Goal: Information Seeking & Learning: Learn about a topic

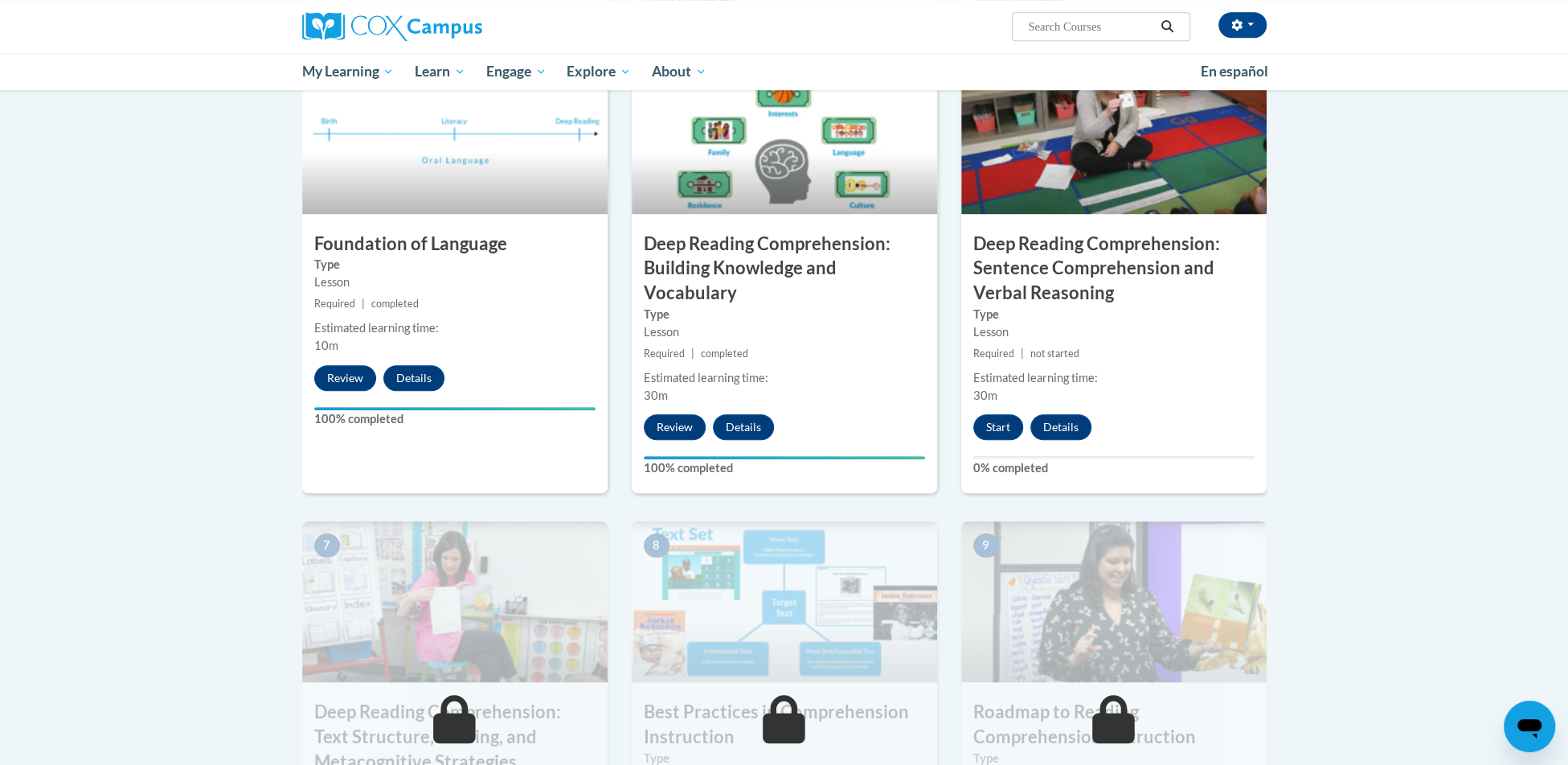
scroll to position [791, 0]
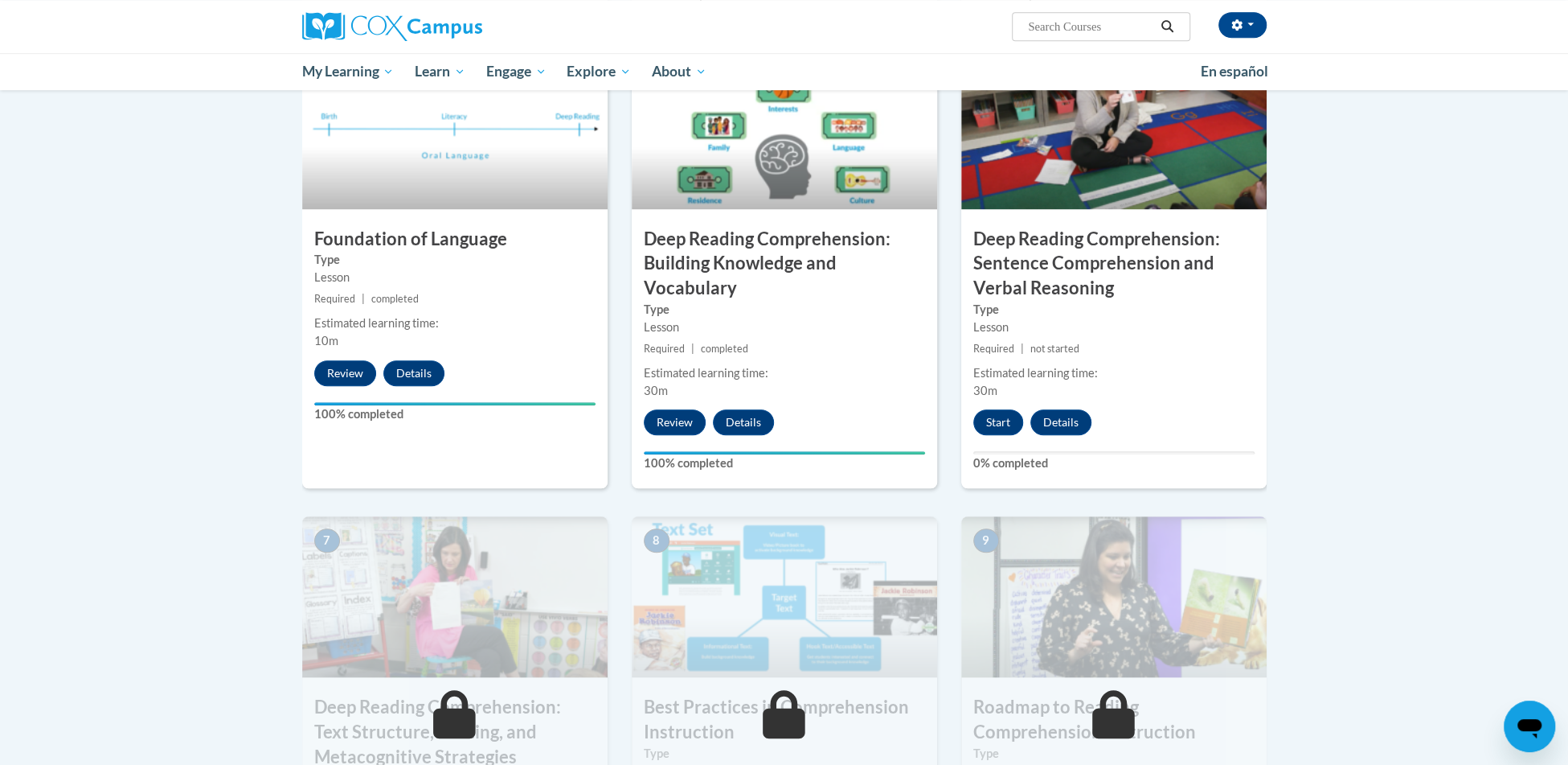
click at [986, 434] on div "6 Deep Reading Comprehension: Sentence Comprehension and Verbal Reasoning Type …" at bounding box center [1114, 269] width 305 height 441
click at [992, 424] on button "Start" at bounding box center [998, 422] width 50 height 25
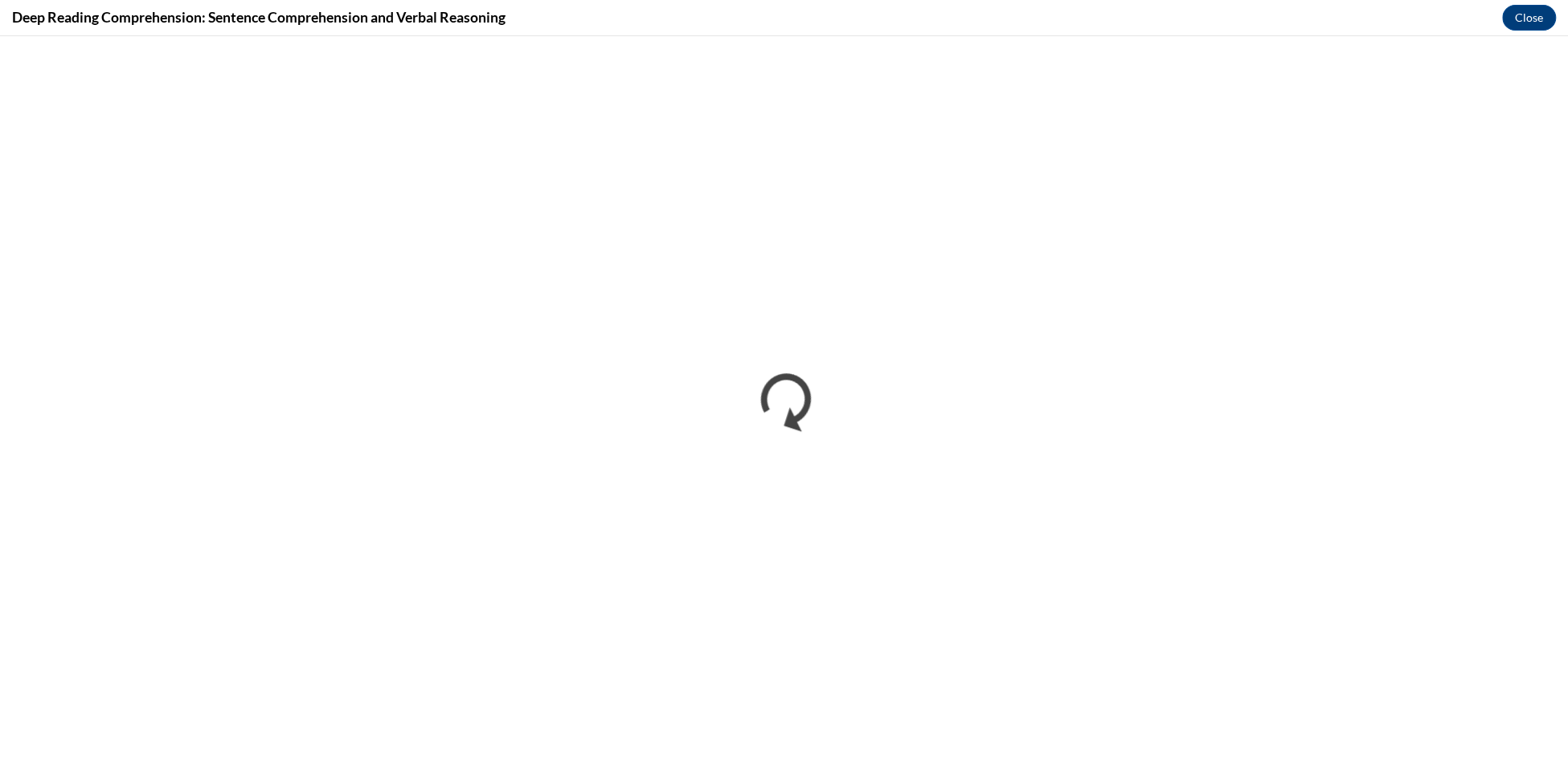
scroll to position [0, 0]
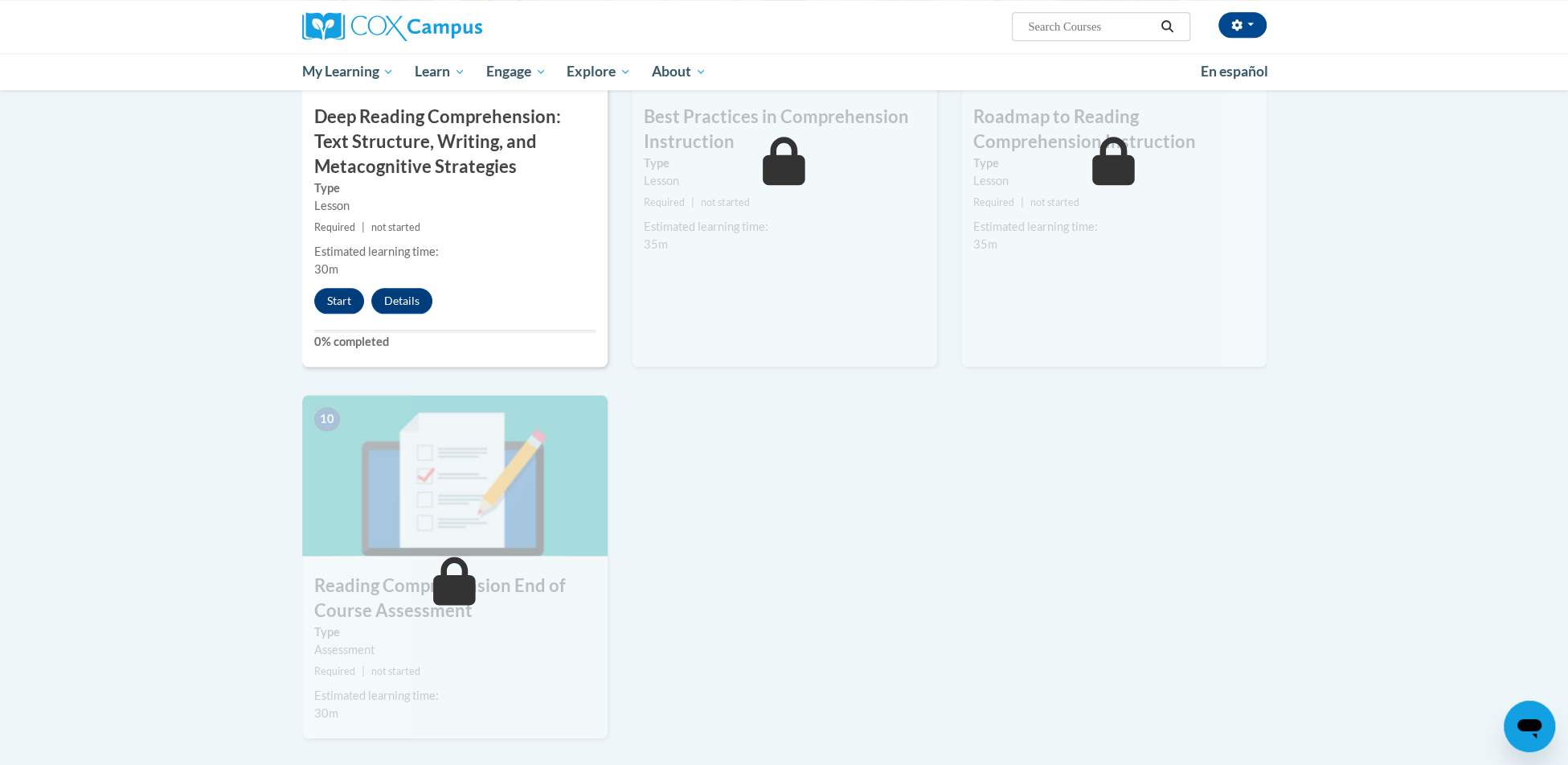
scroll to position [1101, 0]
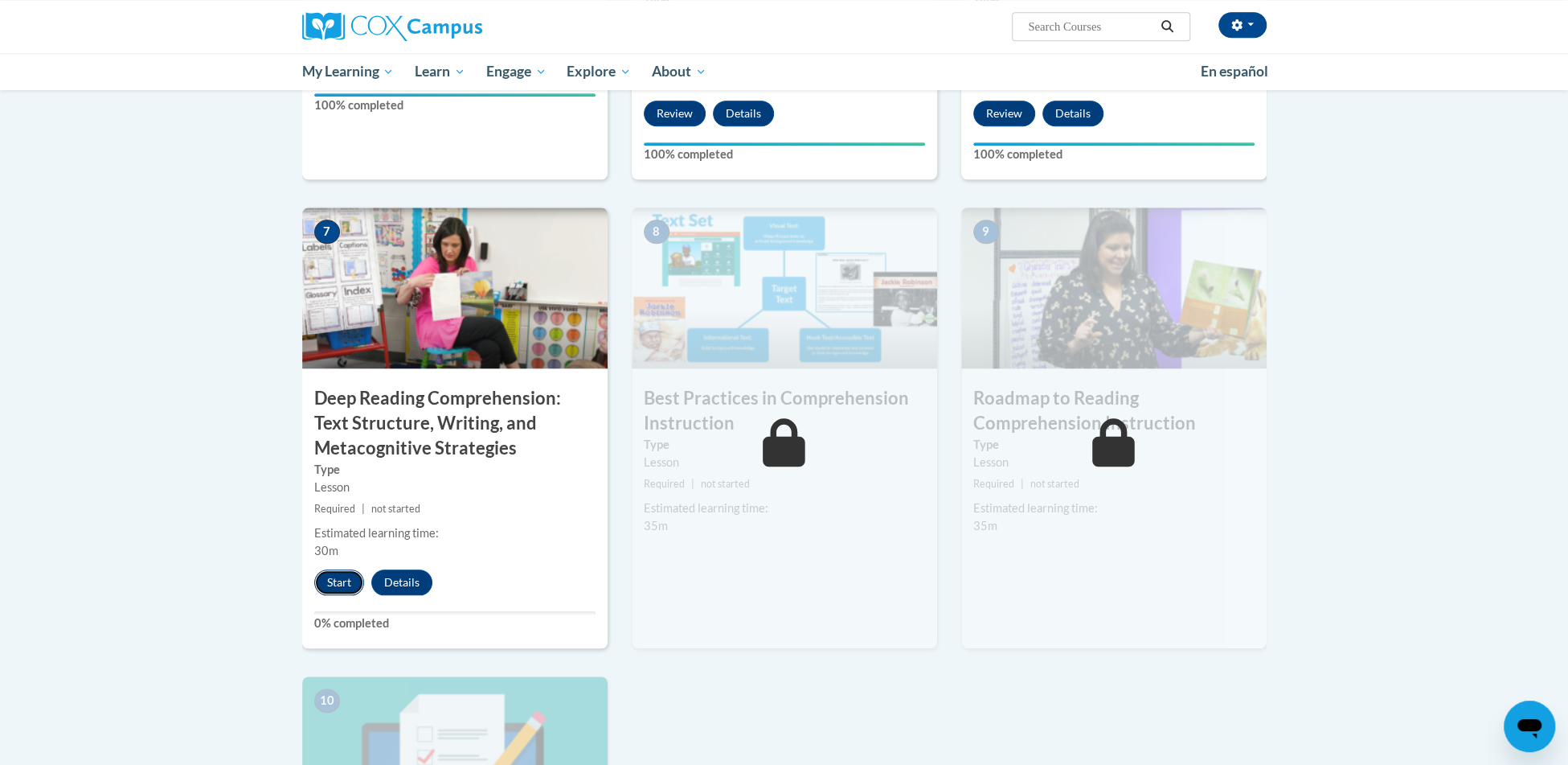
click at [346, 581] on button "Start" at bounding box center [339, 583] width 50 height 25
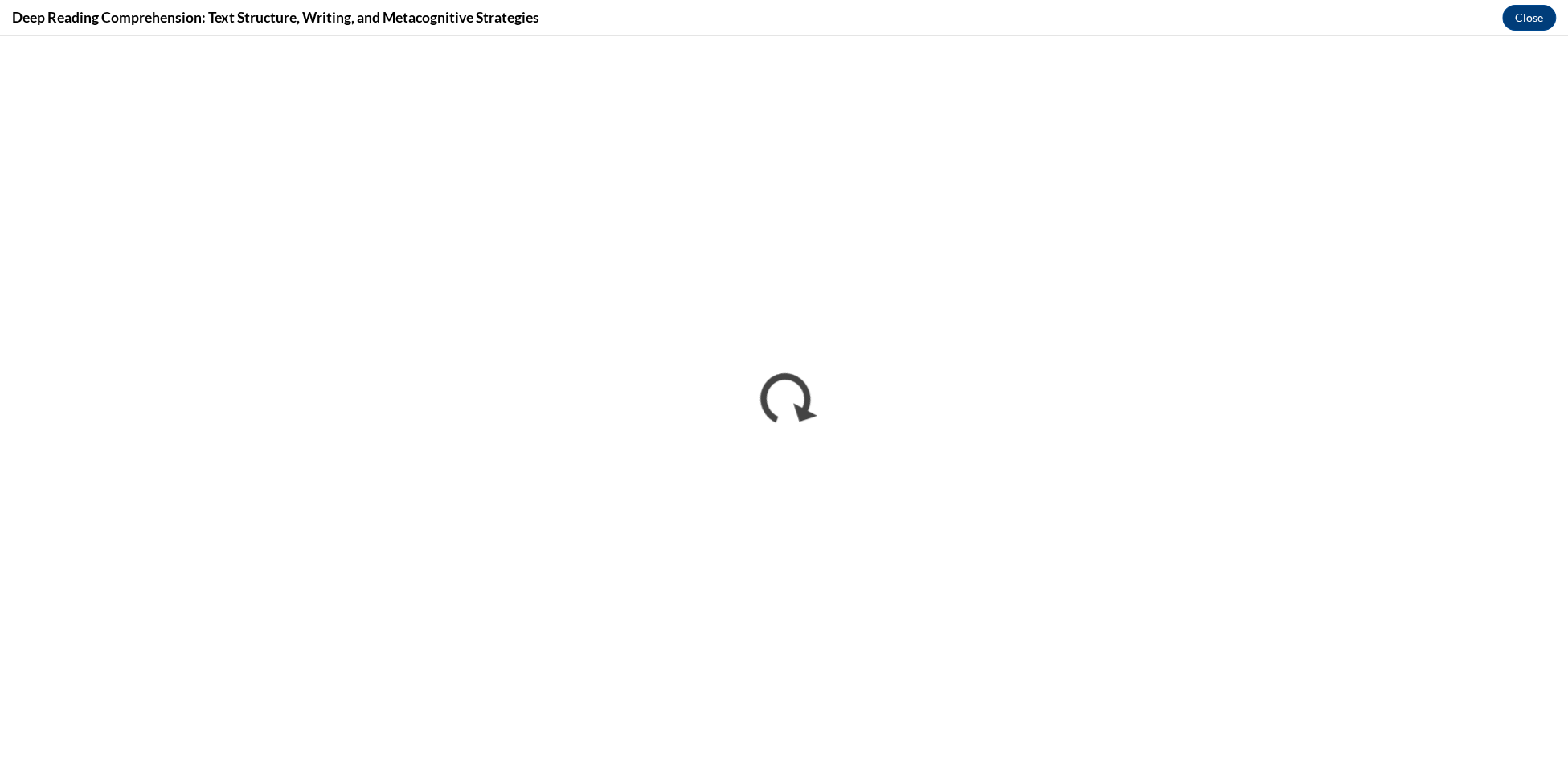
scroll to position [0, 0]
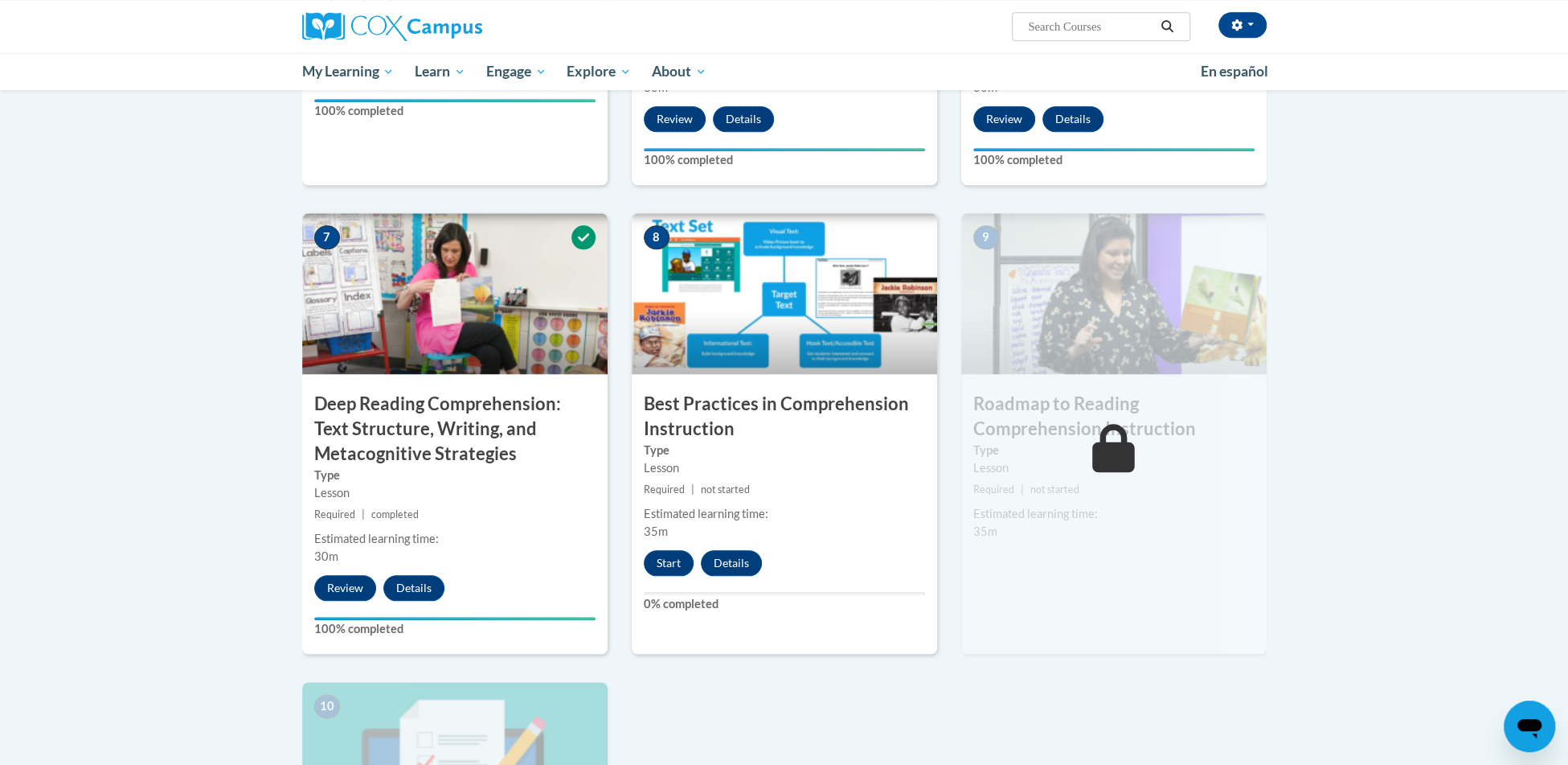
scroll to position [1099, 0]
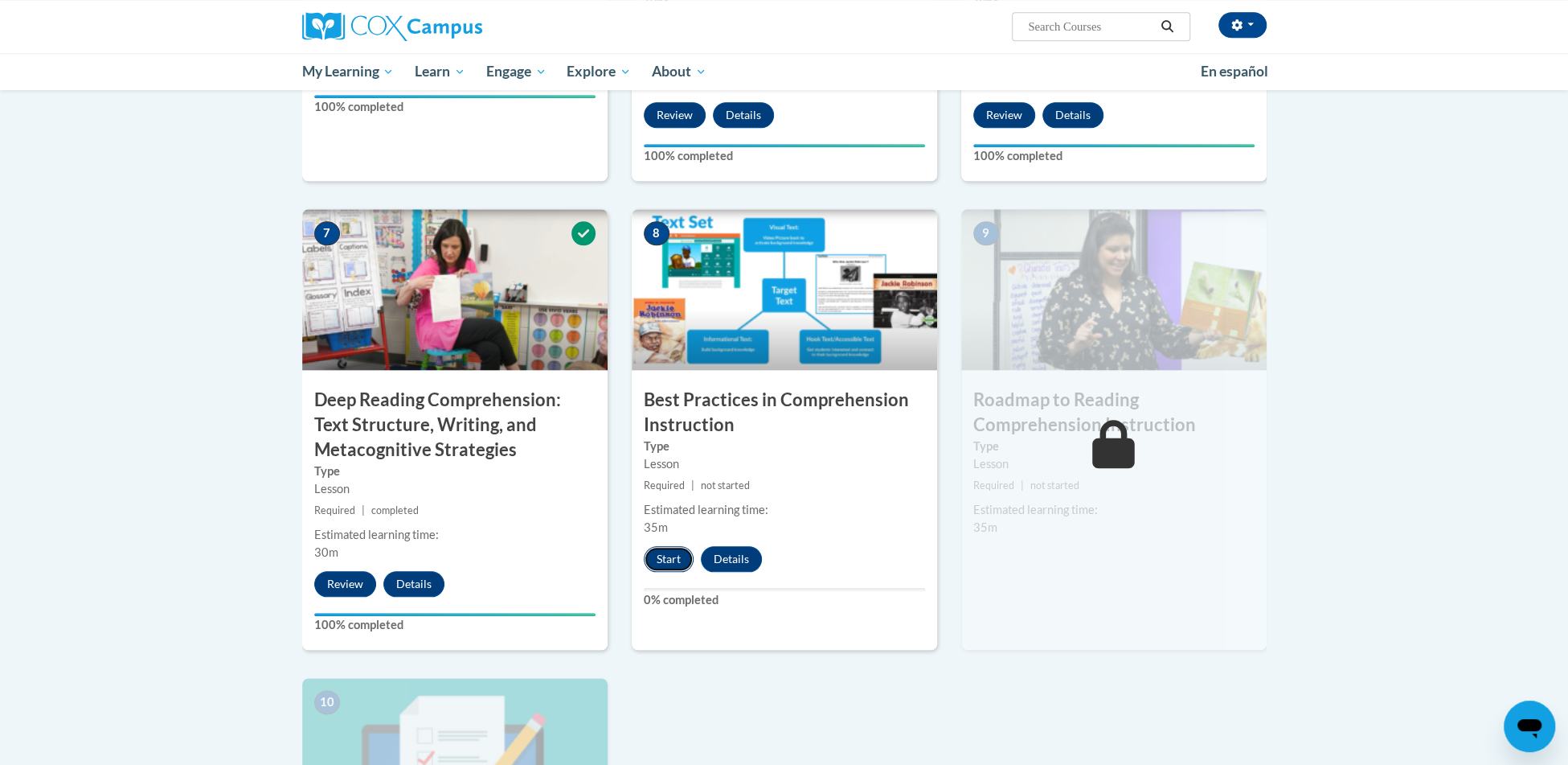
click at [661, 567] on button "Start" at bounding box center [669, 559] width 50 height 25
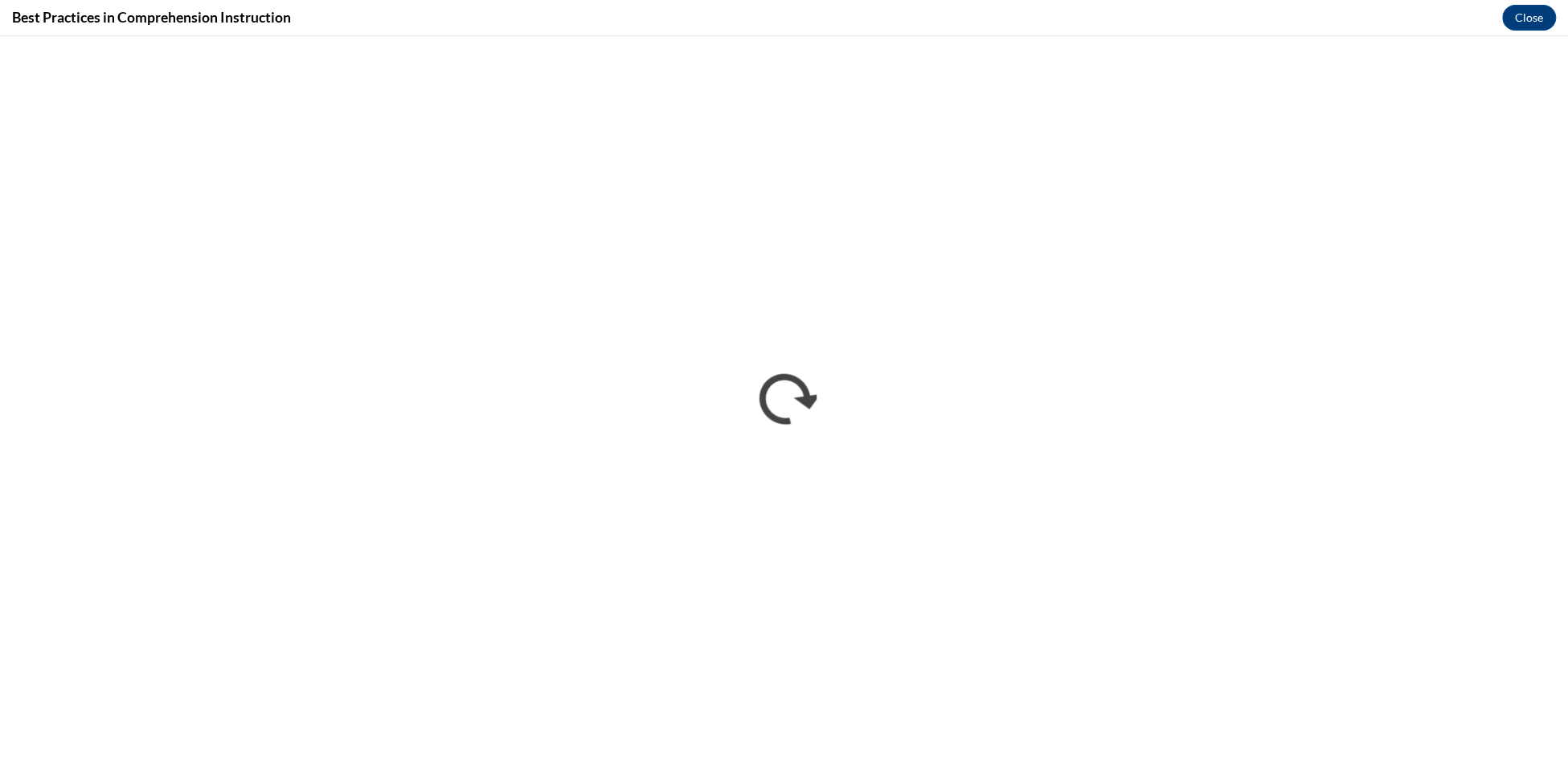
scroll to position [0, 0]
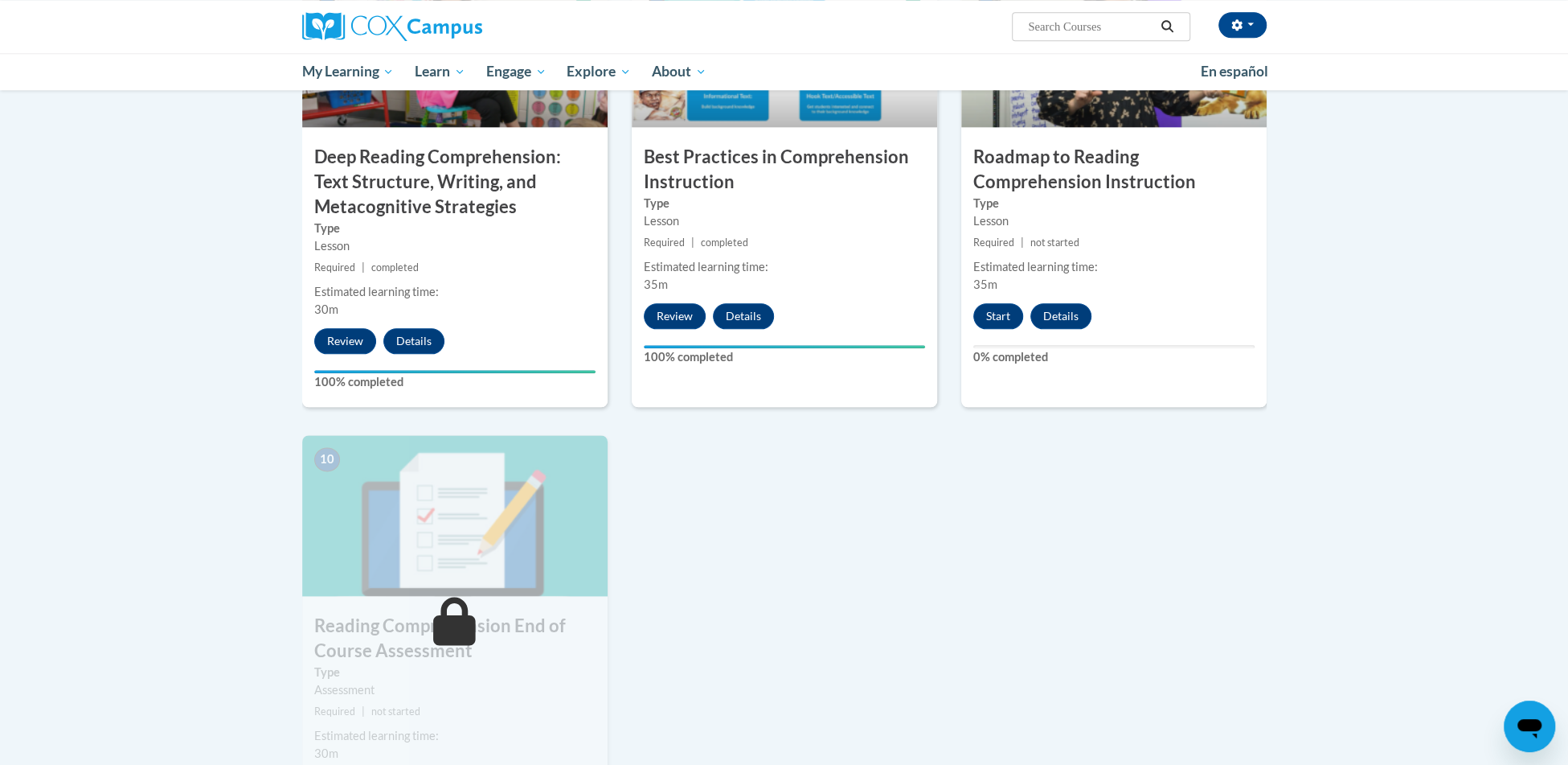
scroll to position [1338, 0]
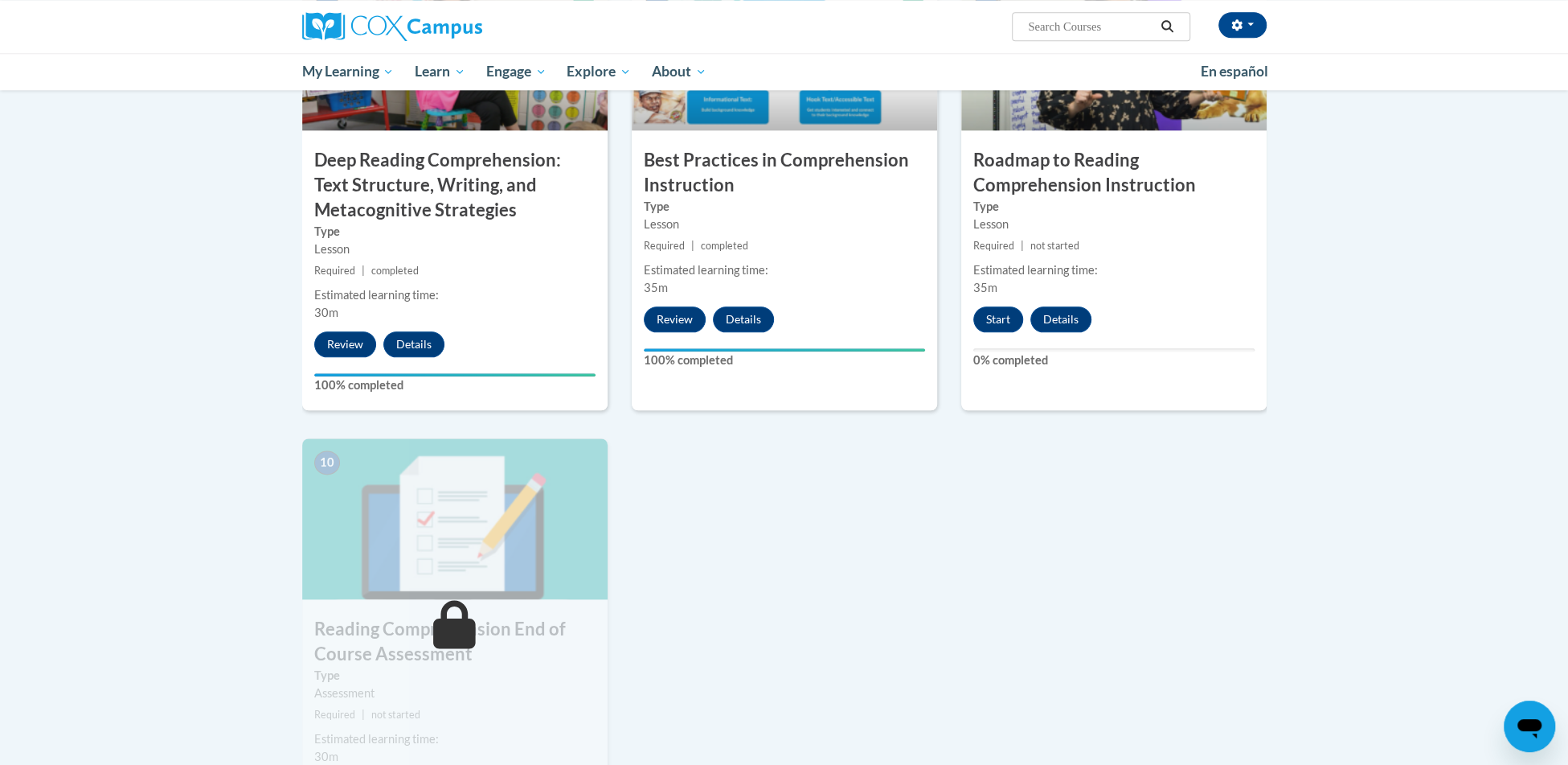
click at [996, 302] on div "9 Roadmap to Reading Comprehension Instruction Type Lesson Required | not start…" at bounding box center [1114, 190] width 305 height 441
click at [996, 318] on button "Start" at bounding box center [998, 319] width 50 height 25
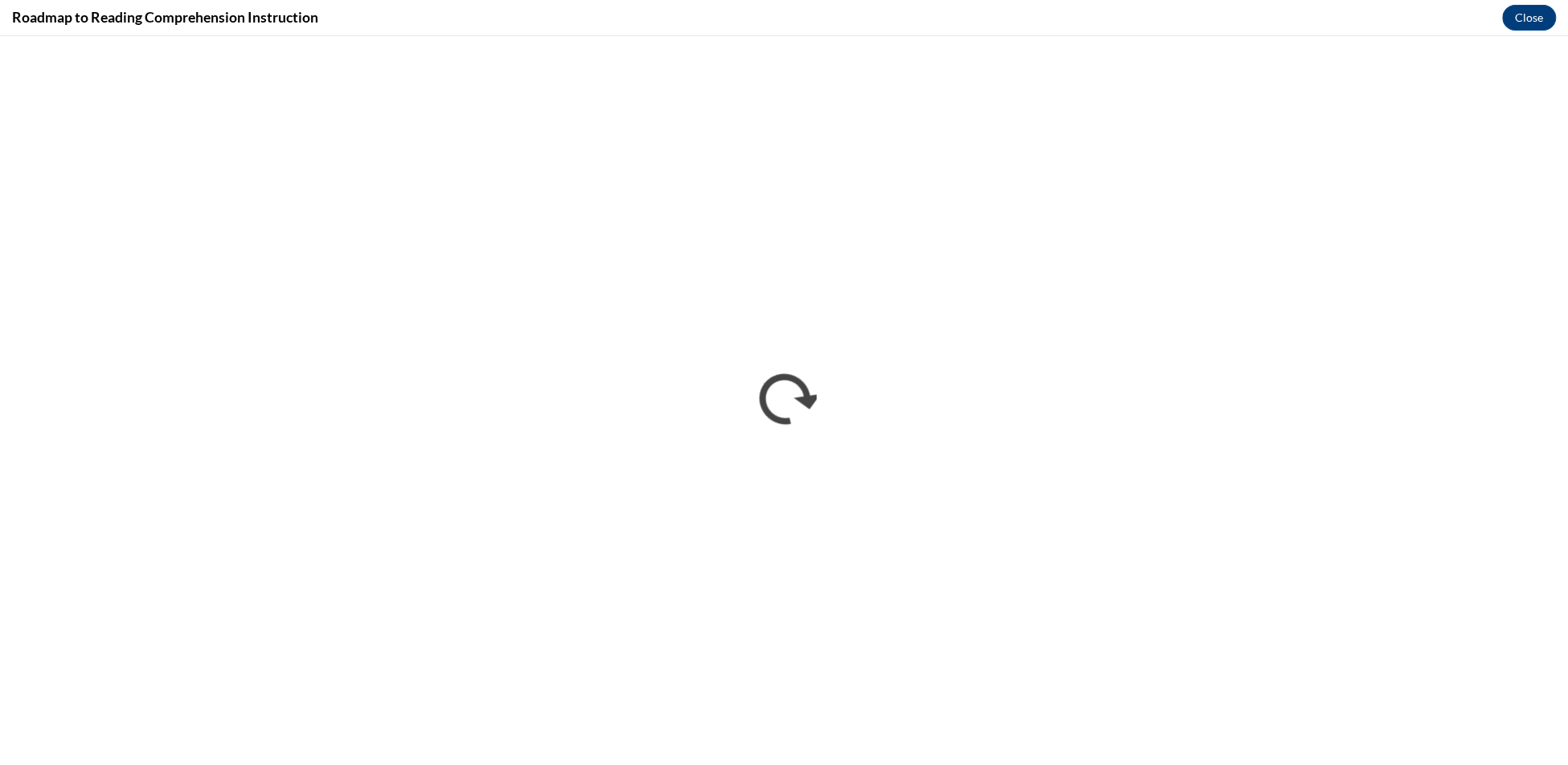
scroll to position [0, 0]
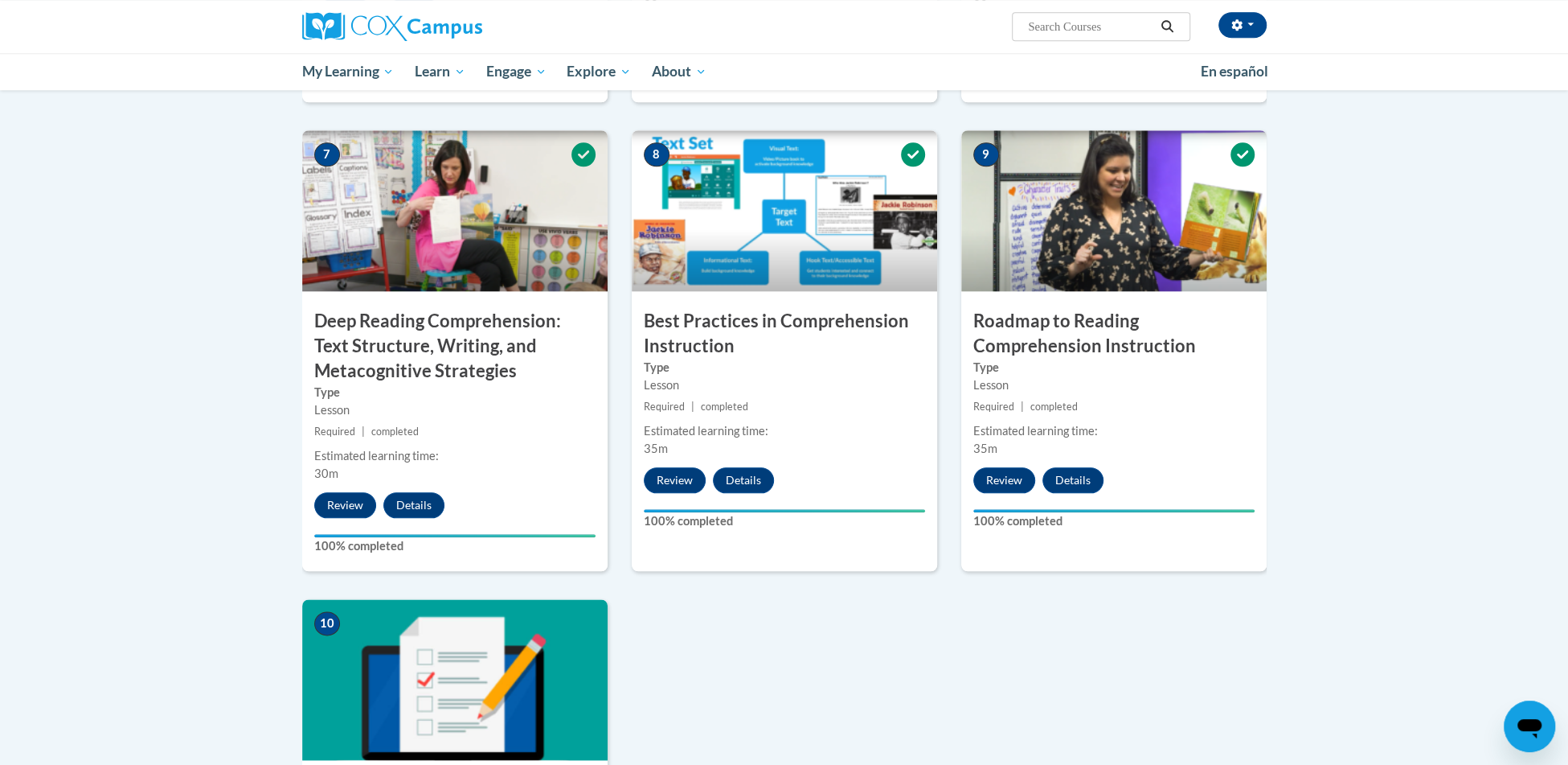
scroll to position [1837, 0]
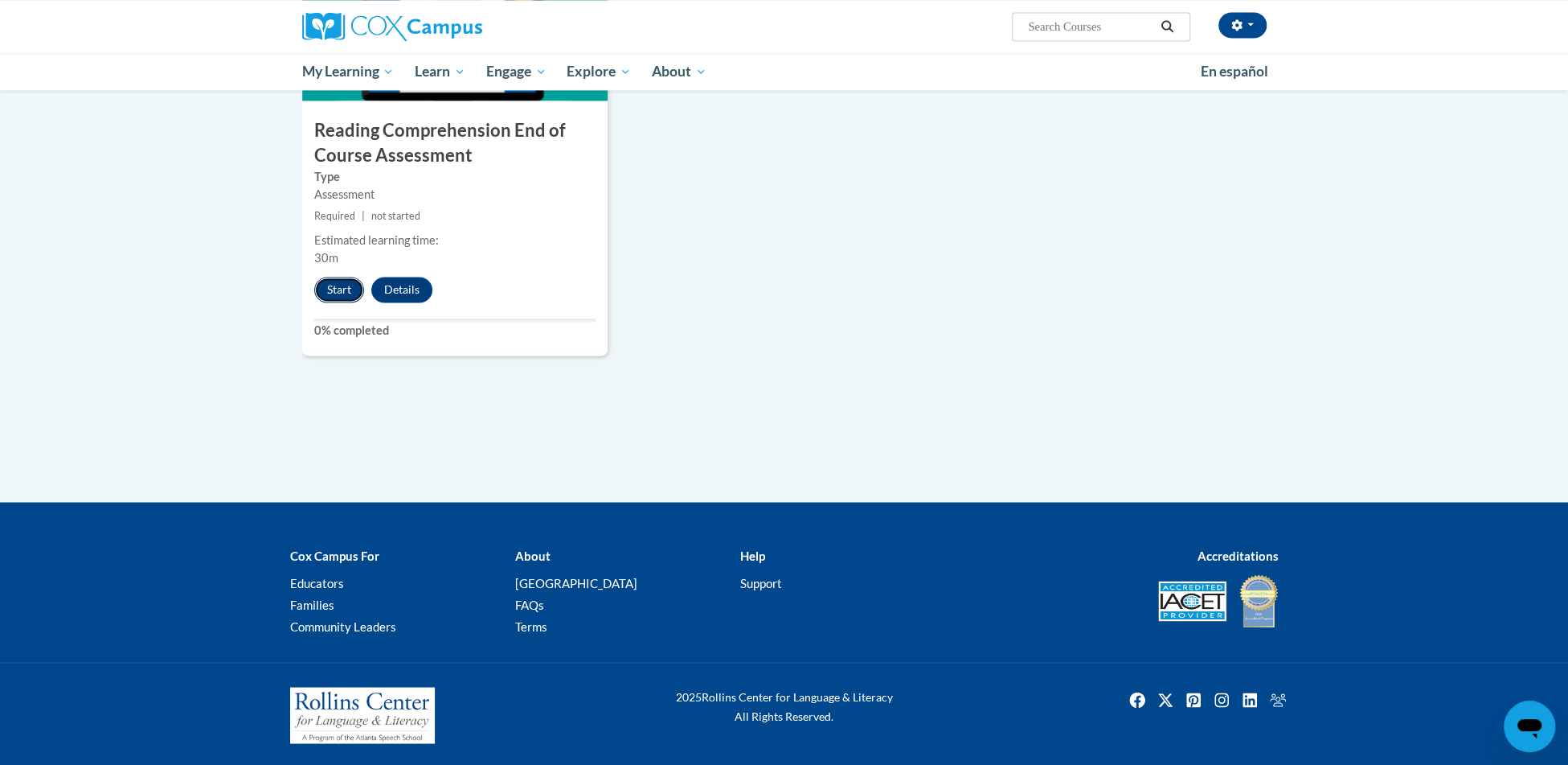
click at [348, 293] on button "Start" at bounding box center [339, 289] width 50 height 25
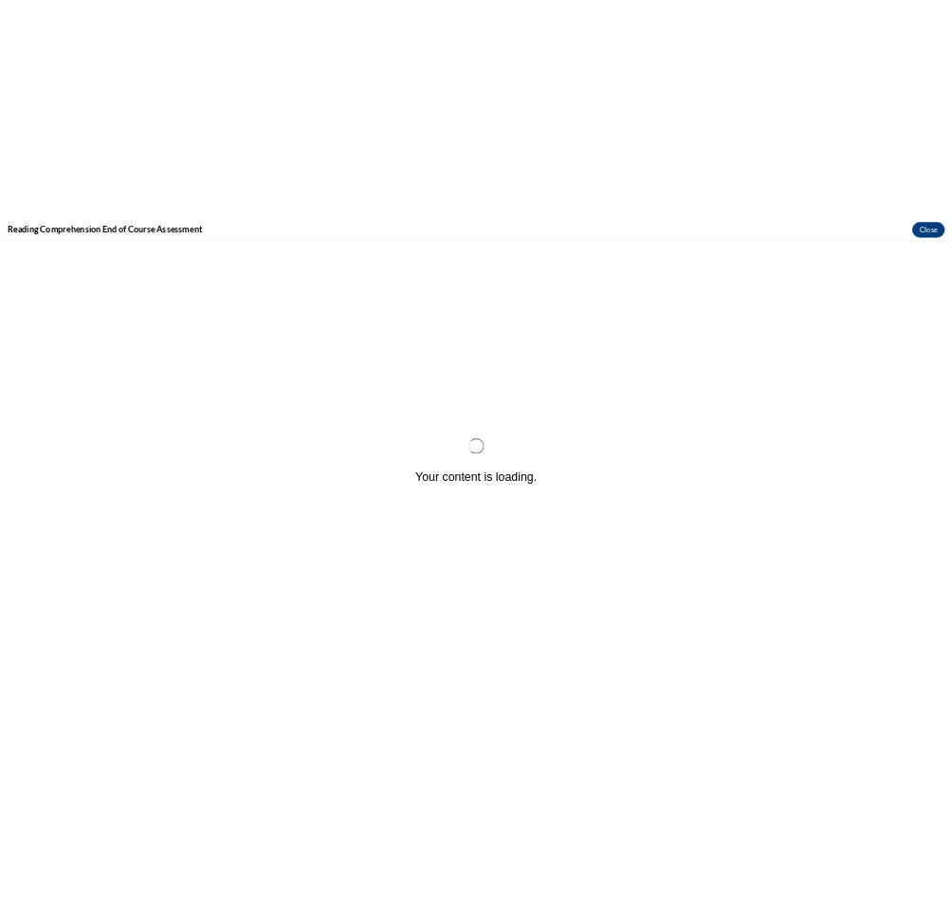
scroll to position [0, 0]
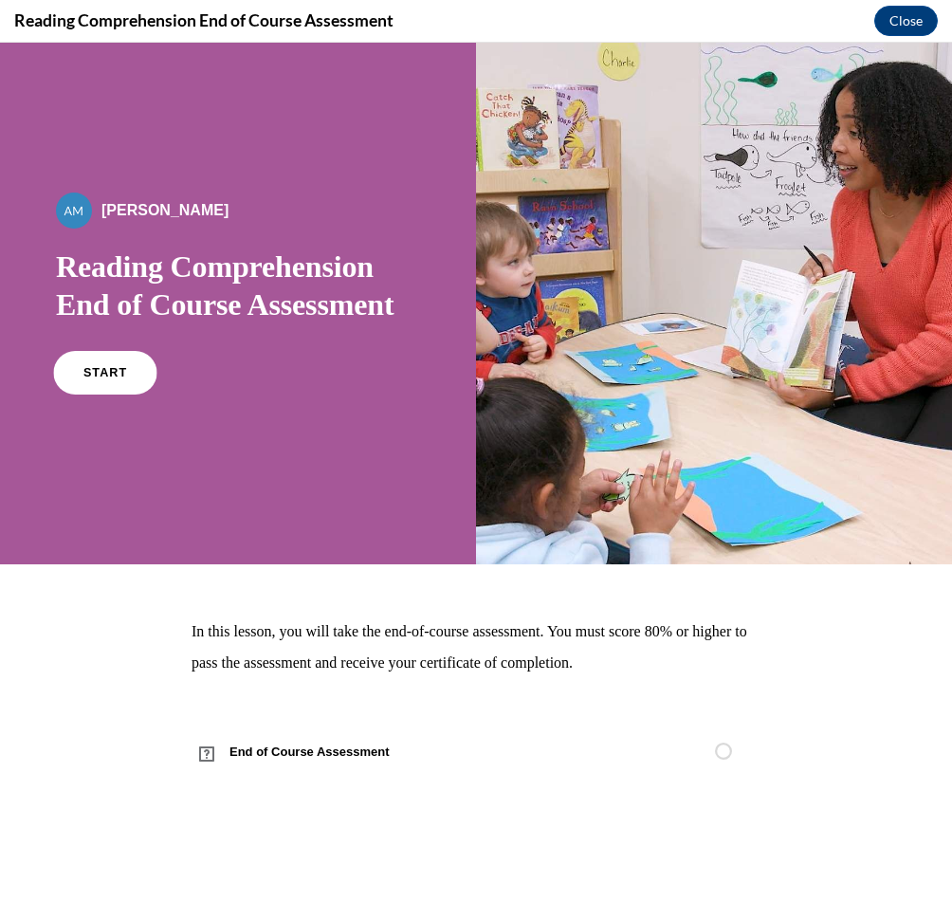
click at [132, 375] on link "START" at bounding box center [104, 373] width 103 height 44
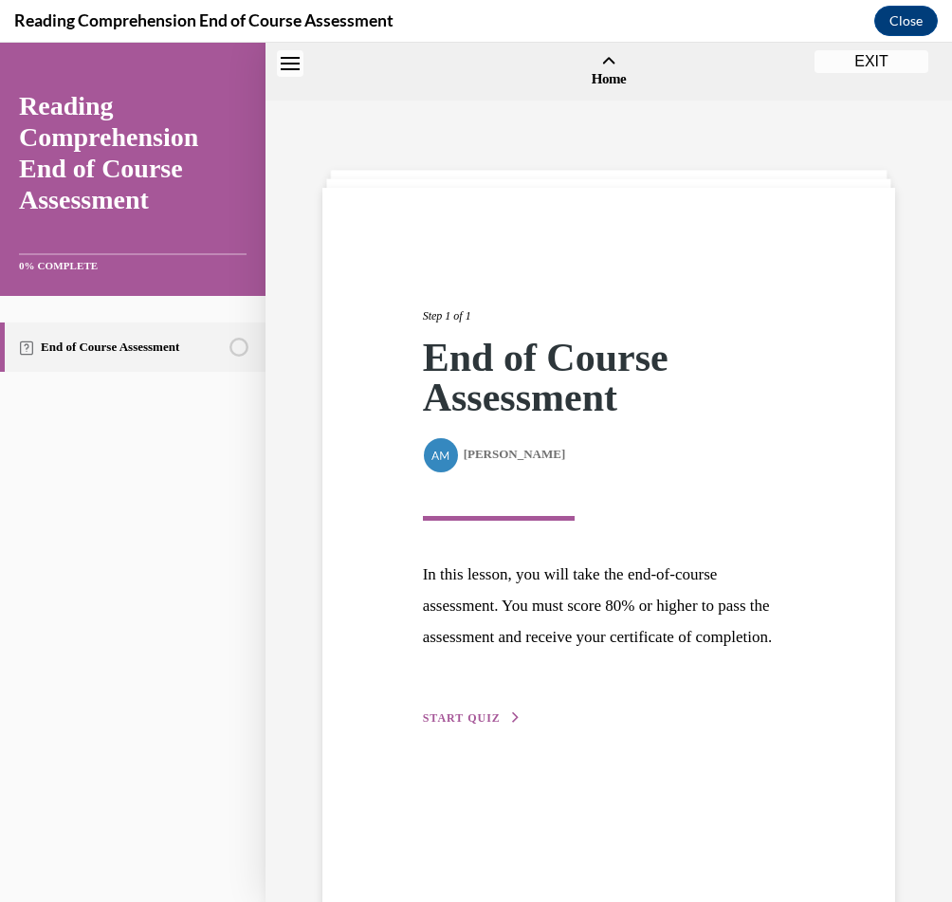
scroll to position [59, 0]
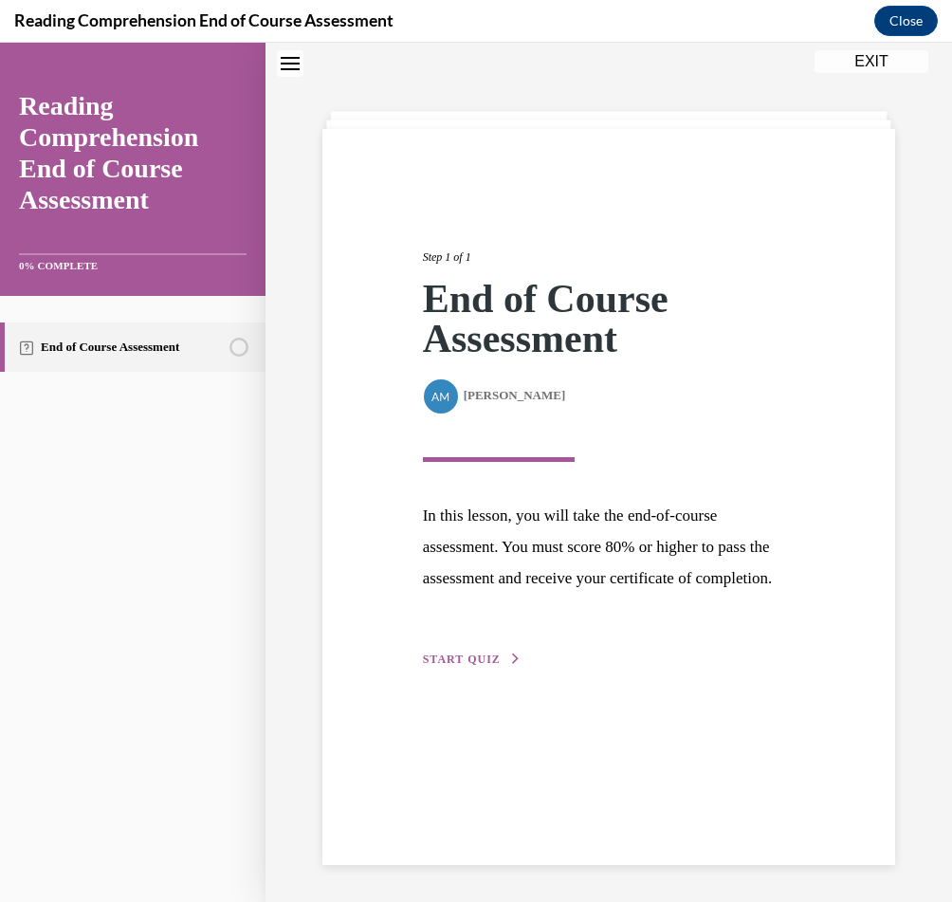
click at [467, 666] on span "START QUIZ" at bounding box center [462, 659] width 78 height 13
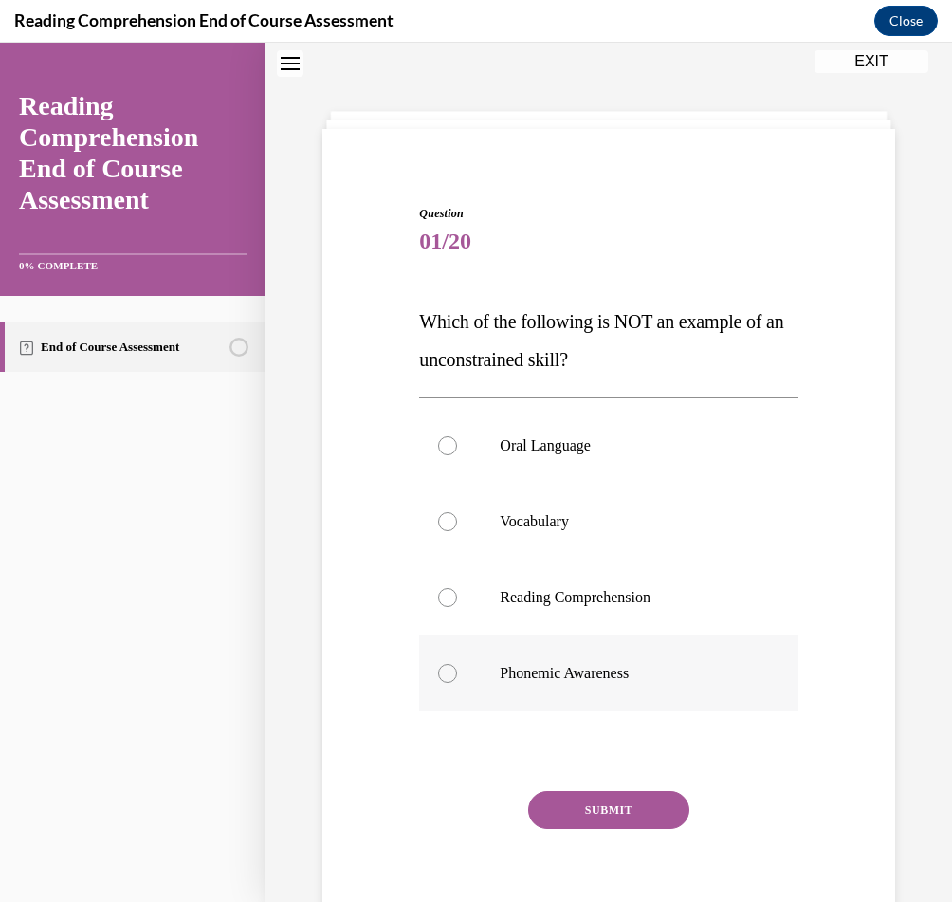
click at [537, 665] on p "Phonemic Awareness" at bounding box center [625, 673] width 250 height 19
click at [457, 665] on input "Phonemic Awareness" at bounding box center [447, 673] width 19 height 19
radio input "true"
click at [578, 814] on button "SUBMIT" at bounding box center [608, 810] width 161 height 38
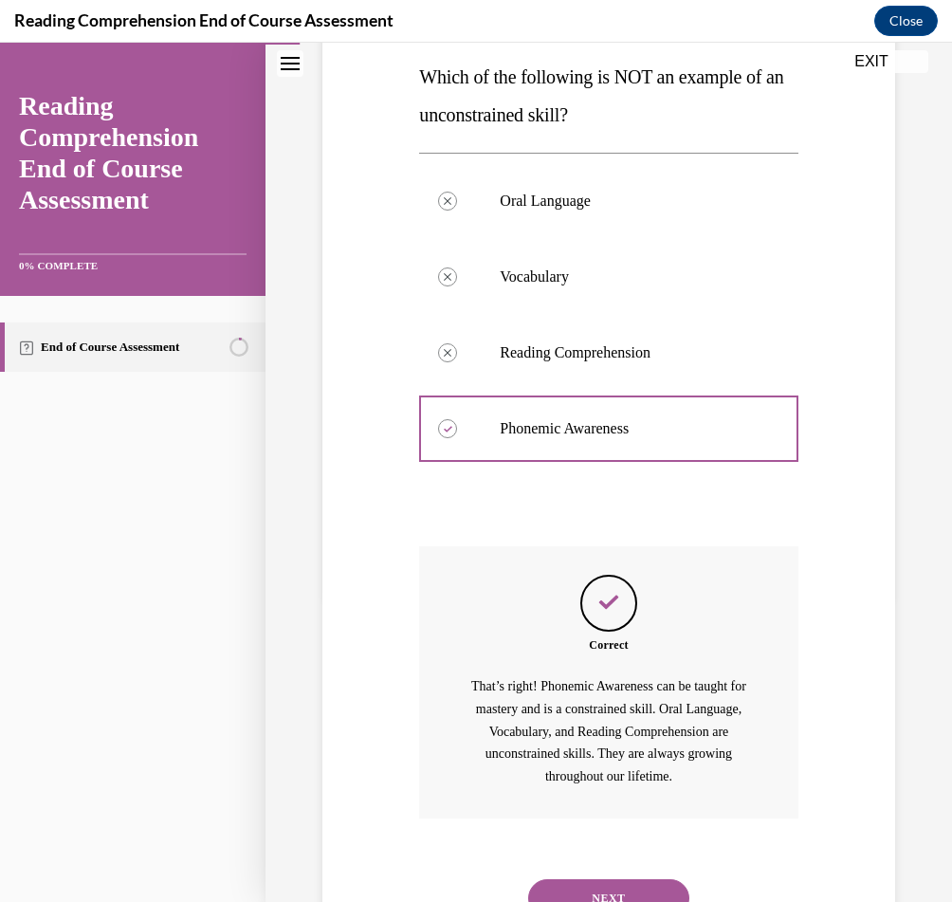
scroll to position [384, 0]
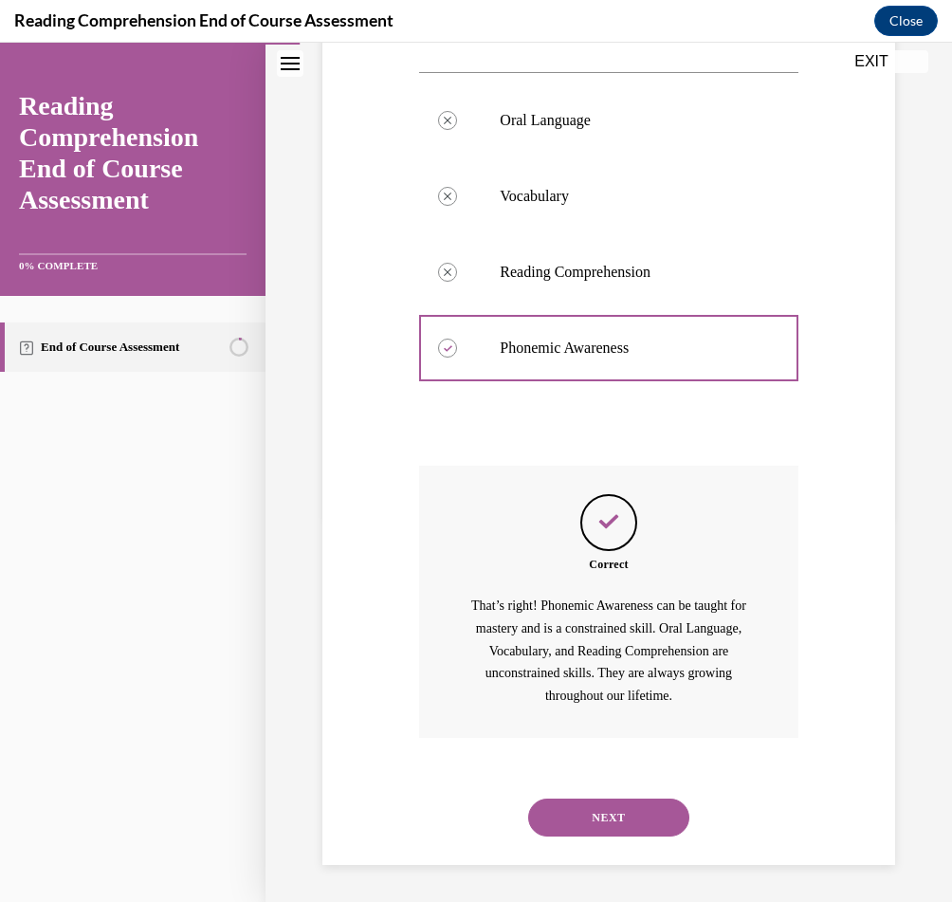
click at [602, 834] on button "NEXT" at bounding box center [608, 818] width 161 height 38
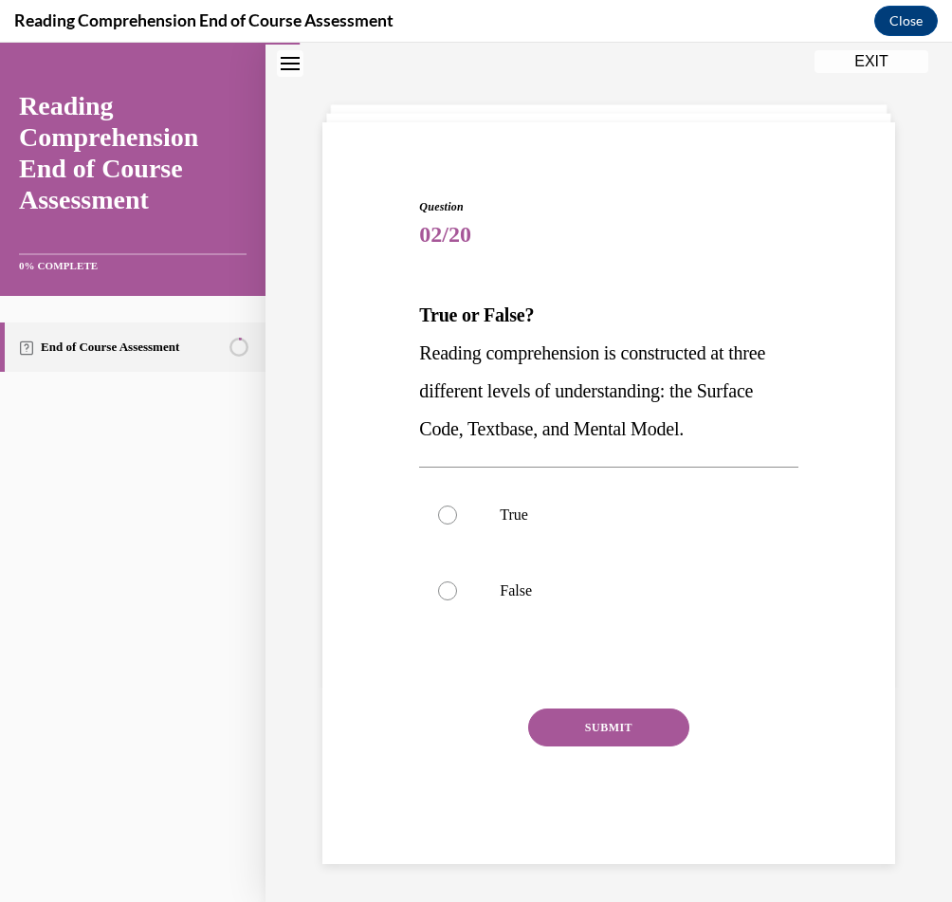
scroll to position [64, 0]
click at [680, 494] on label "True" at bounding box center [608, 516] width 378 height 76
click at [457, 506] on input "True" at bounding box center [447, 515] width 19 height 19
radio input "true"
click at [610, 726] on button "SUBMIT" at bounding box center [608, 728] width 161 height 38
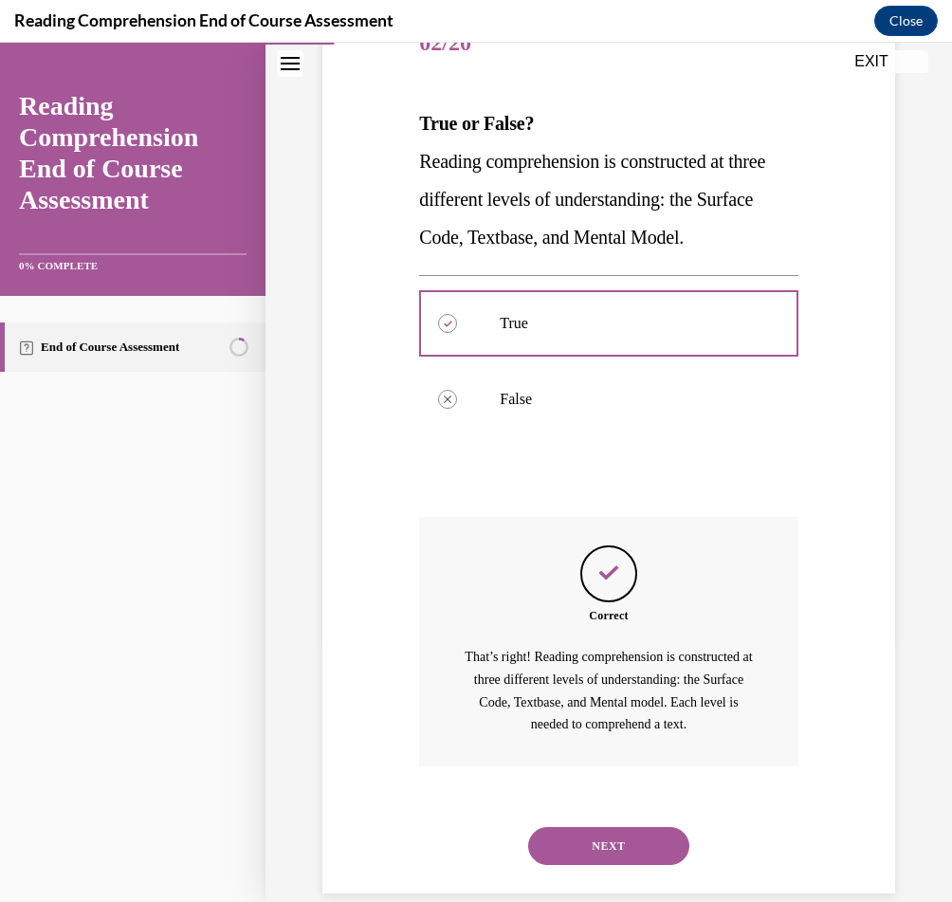
scroll to position [286, 0]
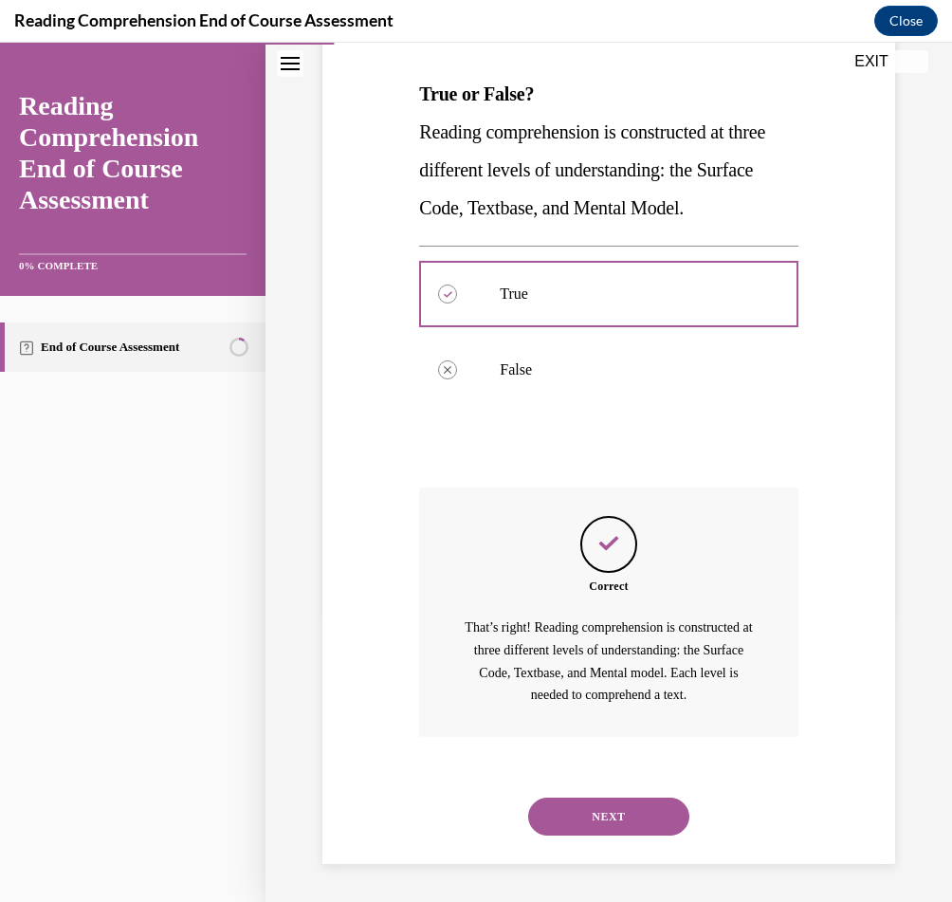
click at [622, 804] on button "NEXT" at bounding box center [608, 817] width 161 height 38
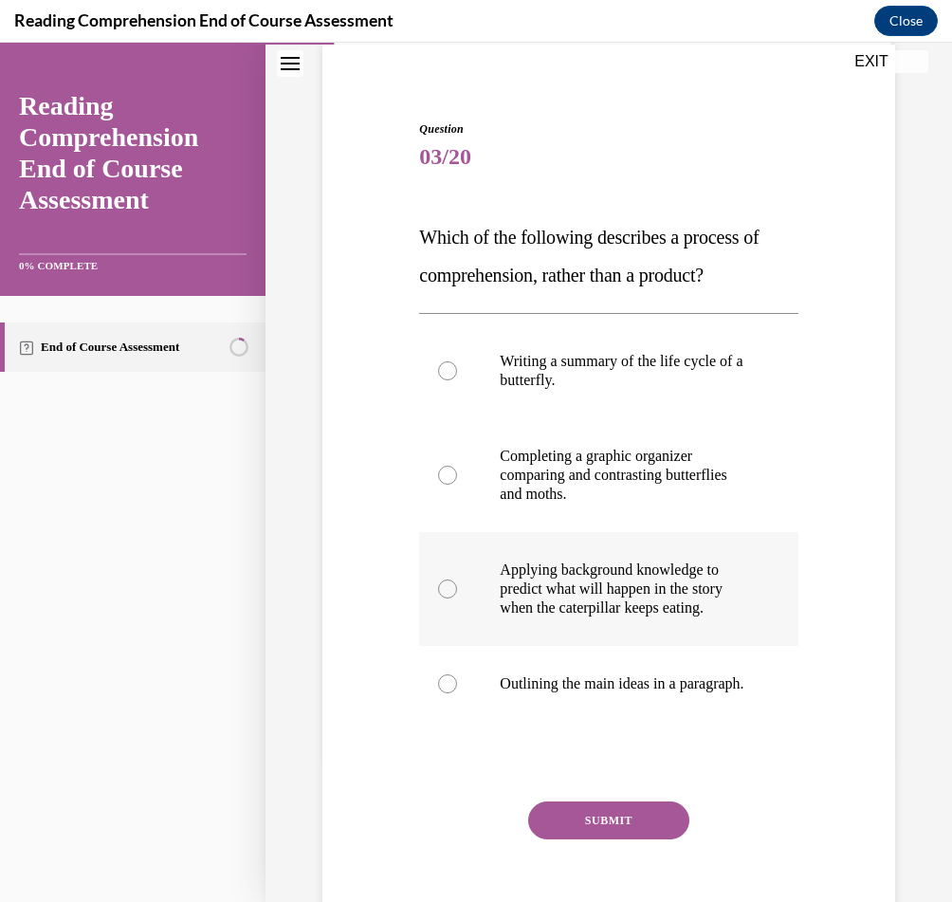
scroll to position [148, 0]
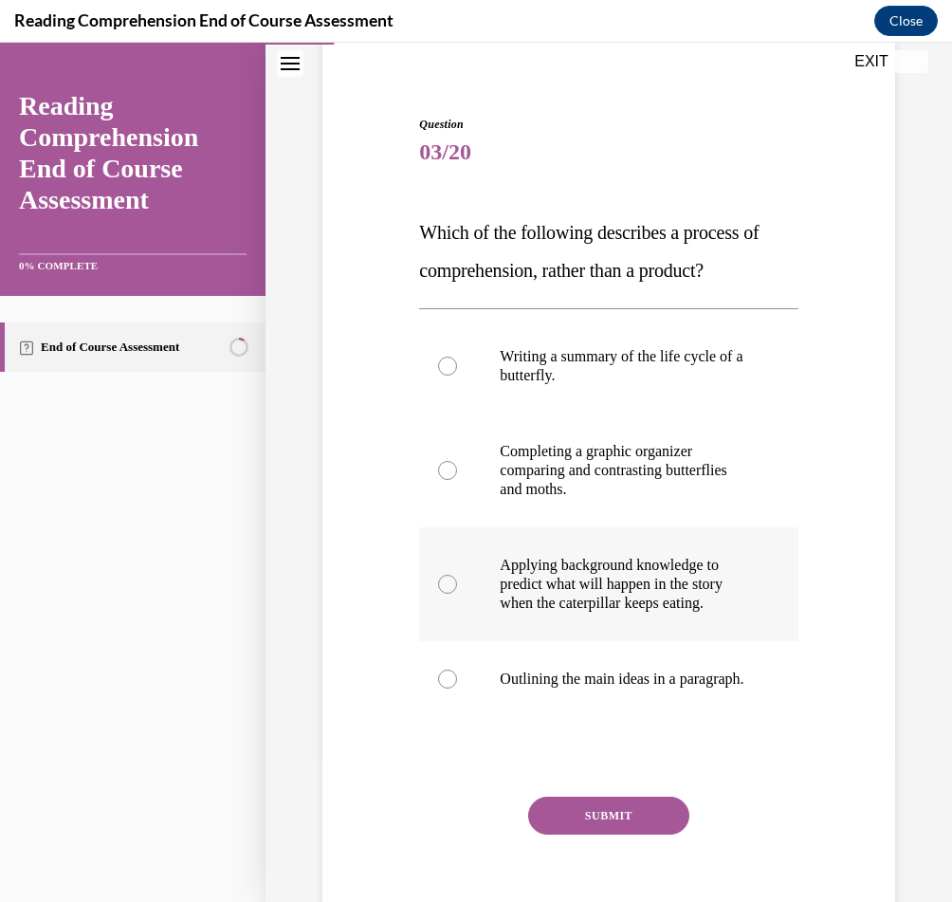
click at [589, 596] on p "Applying background knowledge to predict what will happen in the story when the…" at bounding box center [625, 584] width 250 height 57
click at [457, 594] on input "Applying background knowledge to predict what will happen in the story when the…" at bounding box center [447, 584] width 19 height 19
radio input "true"
click at [587, 835] on button "SUBMIT" at bounding box center [608, 816] width 161 height 38
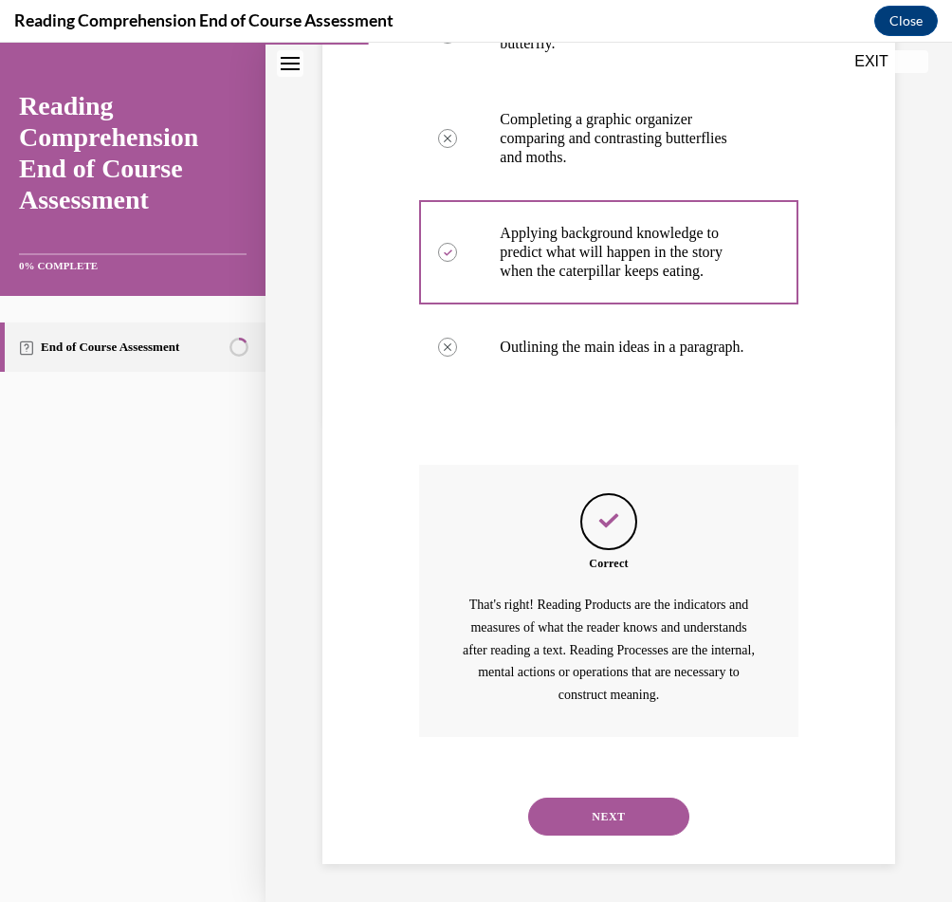
click at [595, 821] on button "NEXT" at bounding box center [608, 817] width 161 height 38
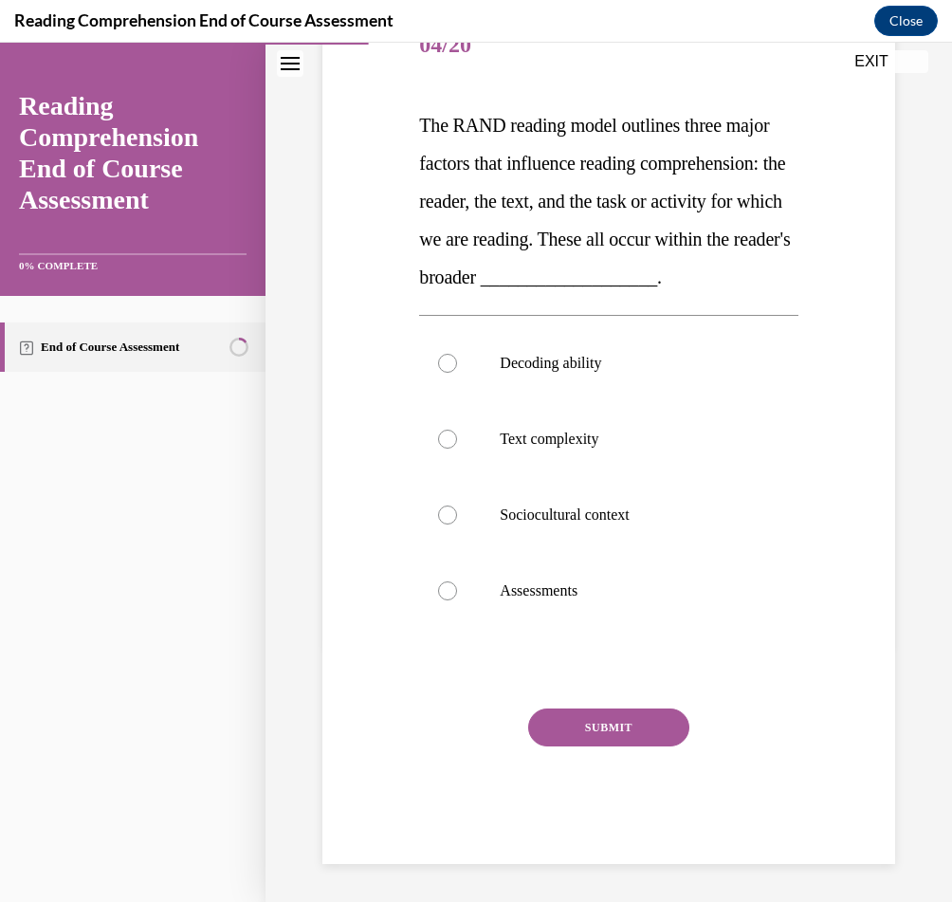
scroll to position [212, 0]
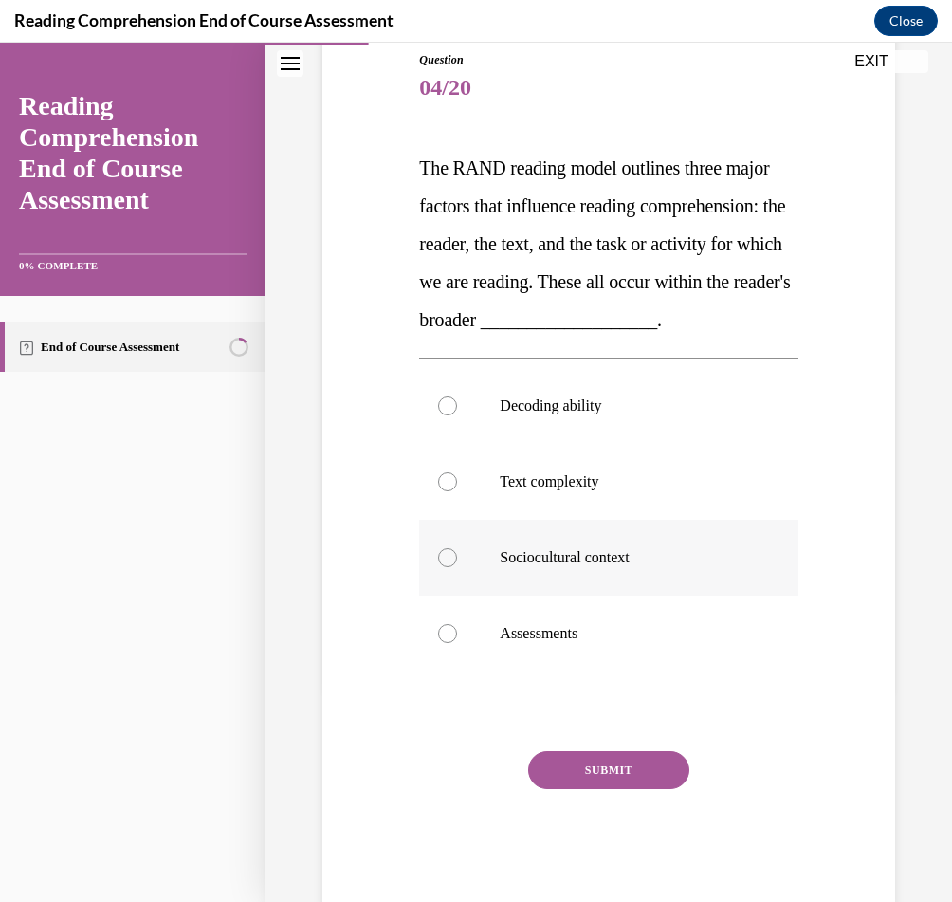
click at [589, 550] on p "Sociocultural context" at bounding box center [625, 557] width 250 height 19
click at [457, 550] on input "Sociocultural context" at bounding box center [447, 557] width 19 height 19
radio input "true"
click at [587, 775] on button "SUBMIT" at bounding box center [608, 770] width 161 height 38
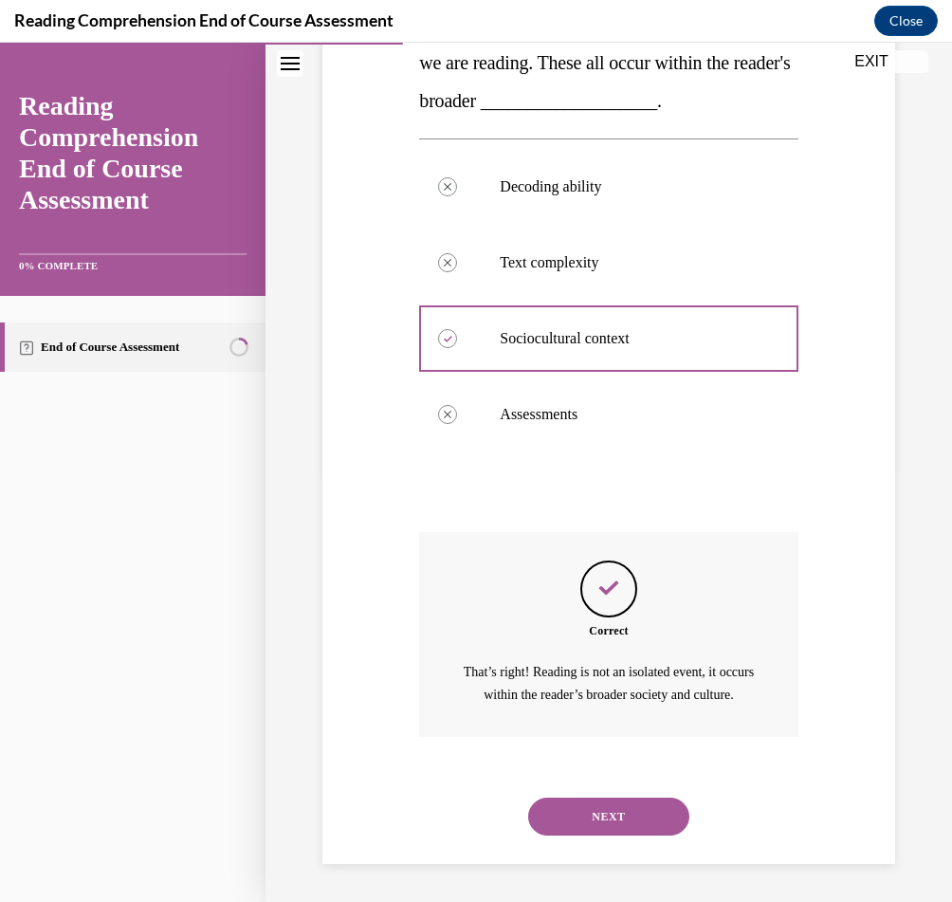
click at [602, 818] on button "NEXT" at bounding box center [608, 817] width 161 height 38
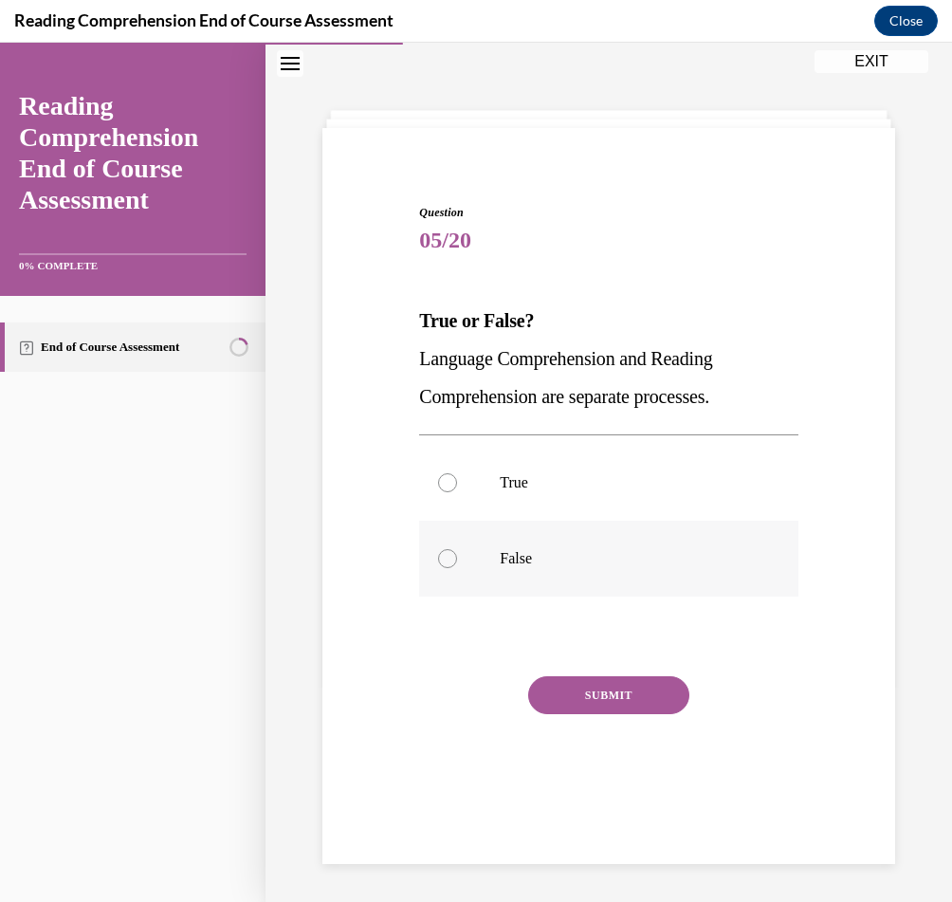
click at [576, 545] on label "False" at bounding box center [608, 559] width 378 height 76
click at [457, 549] on input "False" at bounding box center [447, 558] width 19 height 19
radio input "true"
click at [588, 700] on button "SUBMIT" at bounding box center [608, 695] width 161 height 38
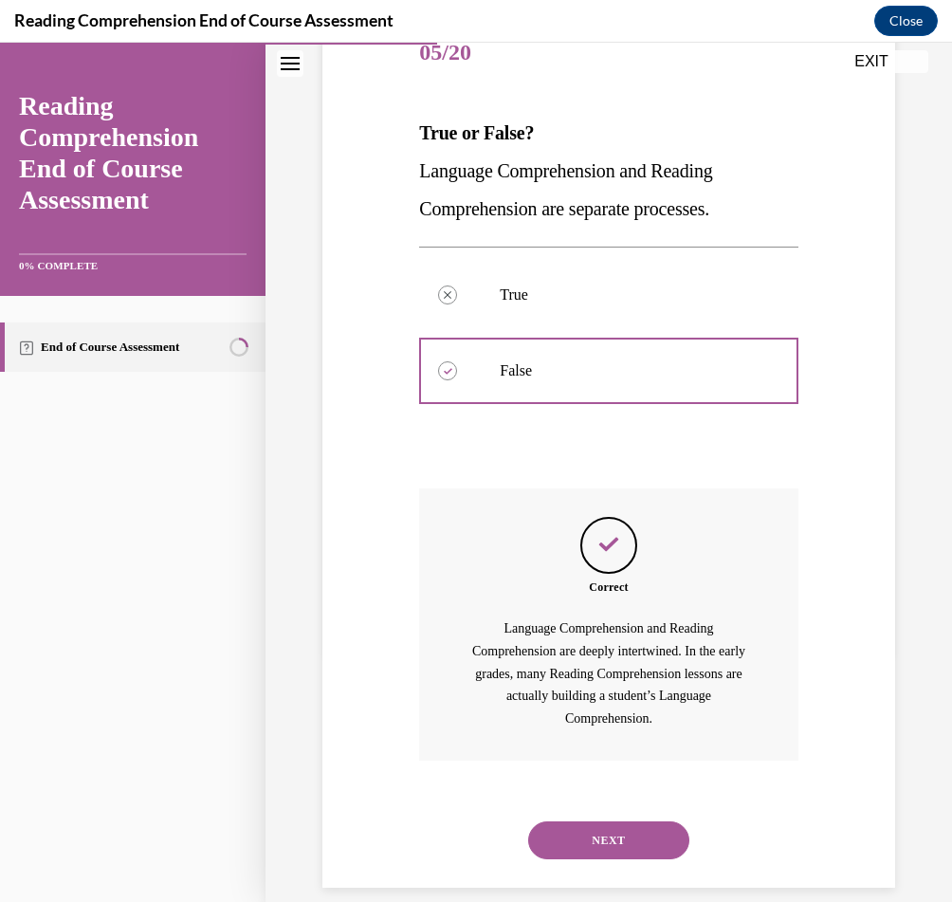
scroll to position [270, 0]
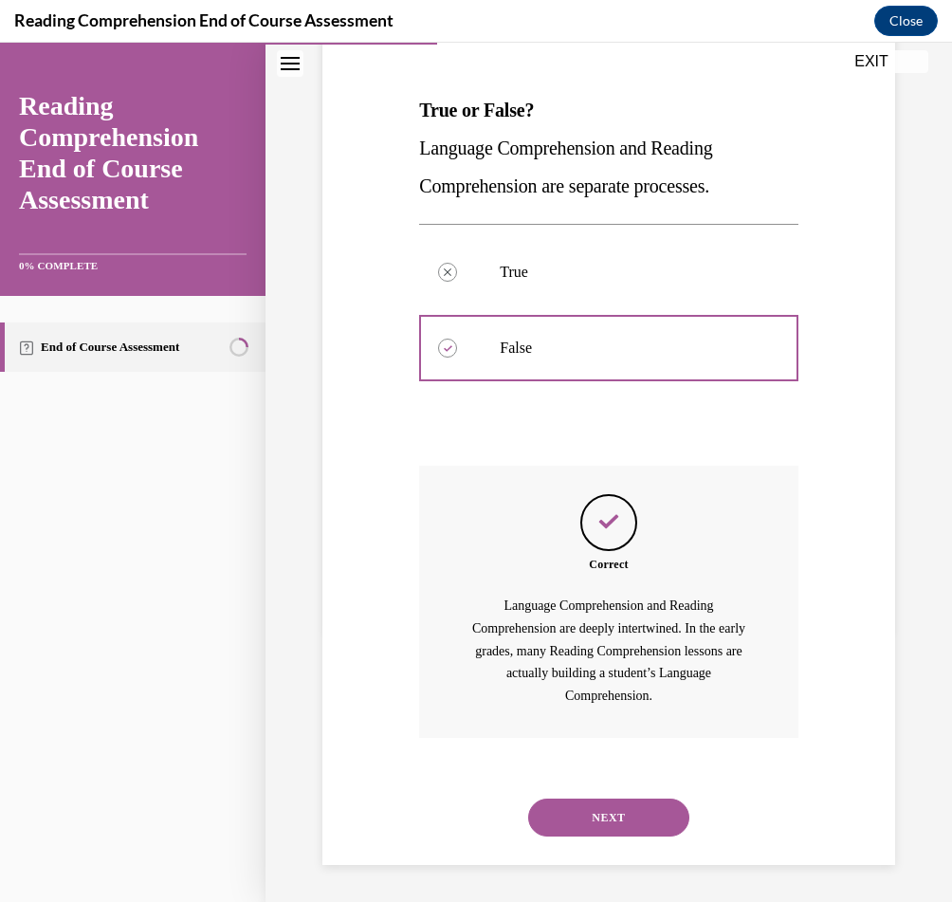
click at [653, 813] on button "NEXT" at bounding box center [608, 818] width 161 height 38
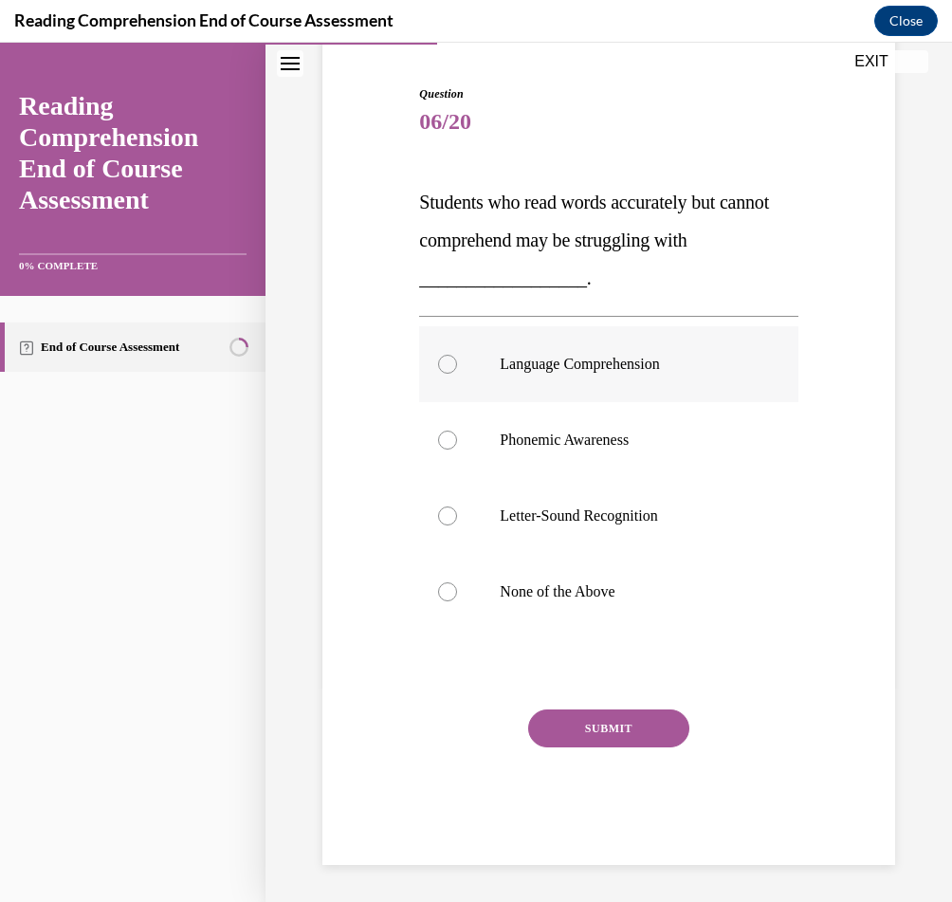
scroll to position [148, 0]
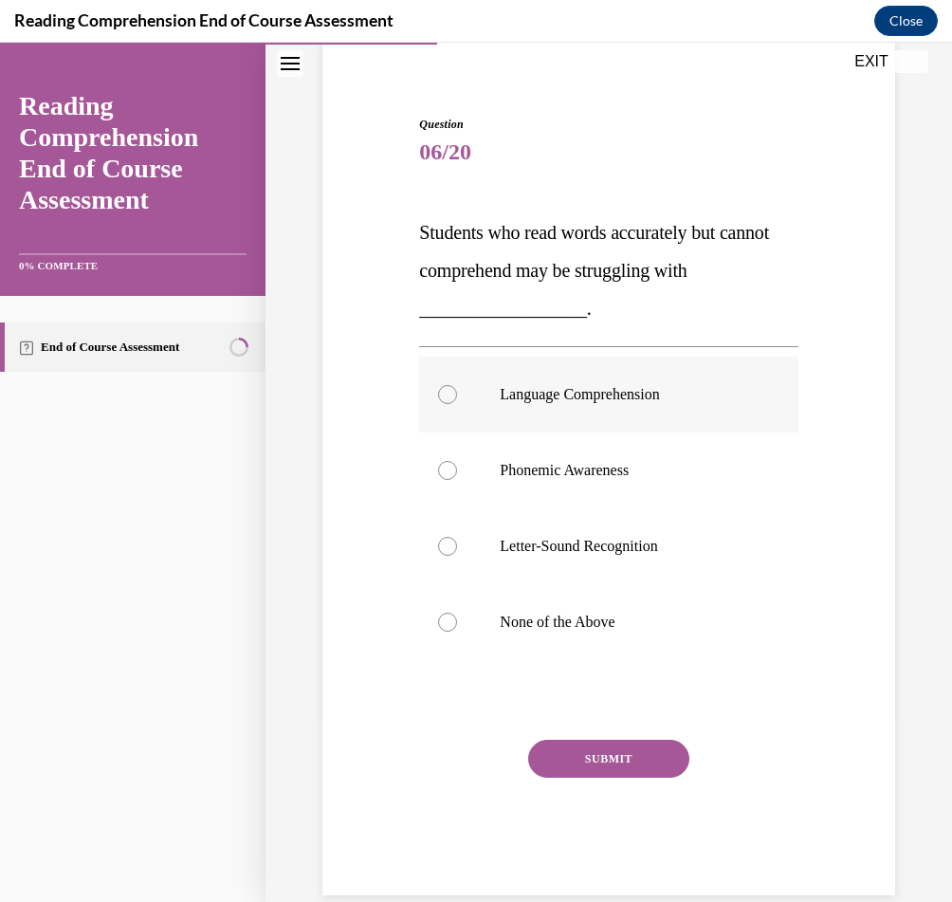
click at [624, 401] on p "Language Comprehension" at bounding box center [625, 394] width 250 height 19
click at [457, 401] on input "Language Comprehension" at bounding box center [447, 394] width 19 height 19
radio input "true"
click at [625, 764] on button "SUBMIT" at bounding box center [608, 759] width 161 height 38
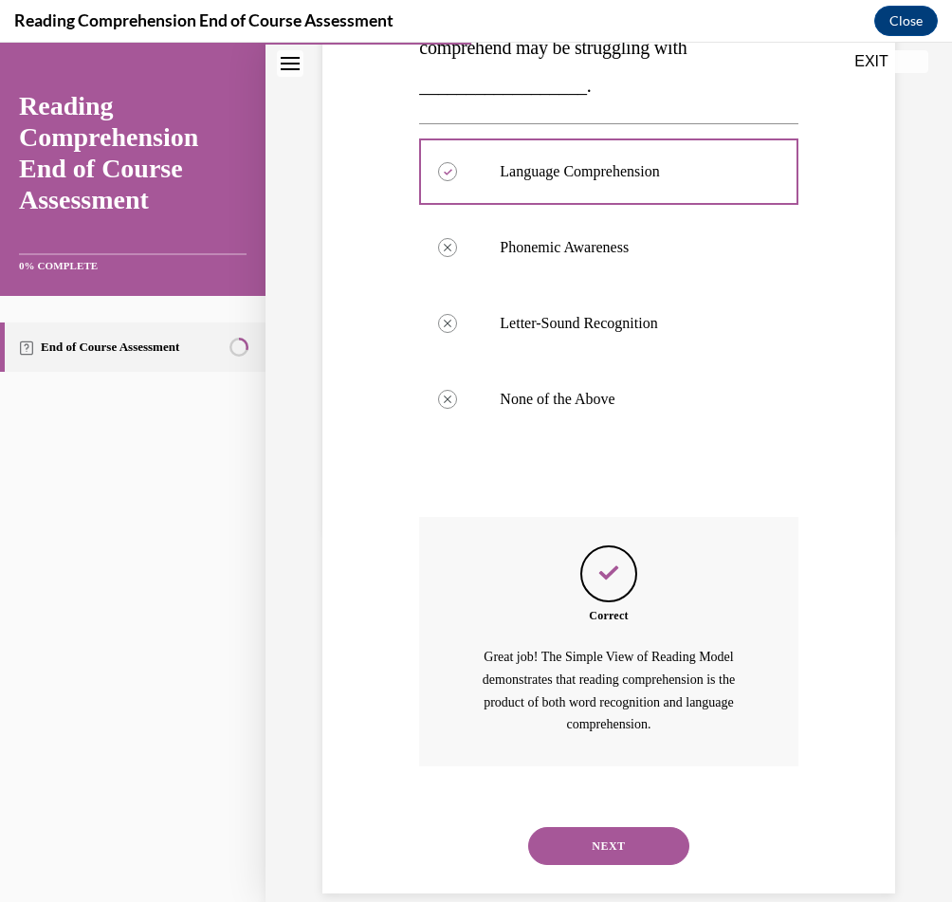
scroll to position [400, 0]
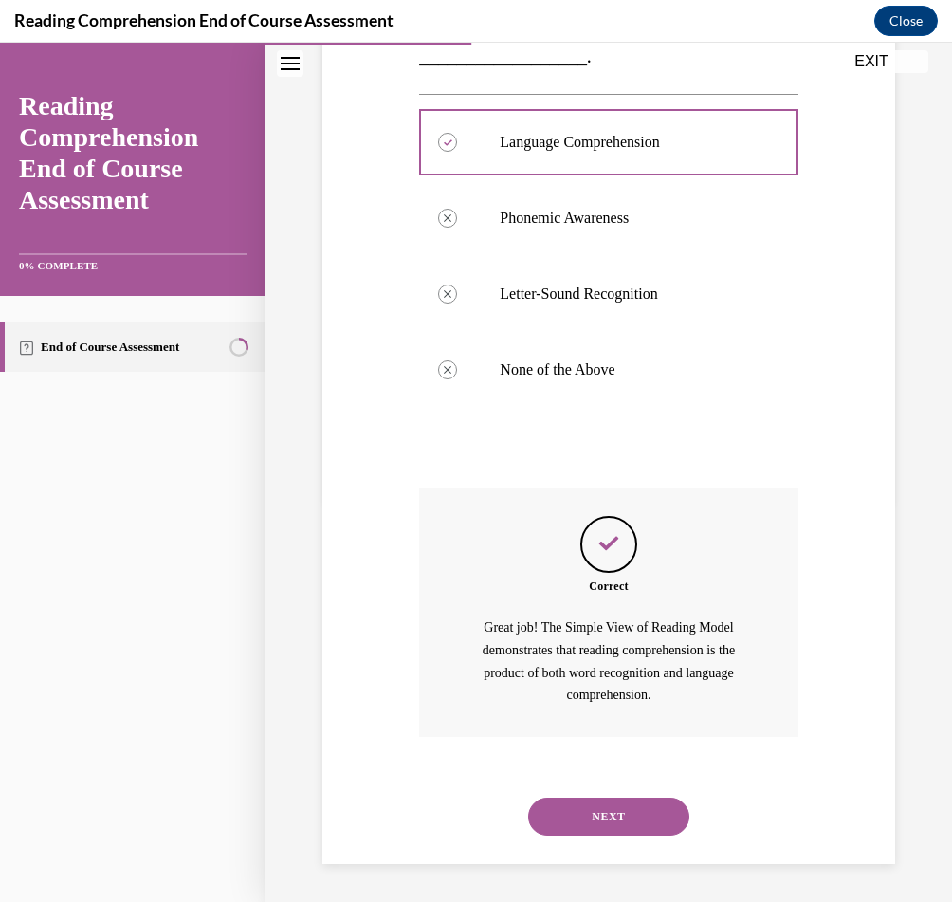
click at [620, 824] on button "NEXT" at bounding box center [608, 817] width 161 height 38
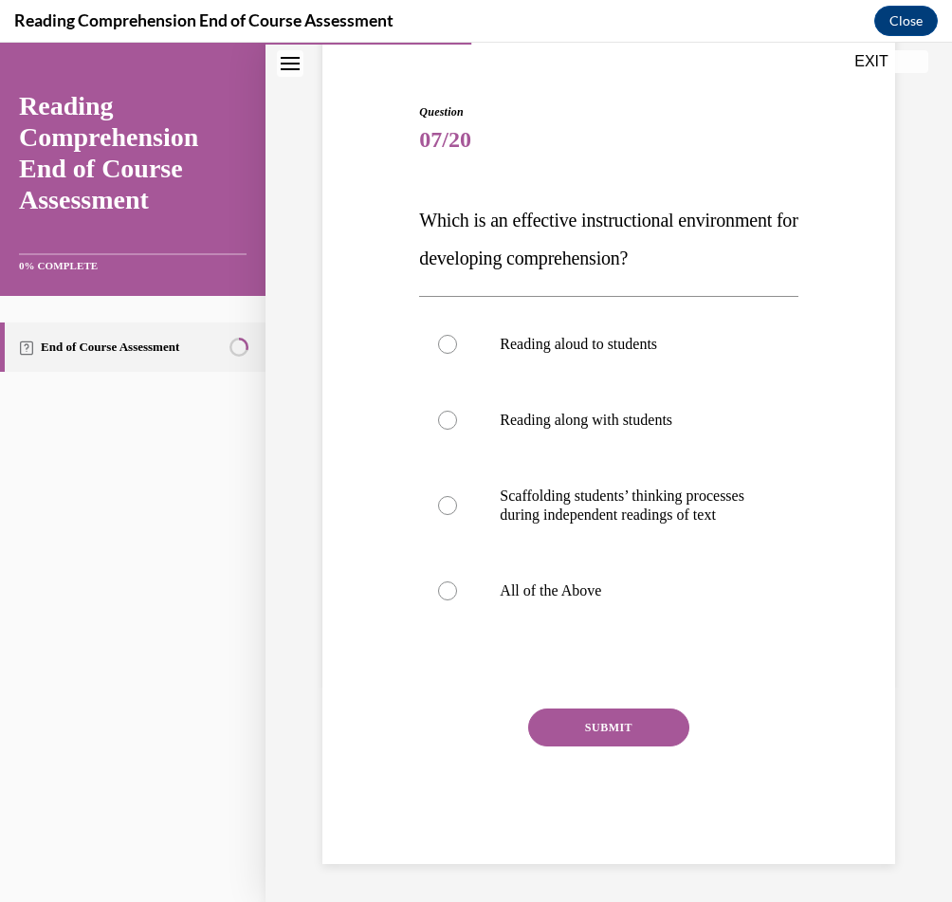
scroll to position [178, 0]
click at [642, 576] on label "All of the Above" at bounding box center [608, 591] width 378 height 76
click at [457, 581] on input "All of the Above" at bounding box center [447, 590] width 19 height 19
radio input "true"
click at [587, 723] on button "SUBMIT" at bounding box center [608, 728] width 161 height 38
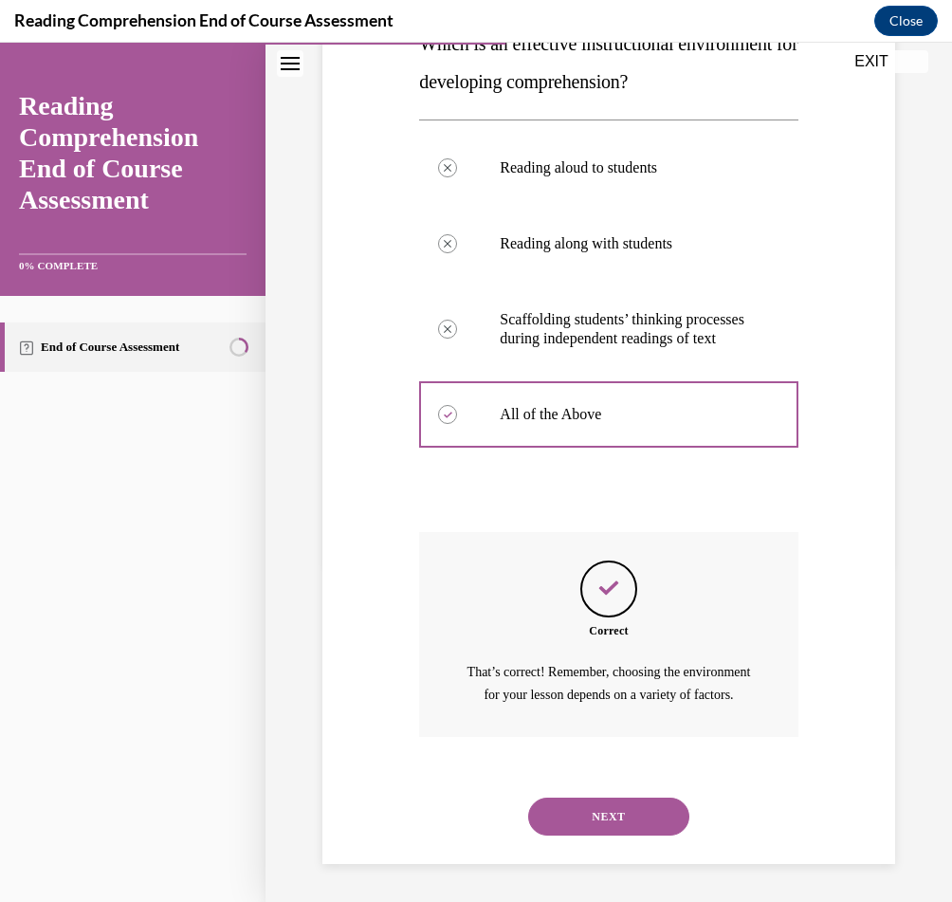
scroll to position [377, 0]
click at [644, 814] on button "NEXT" at bounding box center [608, 817] width 161 height 38
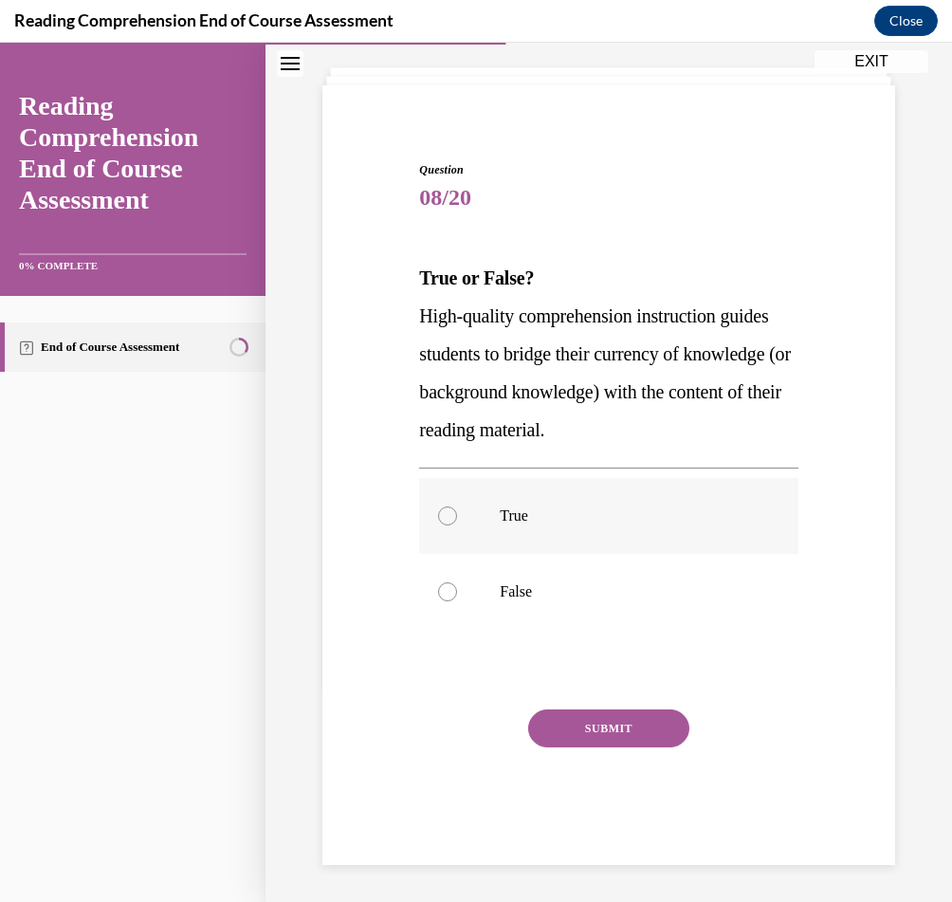
click at [618, 509] on p "True" at bounding box center [625, 515] width 250 height 19
click at [457, 509] on input "True" at bounding box center [447, 515] width 19 height 19
radio input "true"
click at [574, 739] on button "SUBMIT" at bounding box center [608, 728] width 161 height 38
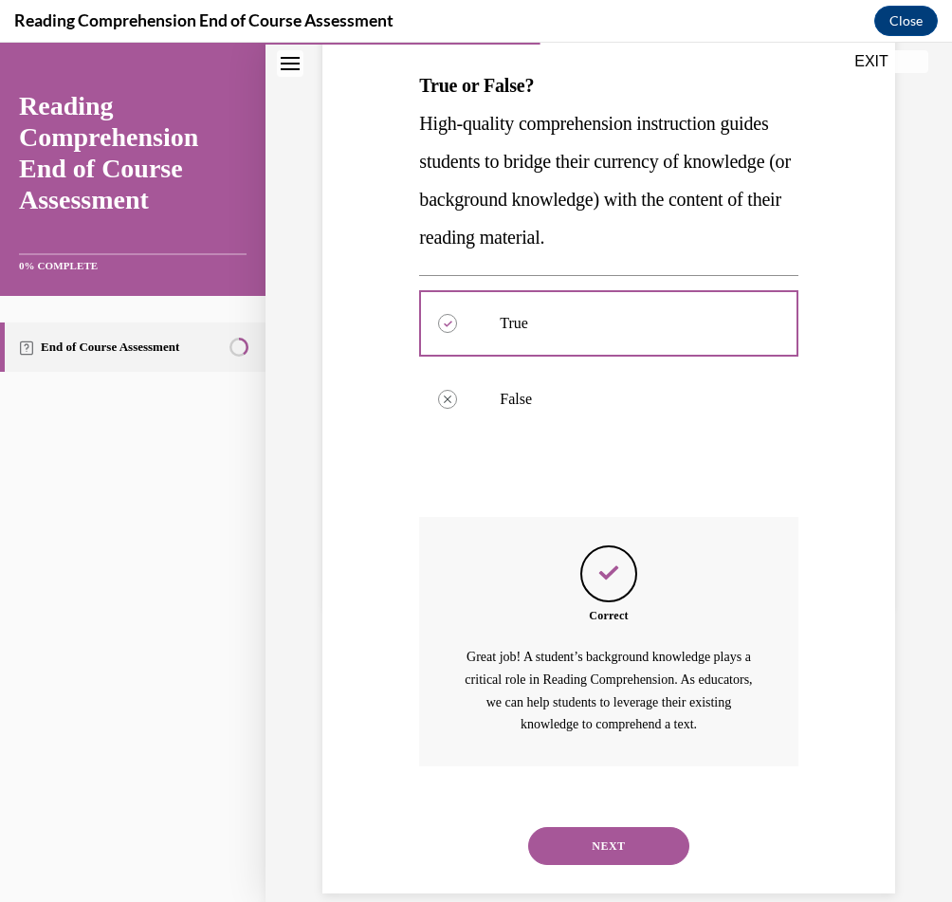
scroll to position [324, 0]
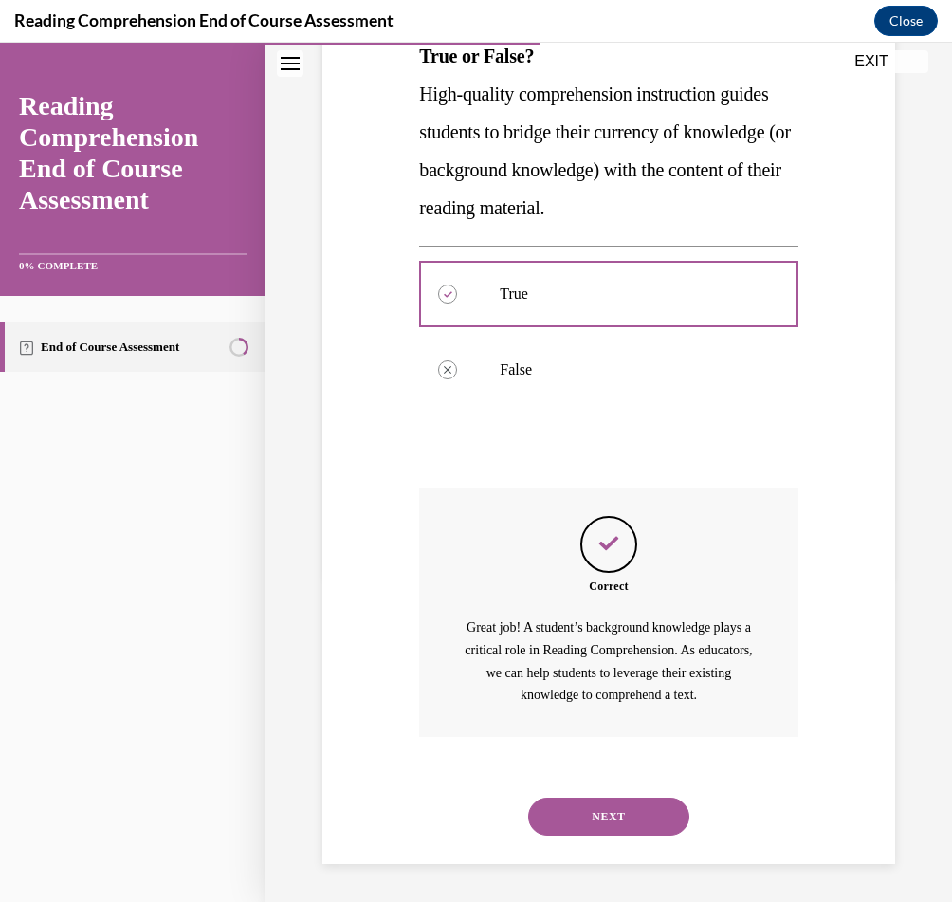
click at [629, 838] on div "NEXT" at bounding box center [608, 817] width 378 height 76
click at [629, 828] on button "NEXT" at bounding box center [608, 817] width 161 height 38
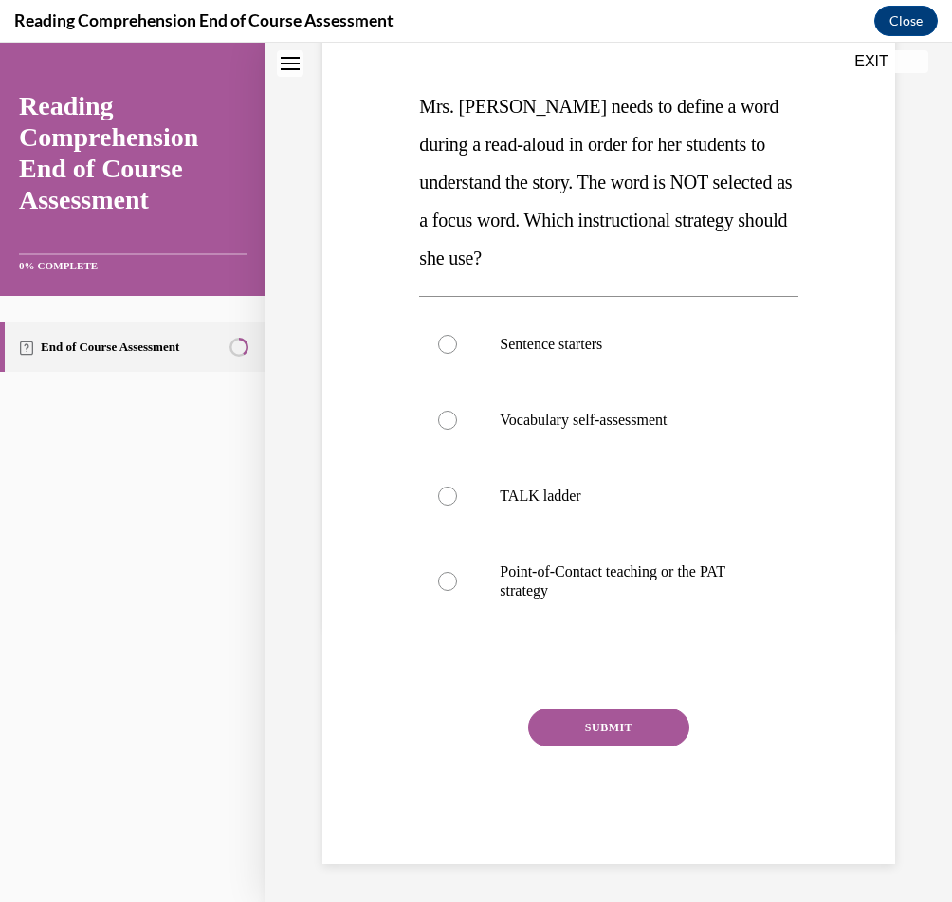
scroll to position [0, 0]
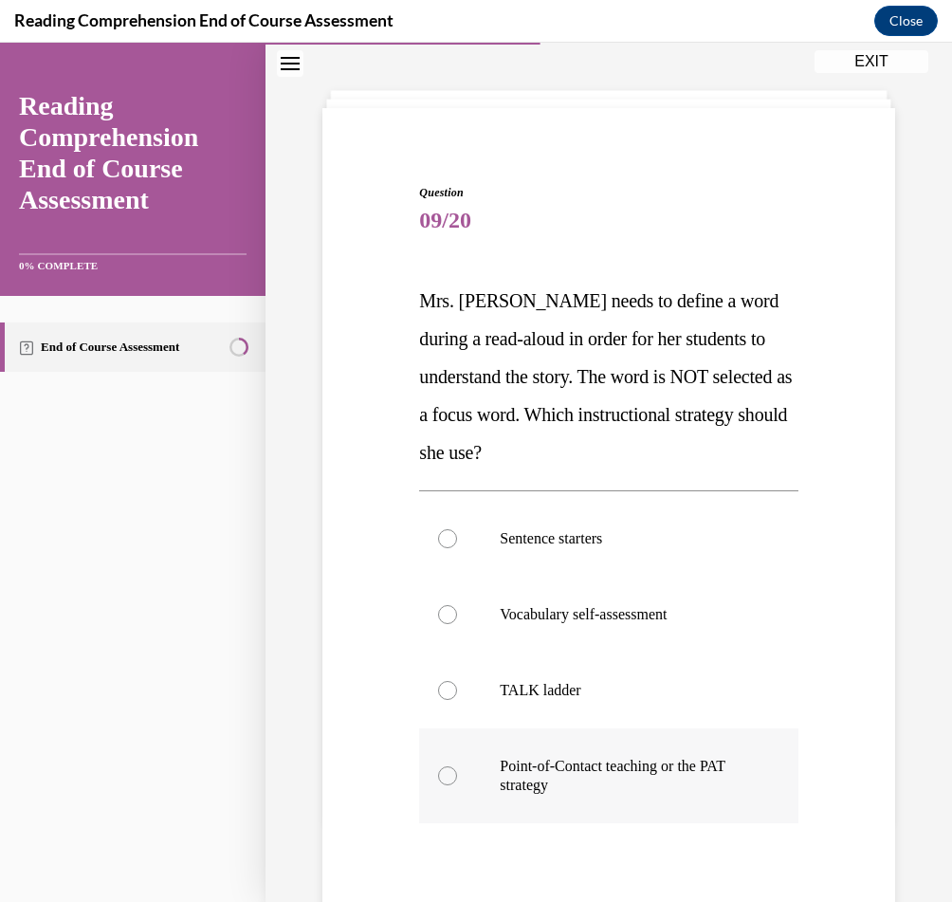
click at [623, 768] on p "Point-of-Contact teaching or the PAT strategy" at bounding box center [625, 776] width 250 height 38
click at [457, 768] on input "Point-of-Contact teaching or the PAT strategy" at bounding box center [447, 775] width 19 height 19
radio input "true"
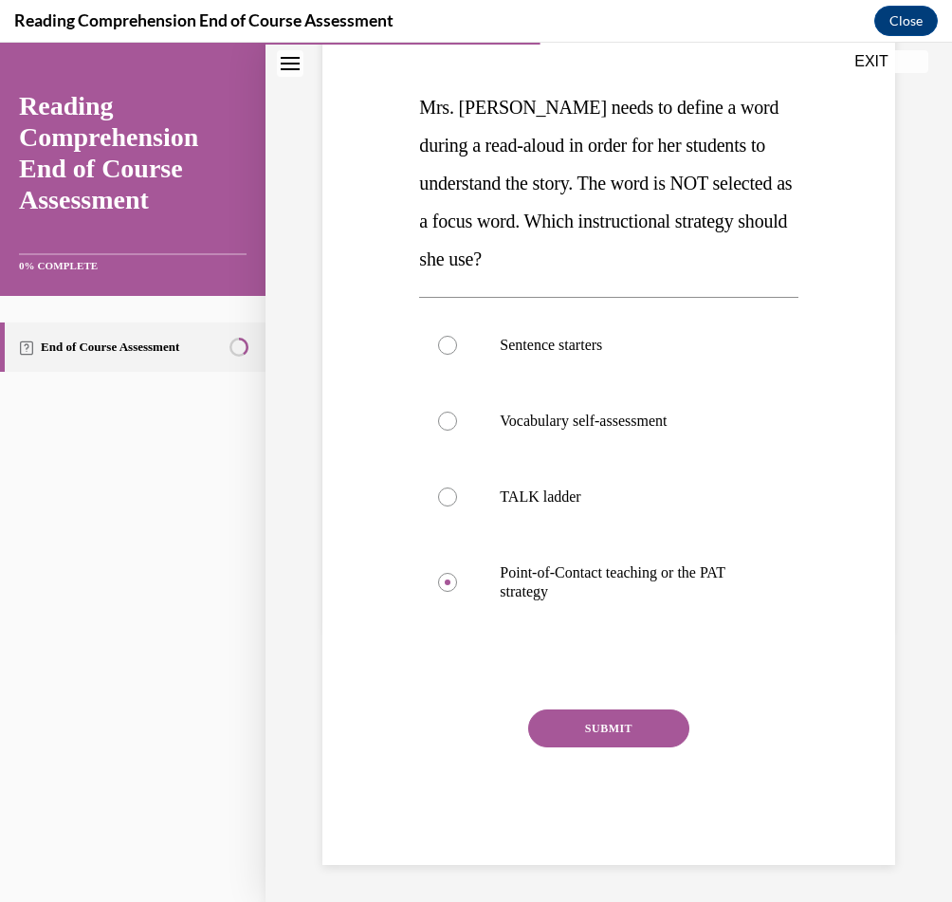
click at [623, 713] on button "SUBMIT" at bounding box center [608, 728] width 161 height 38
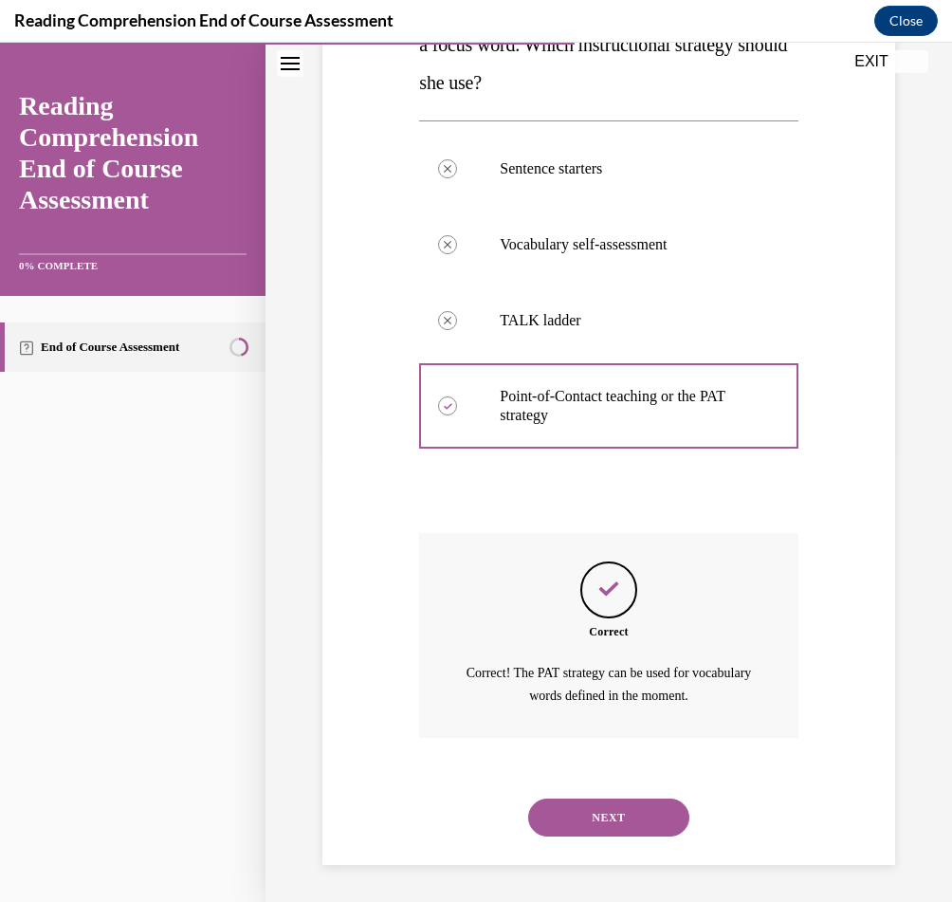
click at [628, 799] on button "NEXT" at bounding box center [608, 818] width 161 height 38
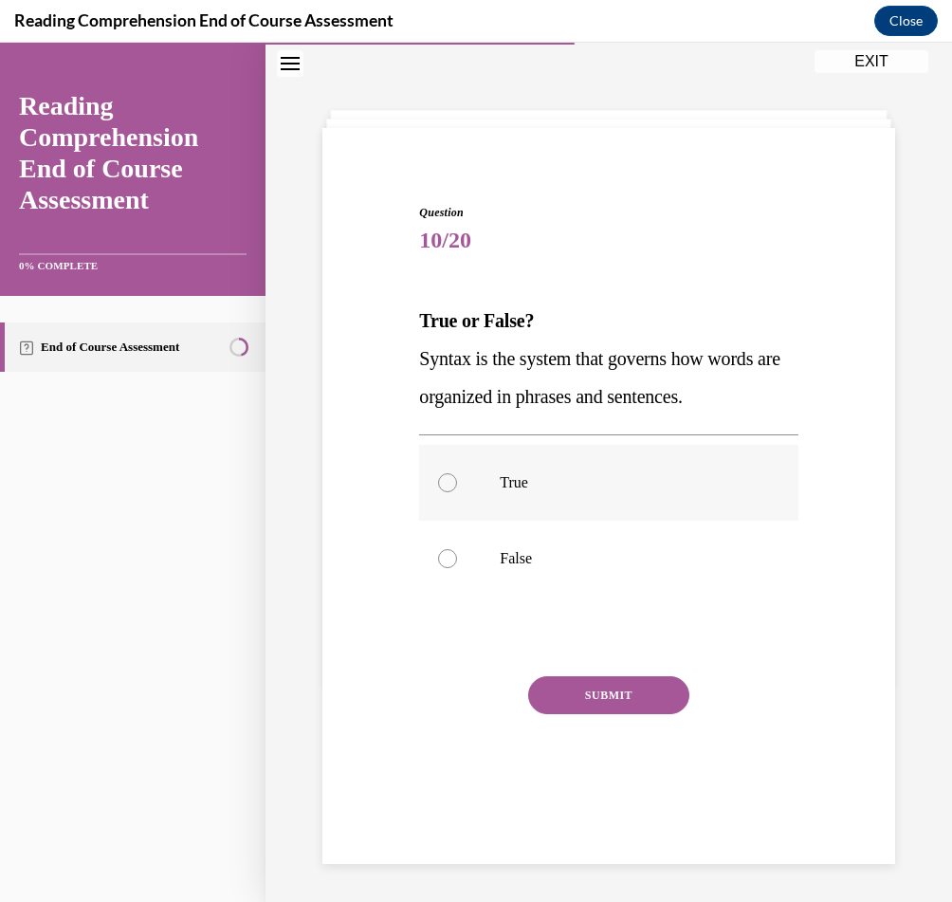
click at [663, 479] on p "True" at bounding box center [625, 482] width 250 height 19
click at [457, 479] on input "True" at bounding box center [447, 482] width 19 height 19
radio input "true"
click at [594, 681] on button "SUBMIT" at bounding box center [608, 695] width 161 height 38
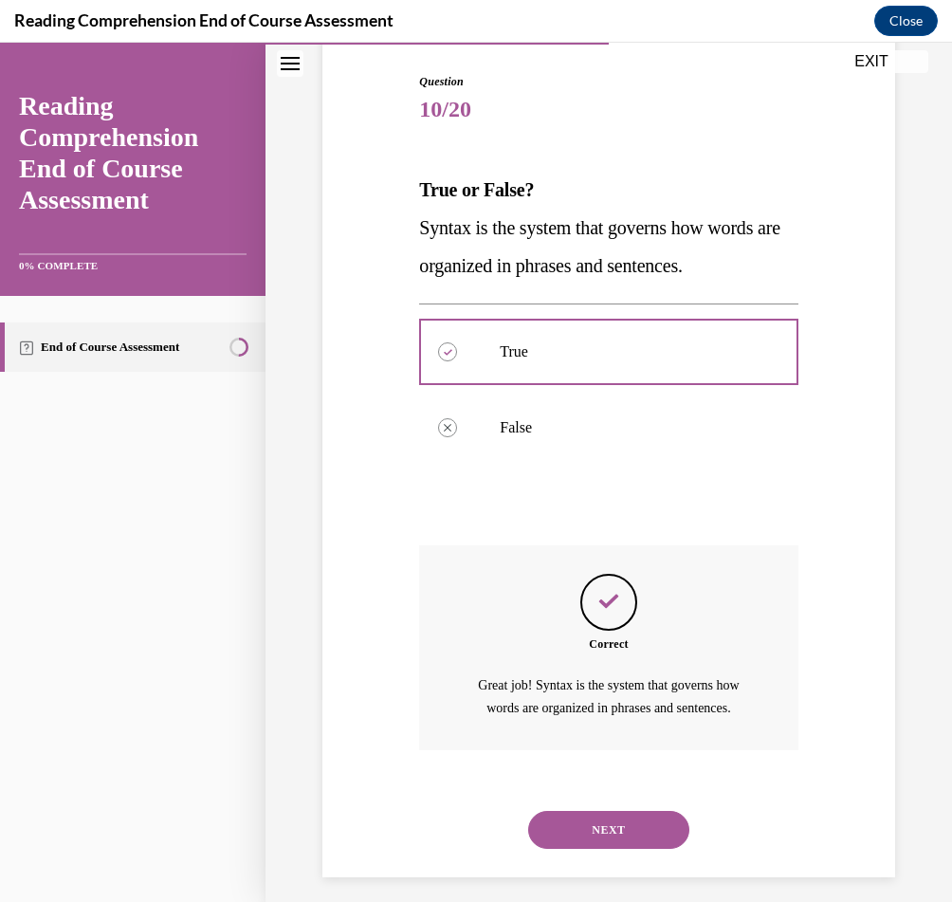
scroll to position [203, 0]
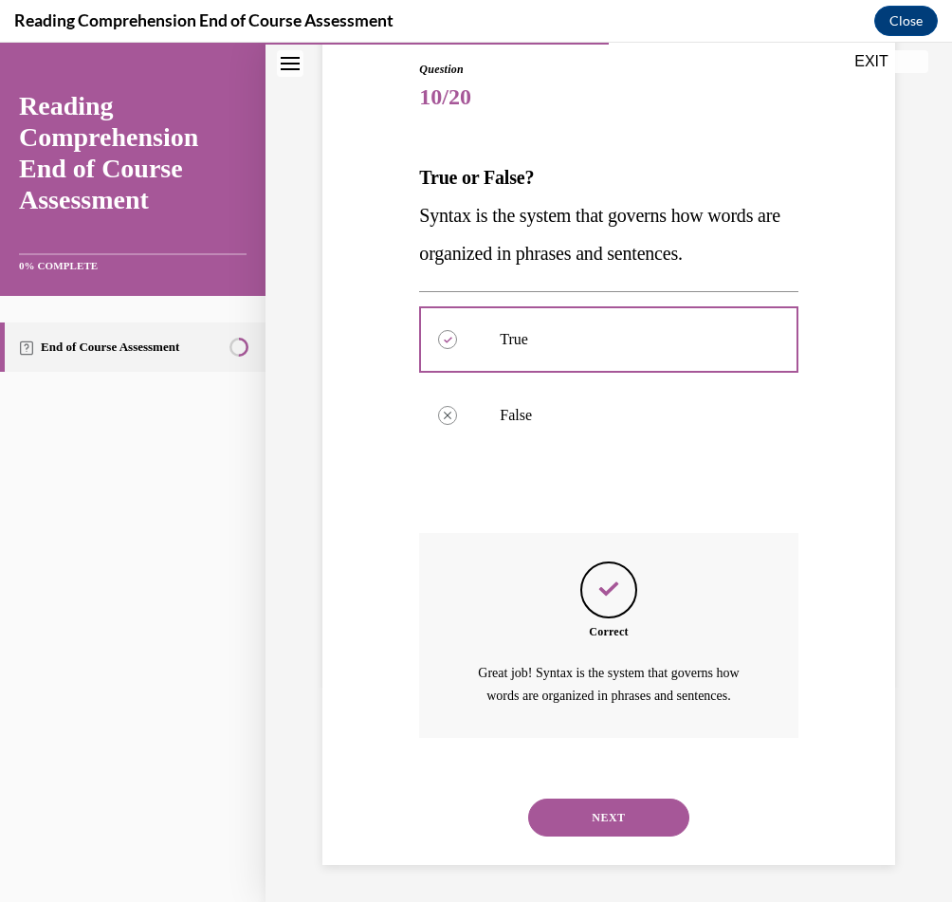
click at [585, 814] on button "NEXT" at bounding box center [608, 818] width 161 height 38
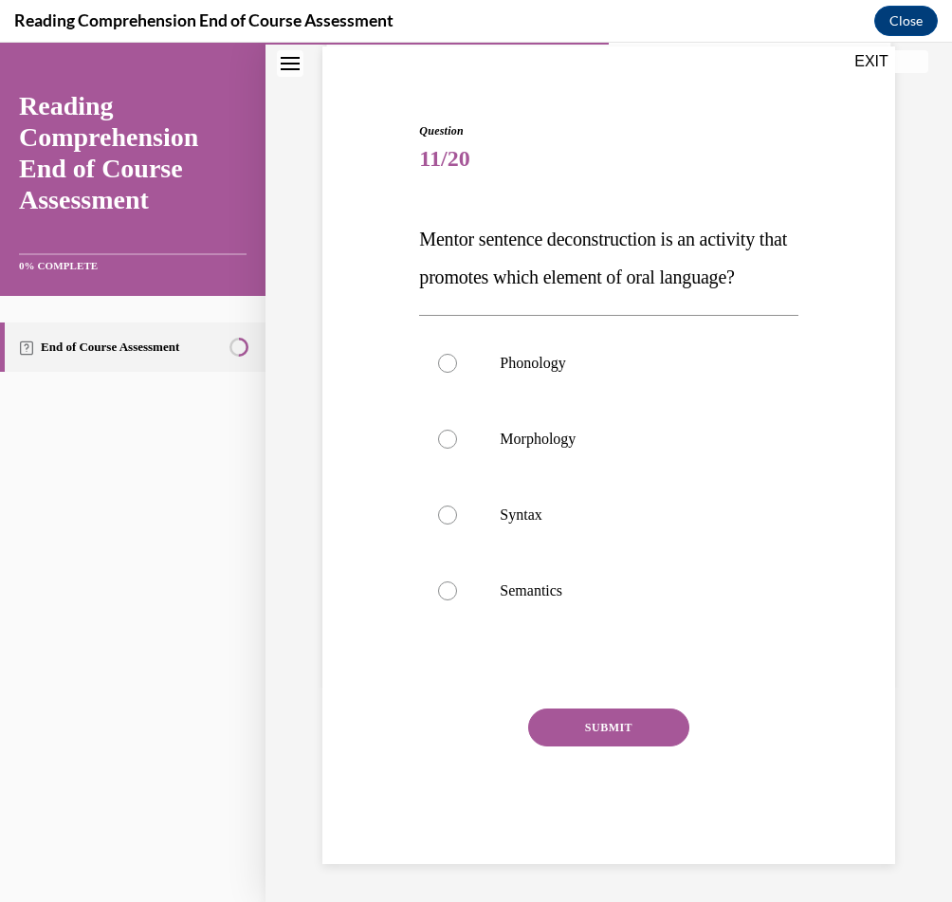
scroll to position [75, 0]
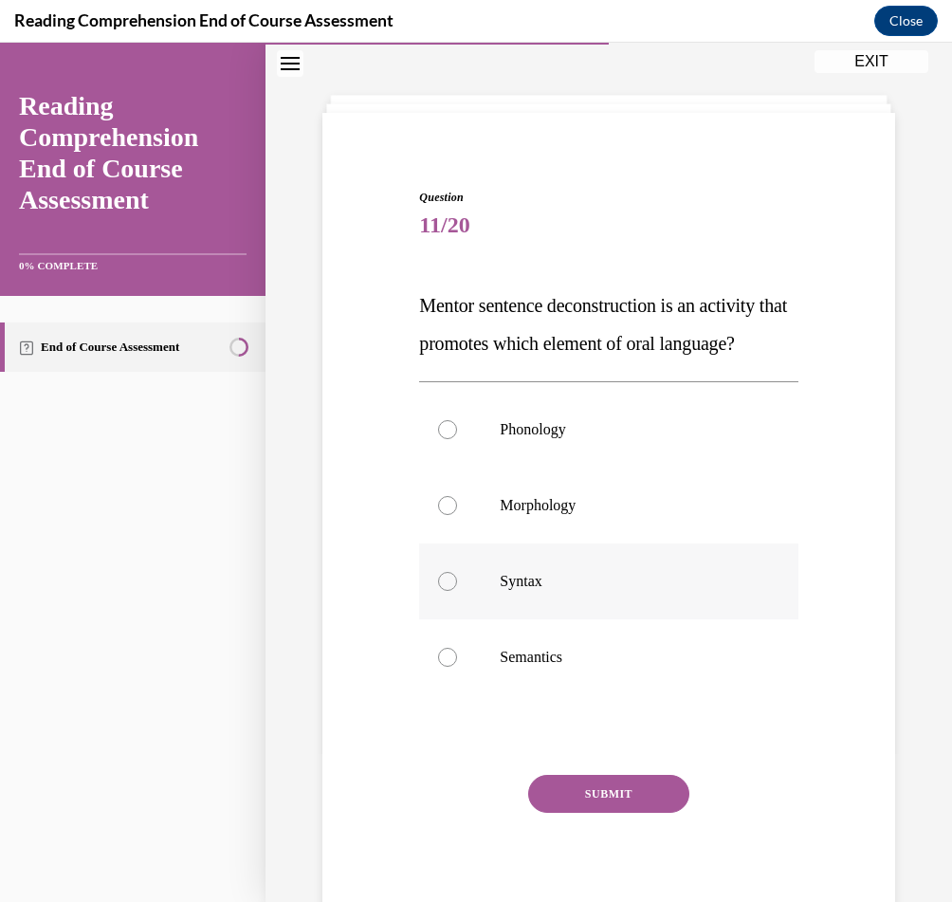
click at [597, 591] on p "Syntax" at bounding box center [625, 581] width 250 height 19
click at [457, 591] on input "Syntax" at bounding box center [447, 581] width 19 height 19
radio input "true"
click at [593, 813] on button "SUBMIT" at bounding box center [608, 794] width 161 height 38
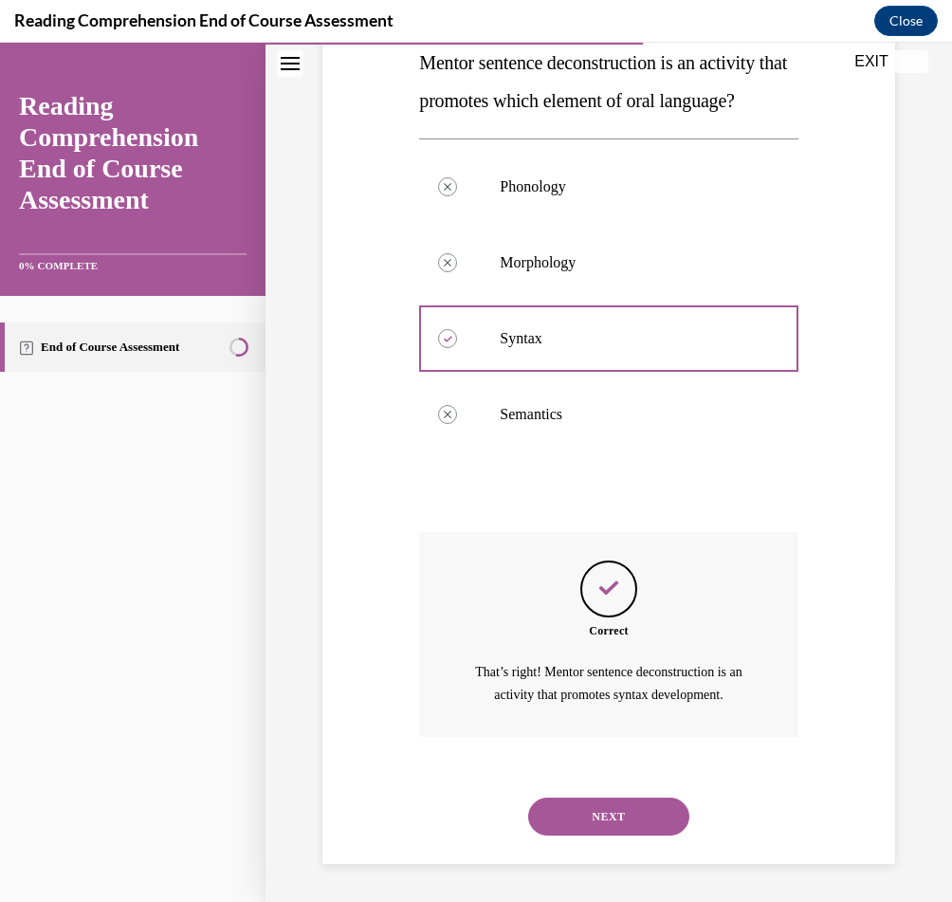
scroll to position [355, 0]
click at [633, 843] on div "NEXT" at bounding box center [608, 817] width 378 height 76
click at [633, 824] on button "NEXT" at bounding box center [608, 817] width 161 height 38
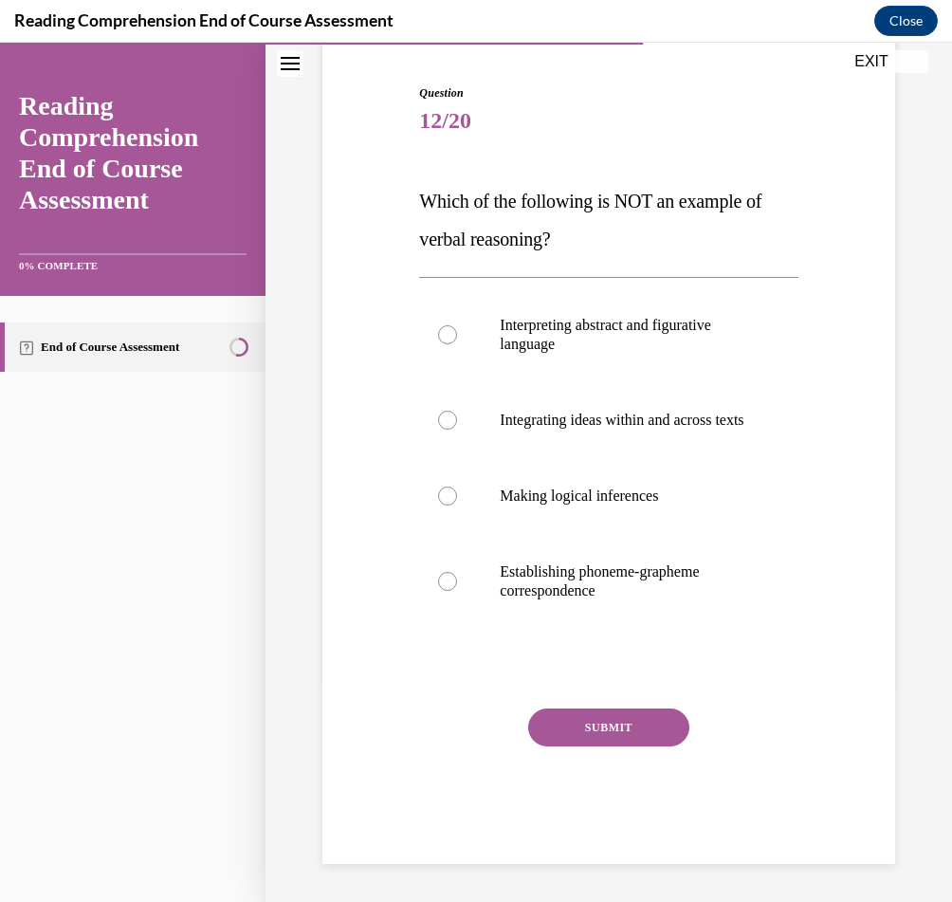
scroll to position [197, 0]
click at [609, 579] on p "Establishing phoneme-grapheme correspondence" at bounding box center [625, 581] width 250 height 38
click at [457, 579] on input "Establishing phoneme-grapheme correspondence" at bounding box center [447, 581] width 19 height 19
radio input "true"
click at [599, 746] on div "SUBMIT" at bounding box center [608, 756] width 378 height 95
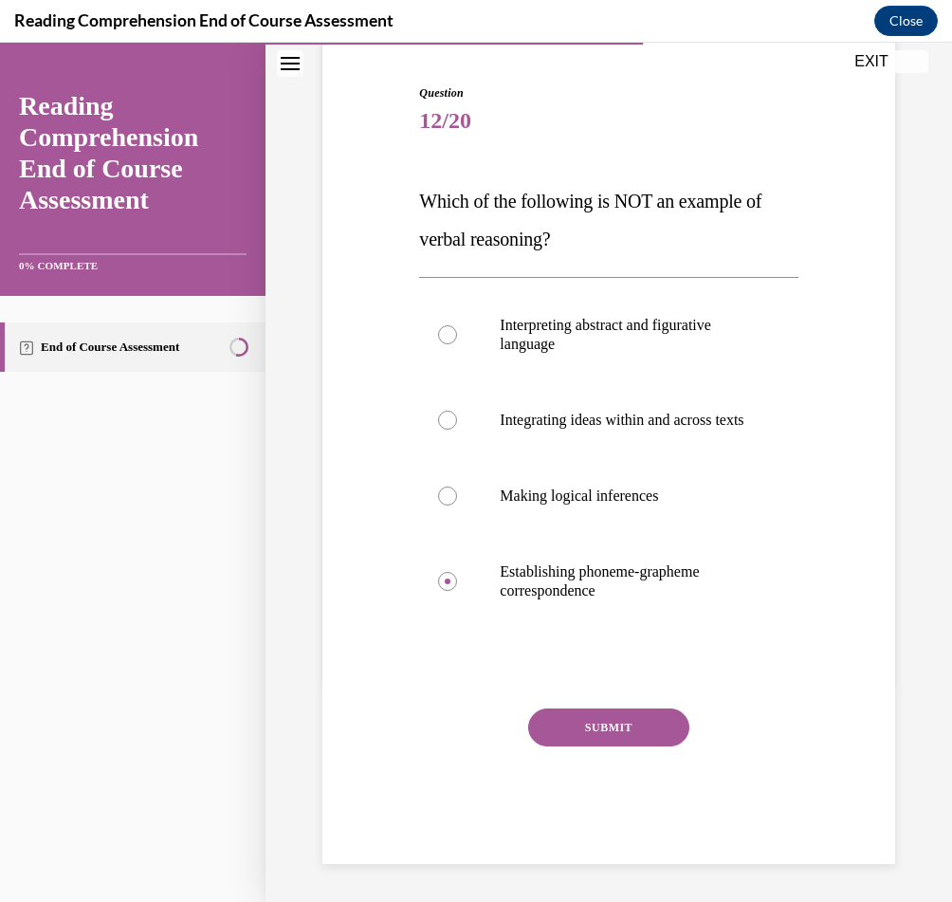
click at [598, 721] on button "SUBMIT" at bounding box center [608, 728] width 161 height 38
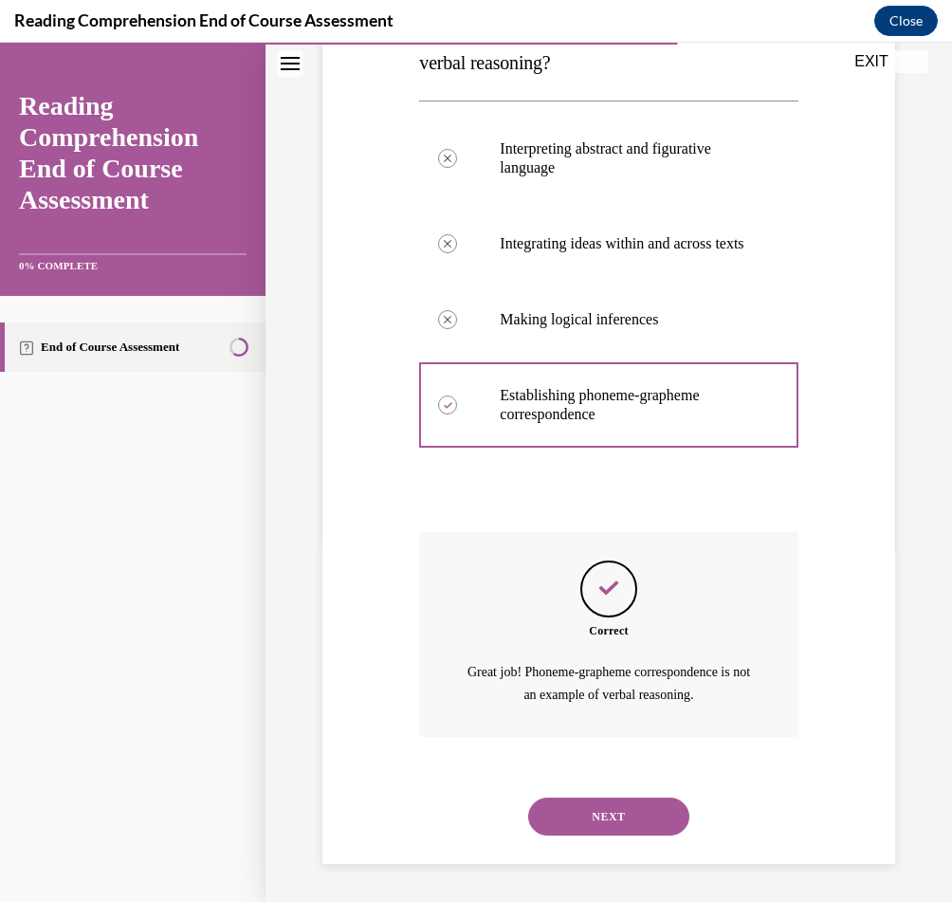
scroll to position [374, 0]
click at [587, 819] on button "NEXT" at bounding box center [608, 817] width 161 height 38
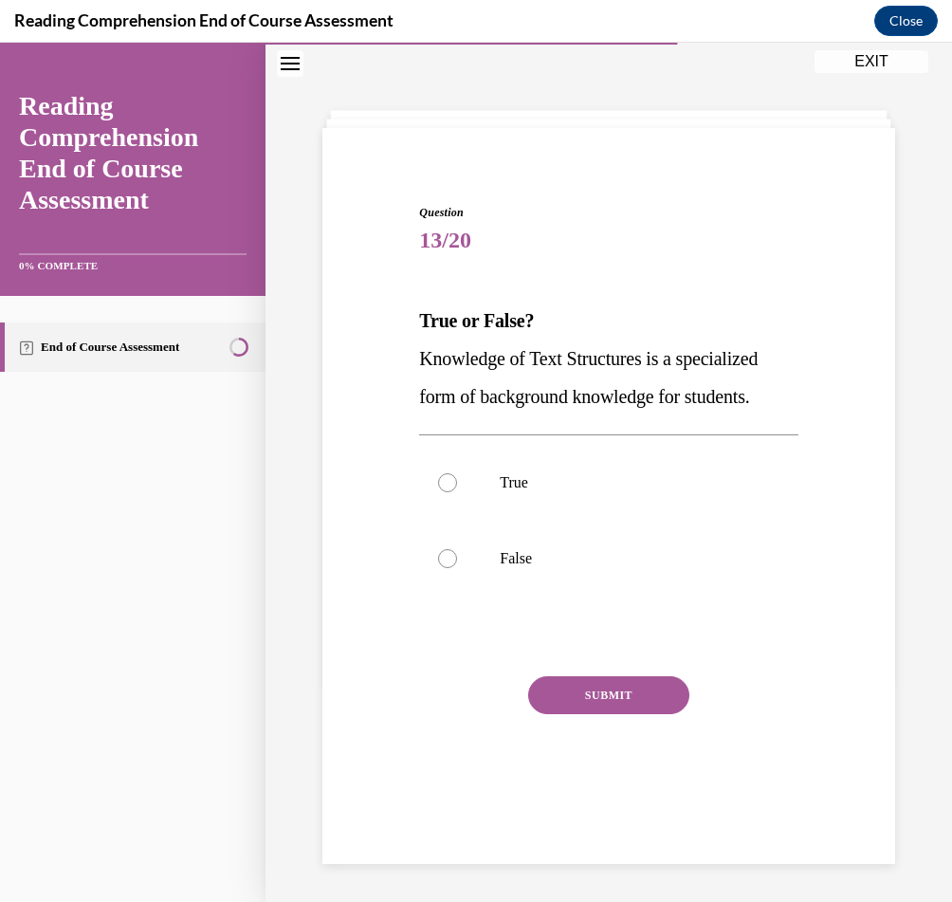
scroll to position [60, 0]
click at [676, 501] on label "True" at bounding box center [608, 483] width 378 height 76
click at [457, 492] on input "True" at bounding box center [447, 482] width 19 height 19
radio input "true"
click at [616, 684] on button "SUBMIT" at bounding box center [608, 695] width 161 height 38
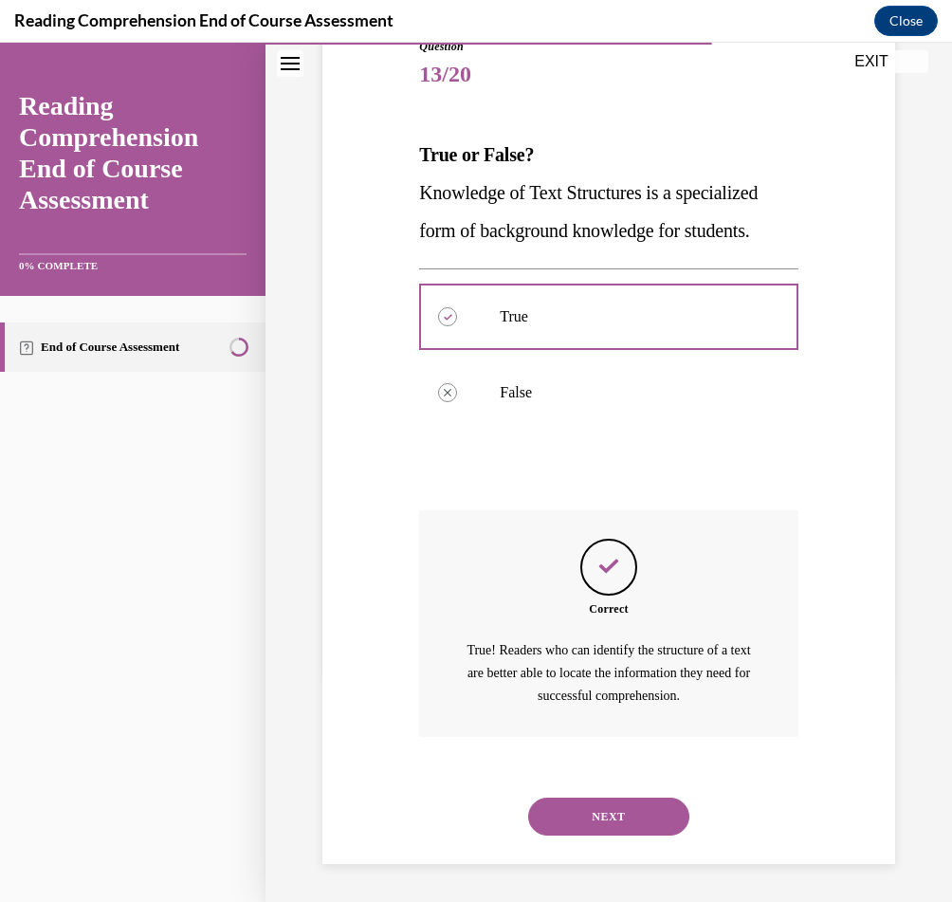
click at [616, 827] on button "NEXT" at bounding box center [608, 817] width 161 height 38
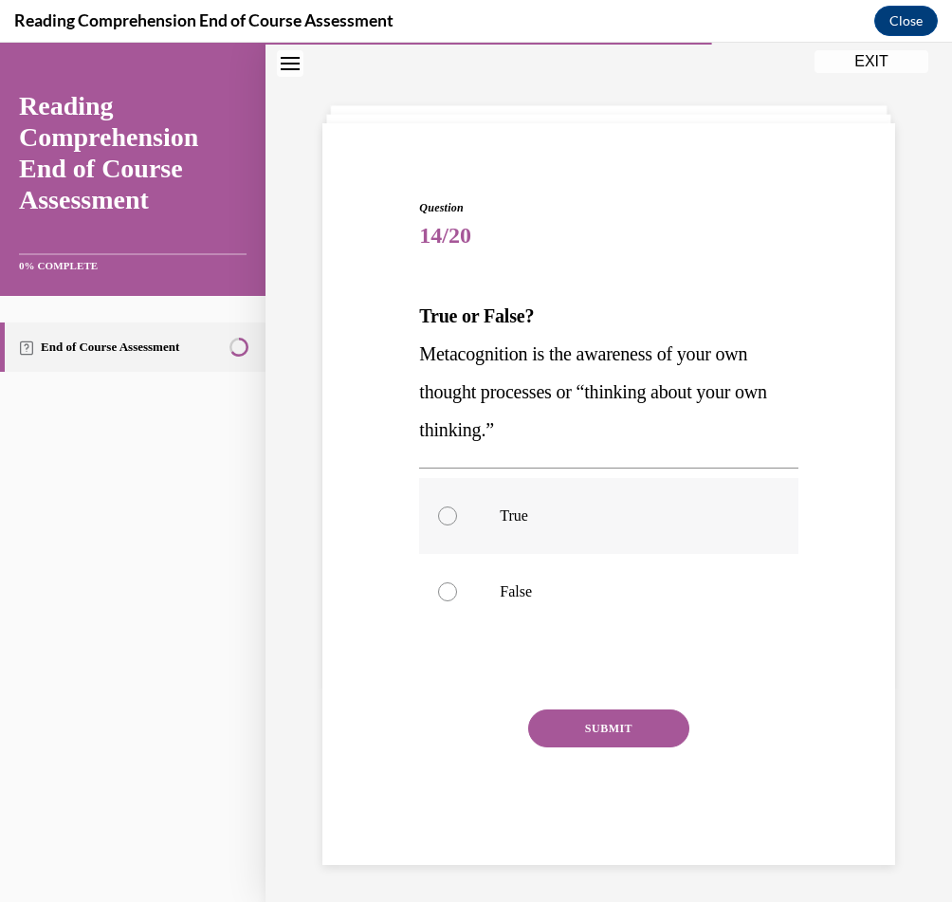
click at [651, 522] on p "True" at bounding box center [625, 515] width 250 height 19
click at [457, 522] on input "True" at bounding box center [447, 515] width 19 height 19
radio input "true"
click at [637, 732] on button "SUBMIT" at bounding box center [608, 728] width 161 height 38
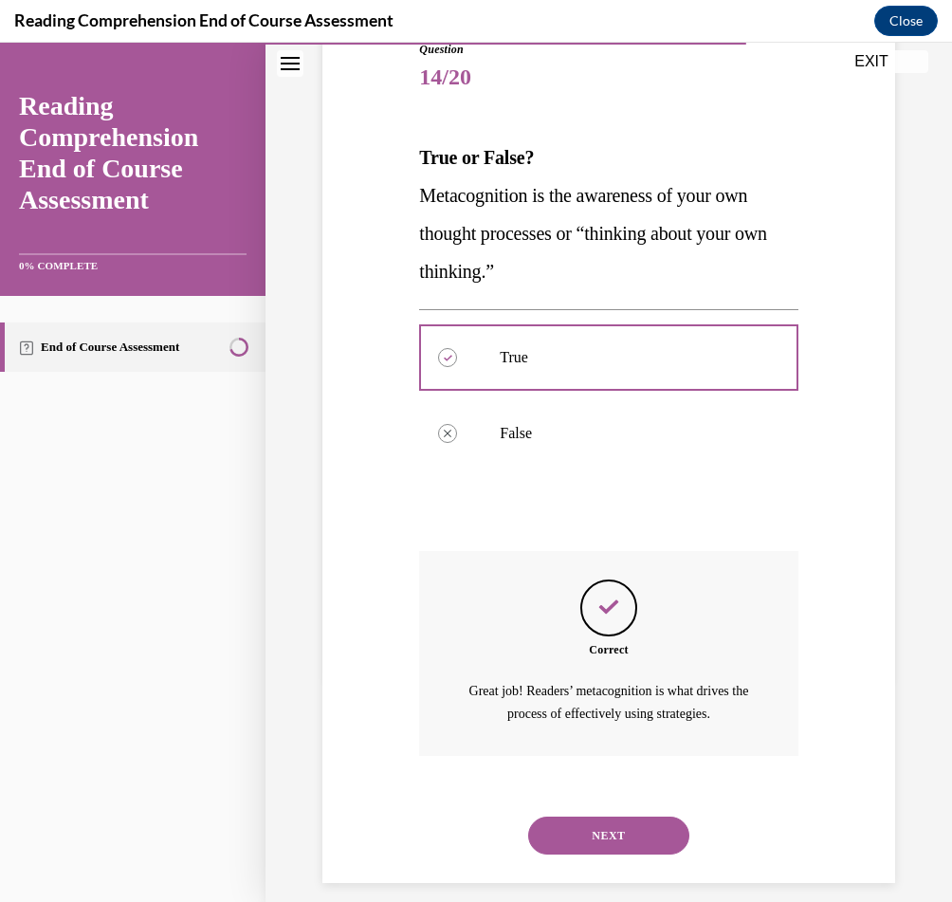
scroll to position [241, 0]
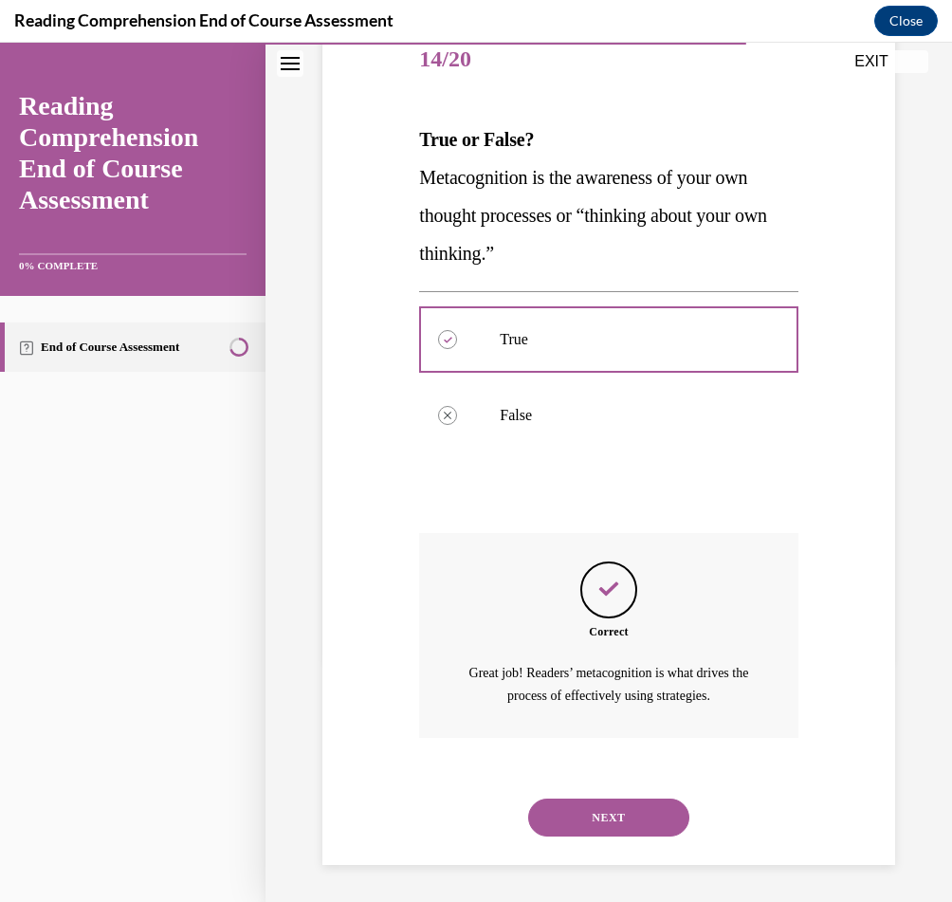
click at [614, 828] on button "NEXT" at bounding box center [608, 818] width 161 height 38
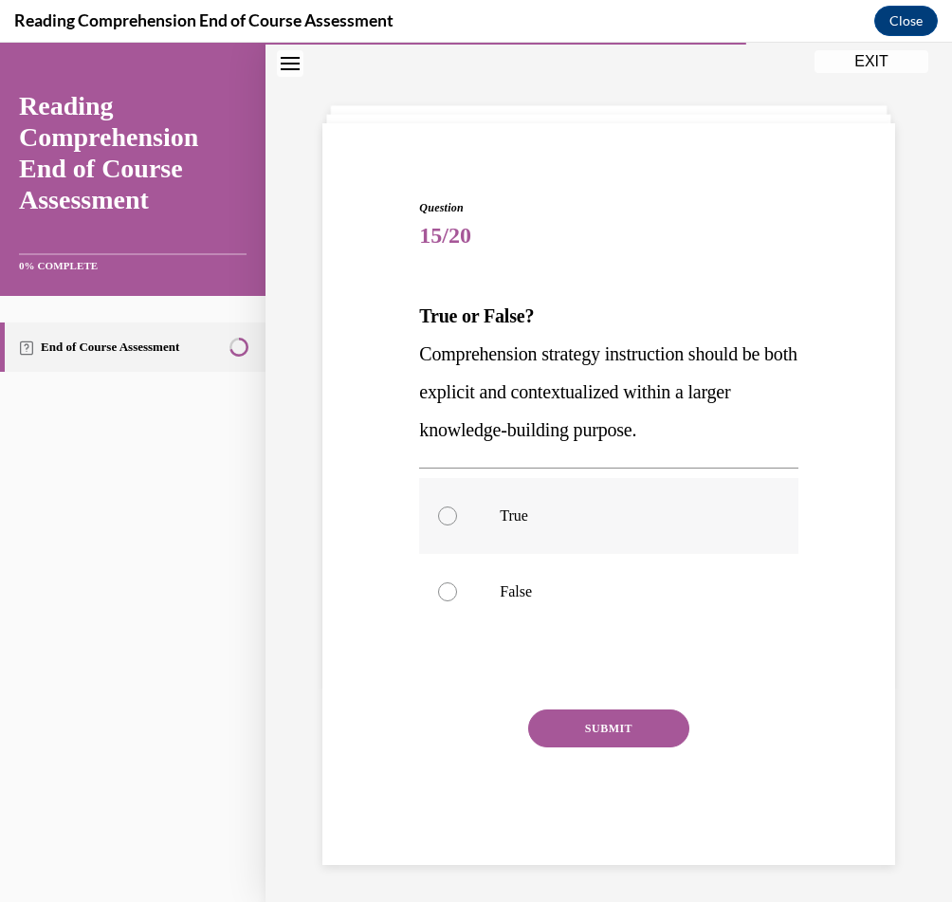
click at [631, 524] on p "True" at bounding box center [625, 515] width 250 height 19
click at [457, 524] on input "True" at bounding box center [447, 515] width 19 height 19
radio input "true"
click at [608, 709] on button "SUBMIT" at bounding box center [608, 728] width 161 height 38
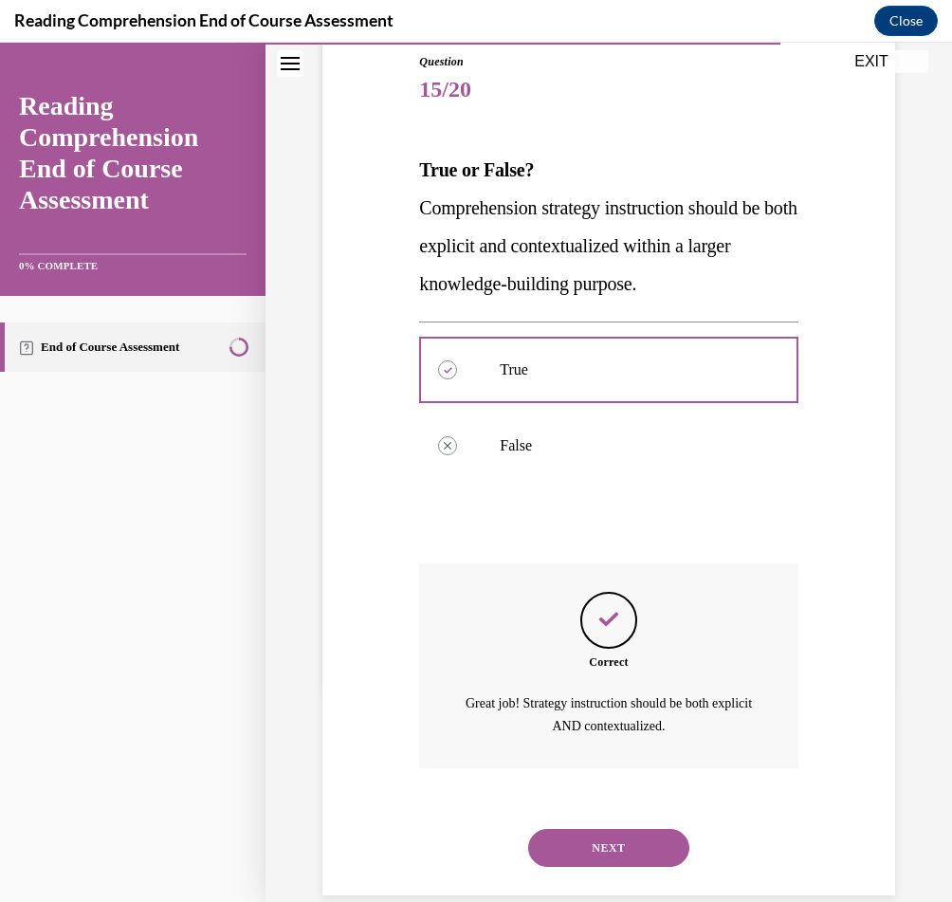
scroll to position [241, 0]
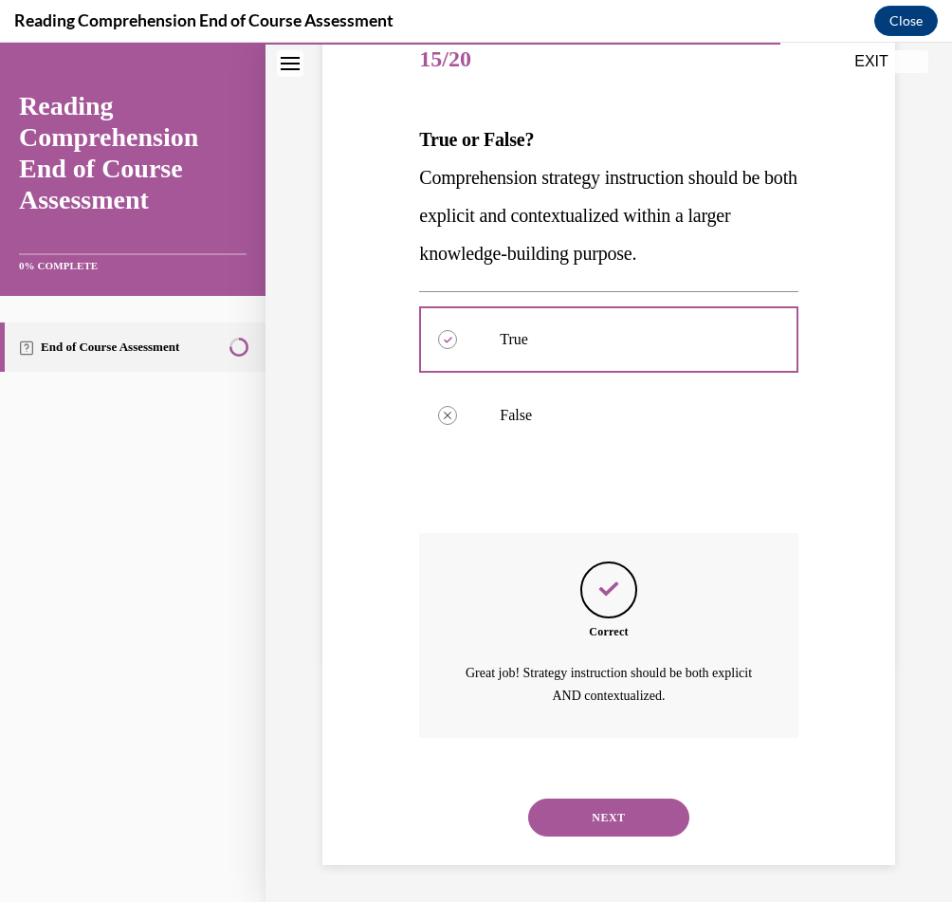
click at [652, 821] on button "NEXT" at bounding box center [608, 818] width 161 height 38
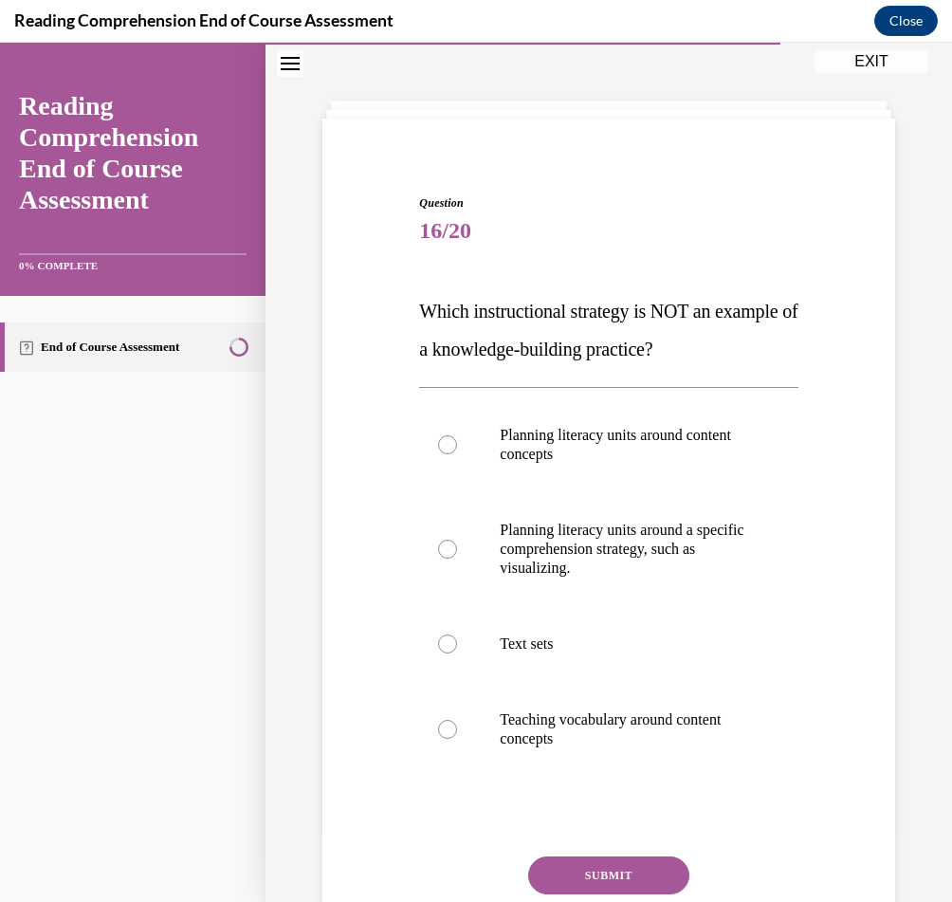
scroll to position [74, 0]
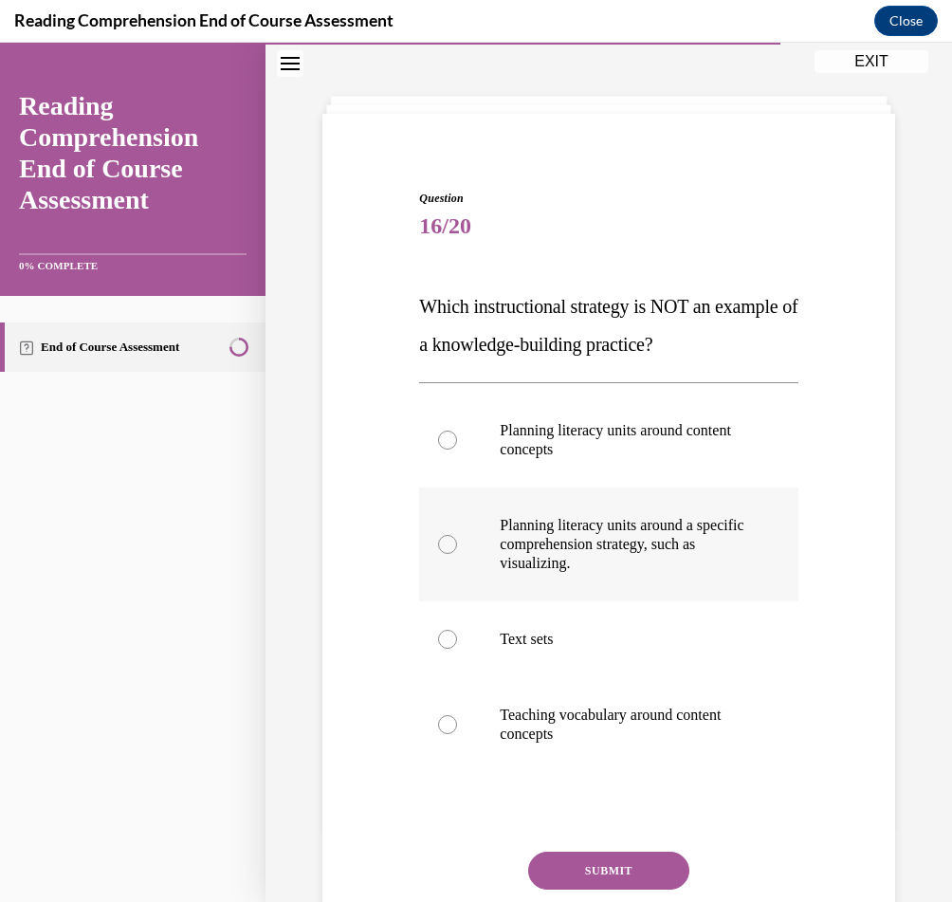
click at [605, 543] on p "Planning literacy units around a specific comprehension strategy, such as visua…" at bounding box center [625, 544] width 250 height 57
click at [457, 543] on input "Planning literacy units around a specific comprehension strategy, such as visua…" at bounding box center [447, 544] width 19 height 19
radio input "true"
click at [609, 873] on button "SUBMIT" at bounding box center [608, 871] width 161 height 38
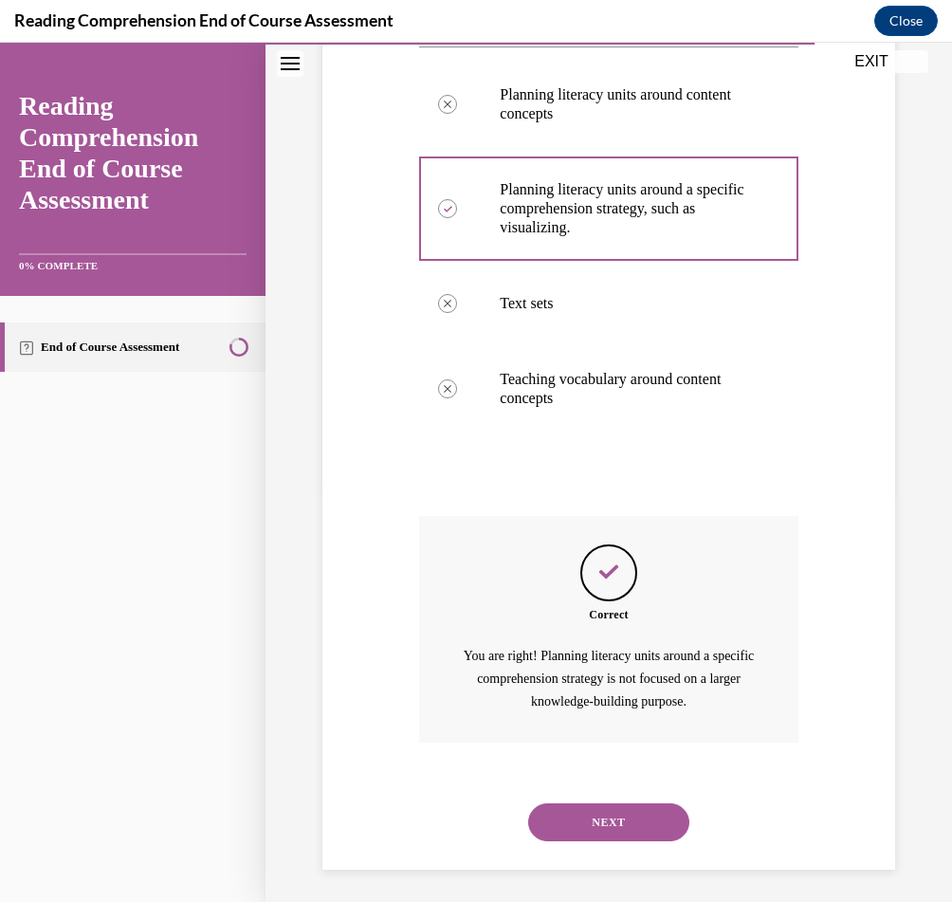
scroll to position [415, 0]
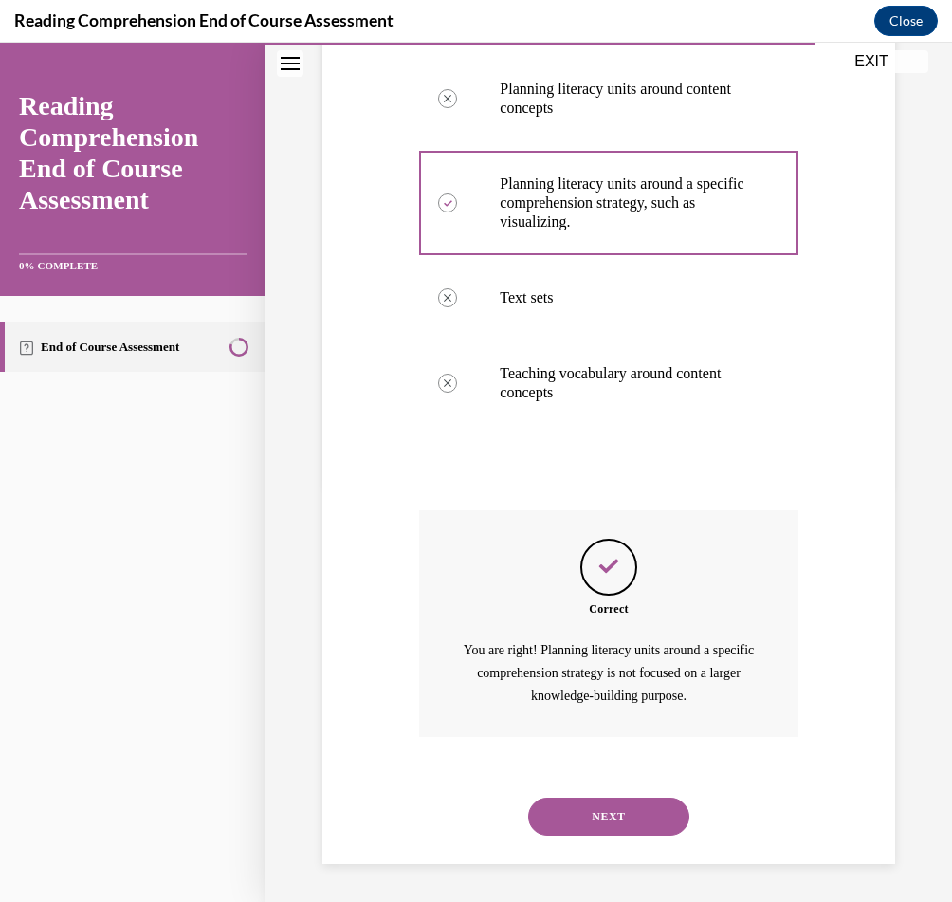
click at [617, 825] on button "NEXT" at bounding box center [608, 817] width 161 height 38
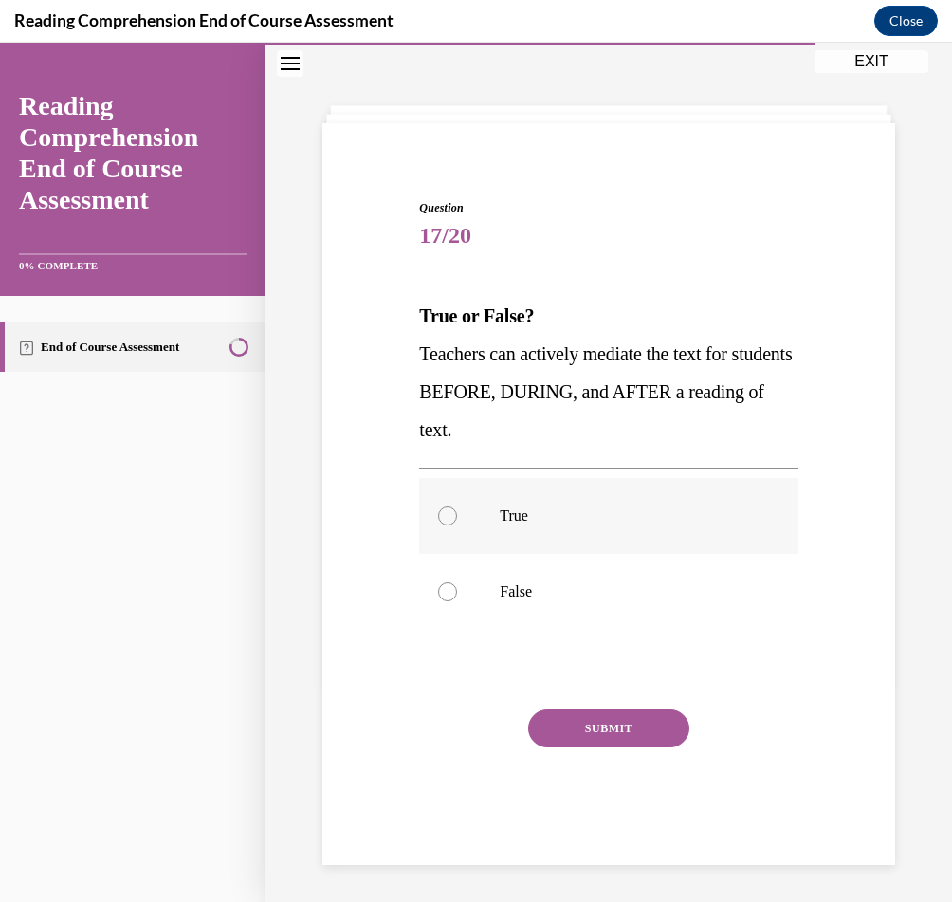
click at [714, 484] on label "True" at bounding box center [608, 516] width 378 height 76
click at [457, 506] on input "True" at bounding box center [447, 515] width 19 height 19
radio input "true"
click at [611, 722] on button "SUBMIT" at bounding box center [608, 728] width 161 height 38
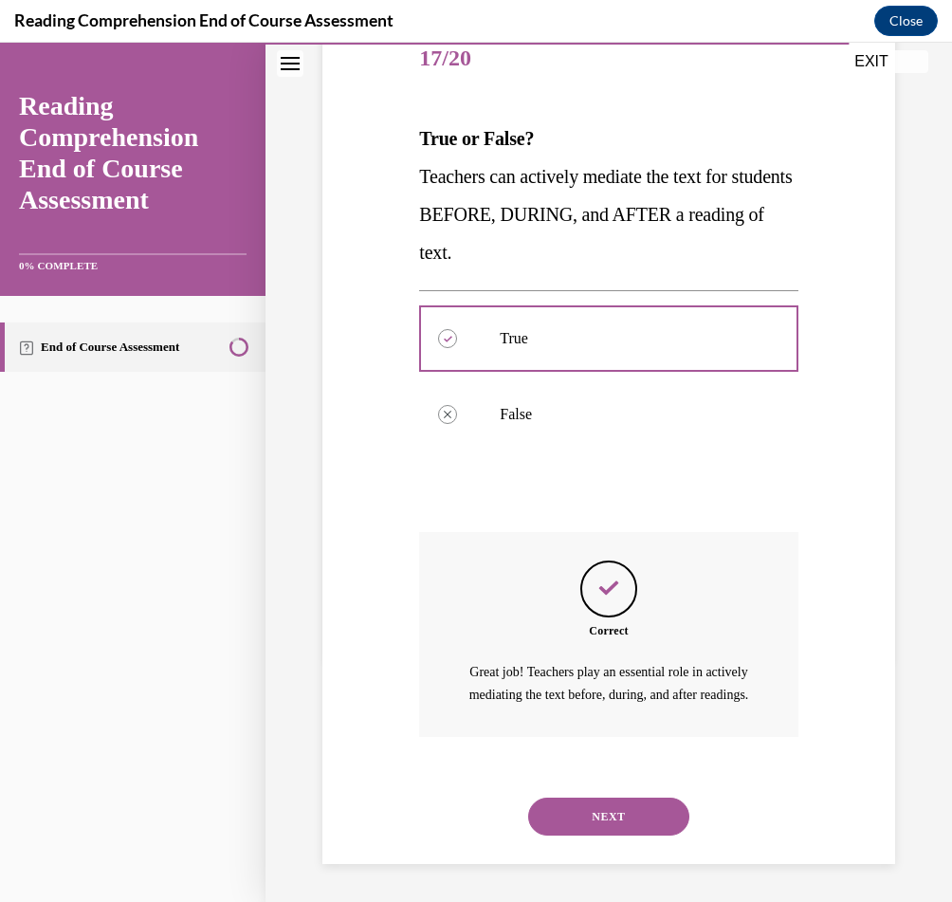
scroll to position [264, 0]
click at [612, 803] on button "NEXT" at bounding box center [608, 817] width 161 height 38
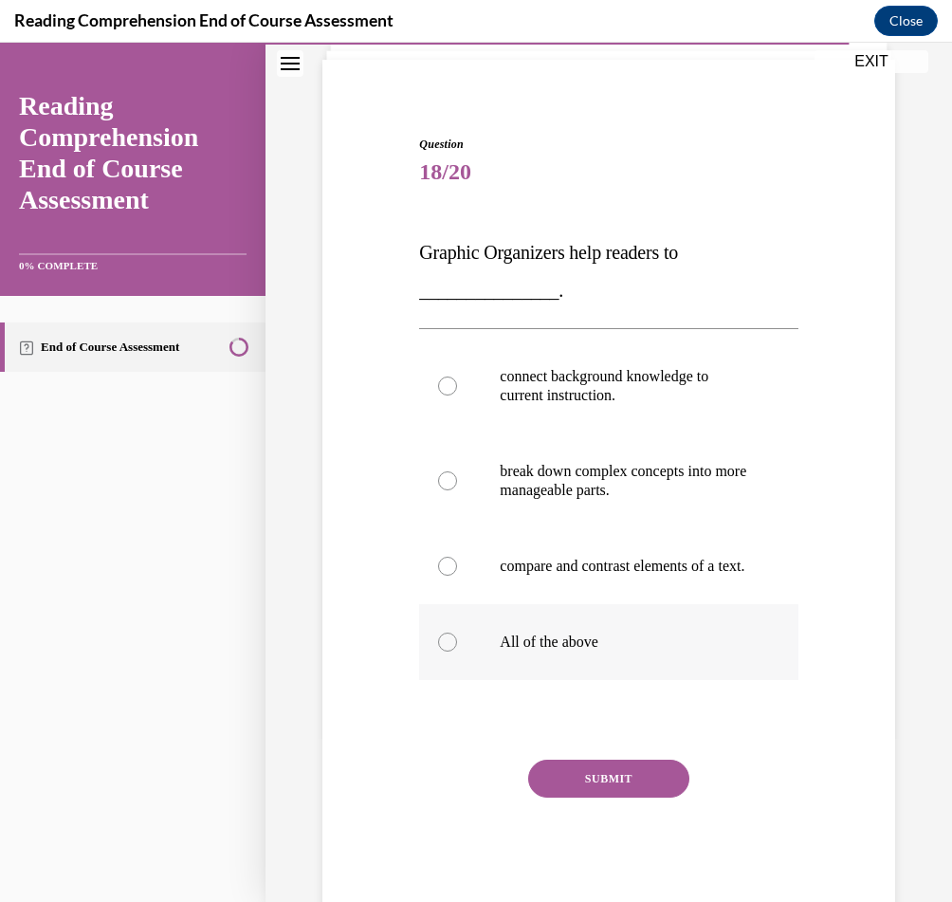
scroll to position [133, 0]
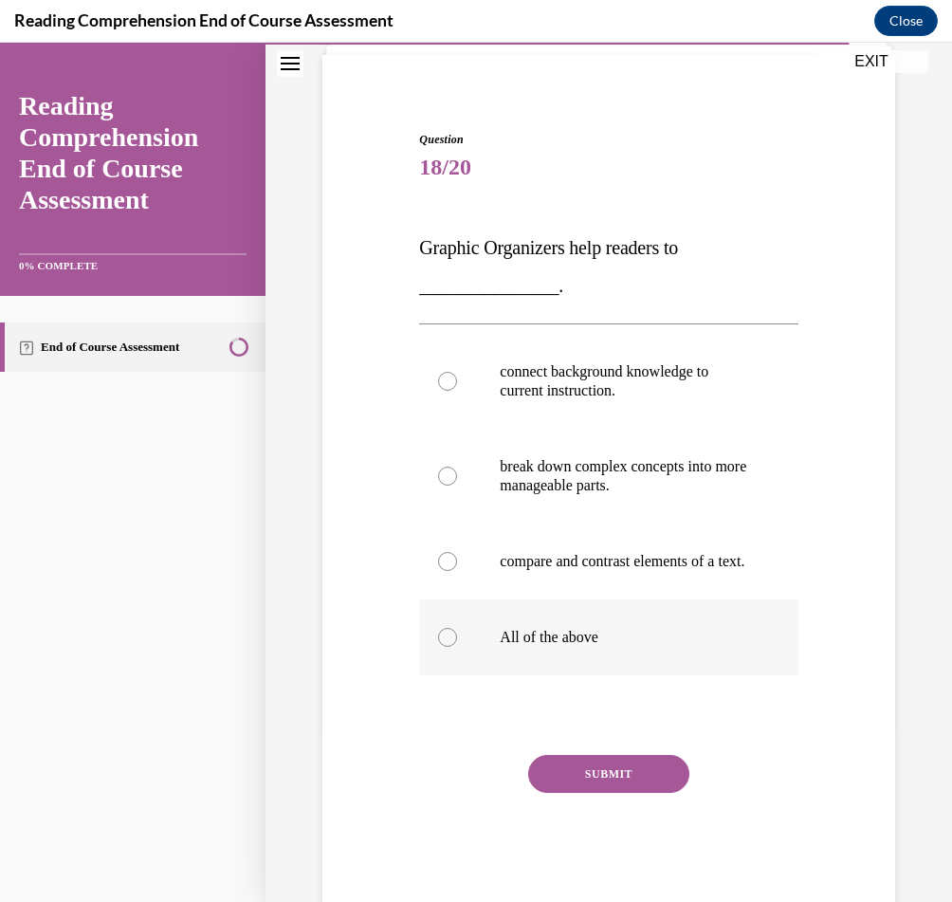
click at [553, 647] on p "All of the above" at bounding box center [625, 637] width 250 height 19
click at [457, 647] on input "All of the above" at bounding box center [447, 637] width 19 height 19
radio input "true"
click at [591, 793] on button "SUBMIT" at bounding box center [608, 774] width 161 height 38
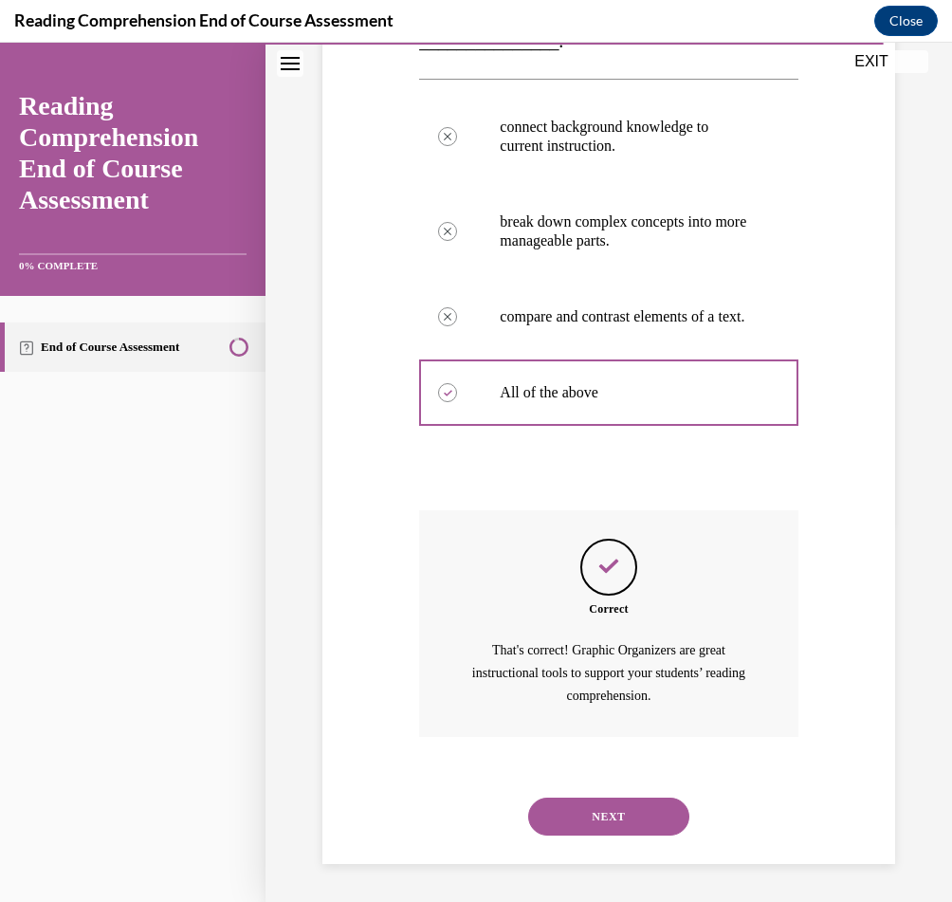
click at [601, 817] on button "NEXT" at bounding box center [608, 817] width 161 height 38
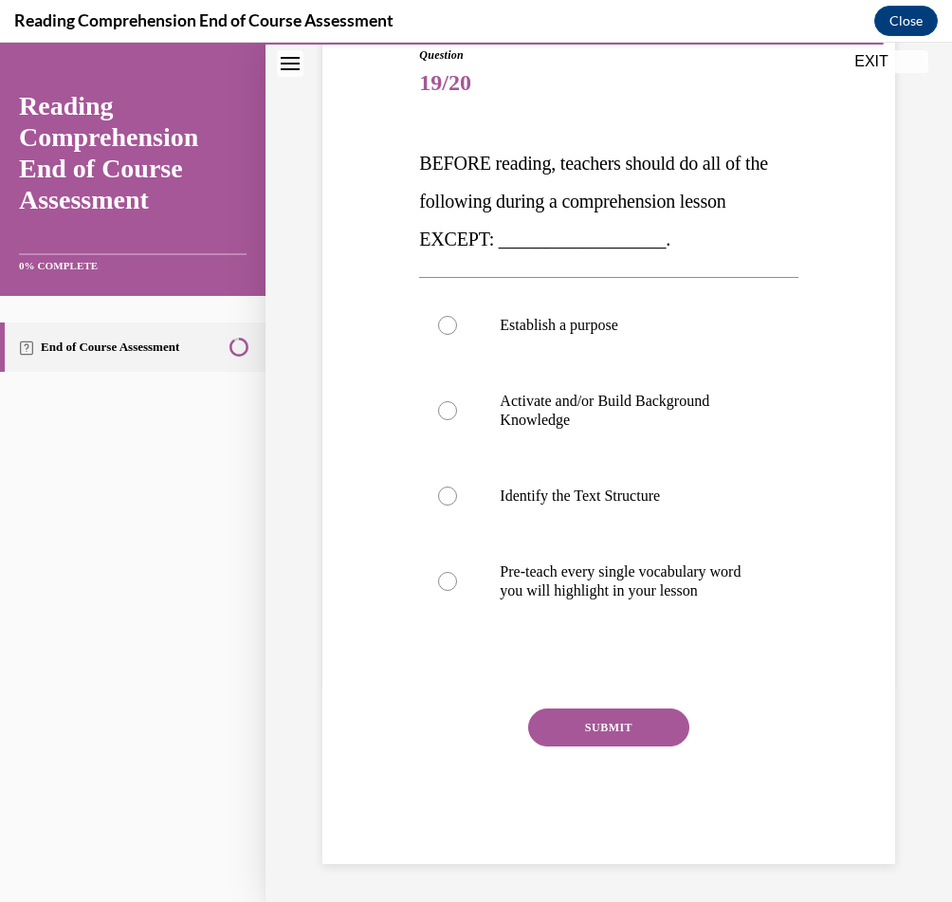
scroll to position [212, 0]
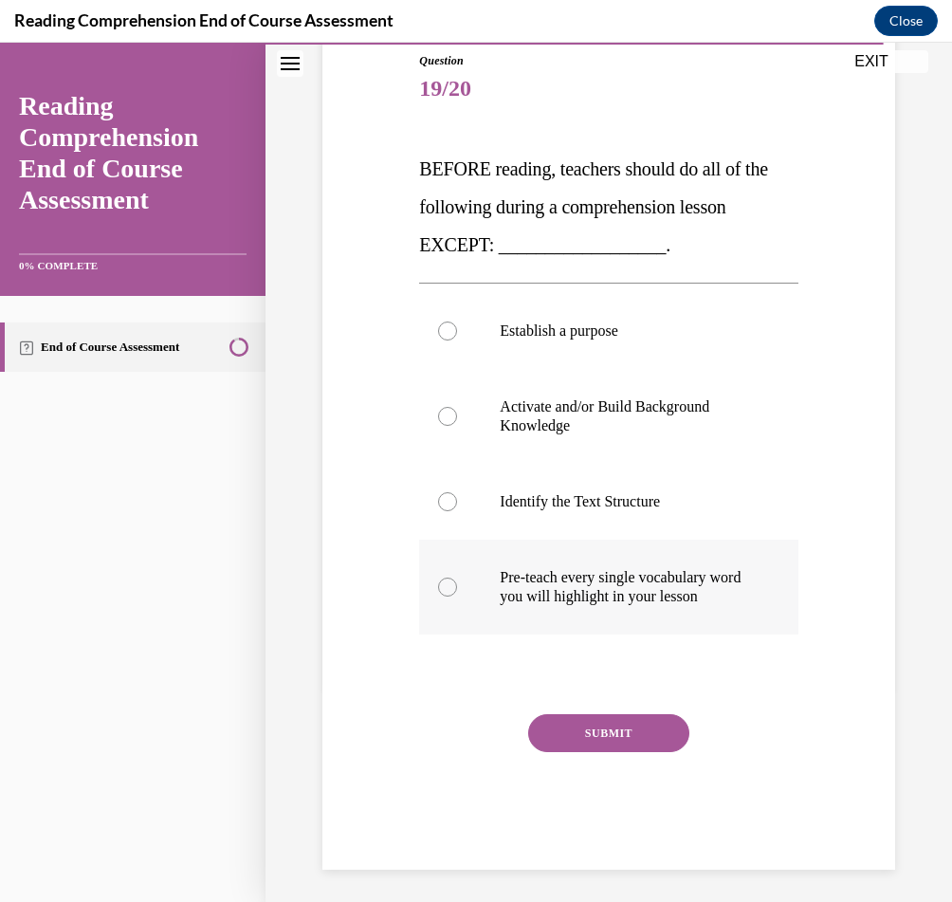
click at [673, 560] on label "Pre-teach every single vocabulary word you will highlight in your lesson" at bounding box center [608, 587] width 378 height 95
click at [457, 578] on input "Pre-teach every single vocabulary word you will highlight in your lesson" at bounding box center [447, 587] width 19 height 19
radio input "true"
click at [600, 718] on button "SUBMIT" at bounding box center [608, 733] width 161 height 38
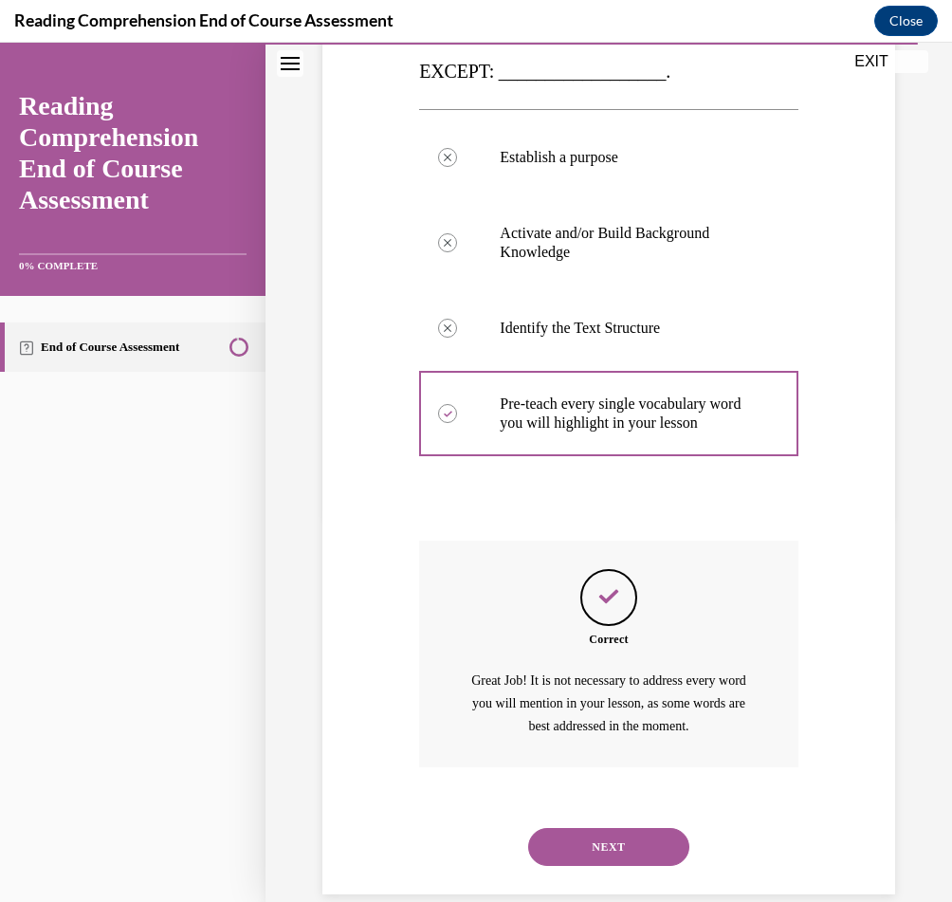
scroll to position [415, 0]
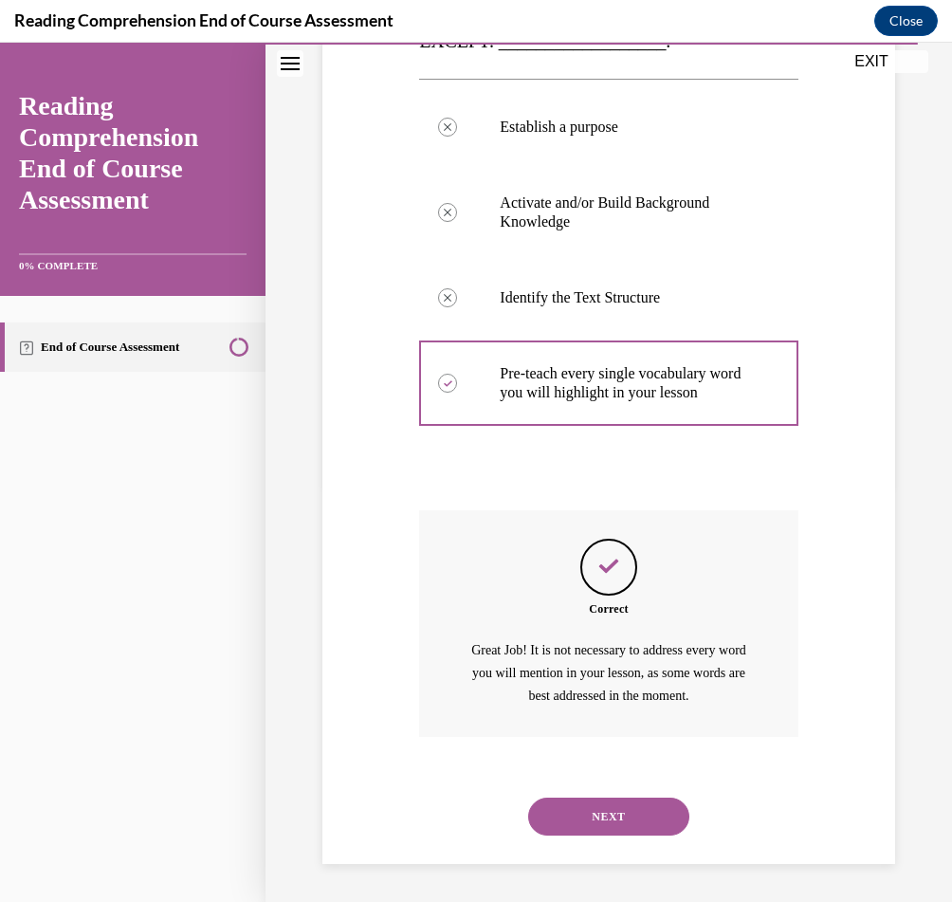
click at [593, 819] on button "NEXT" at bounding box center [608, 817] width 161 height 38
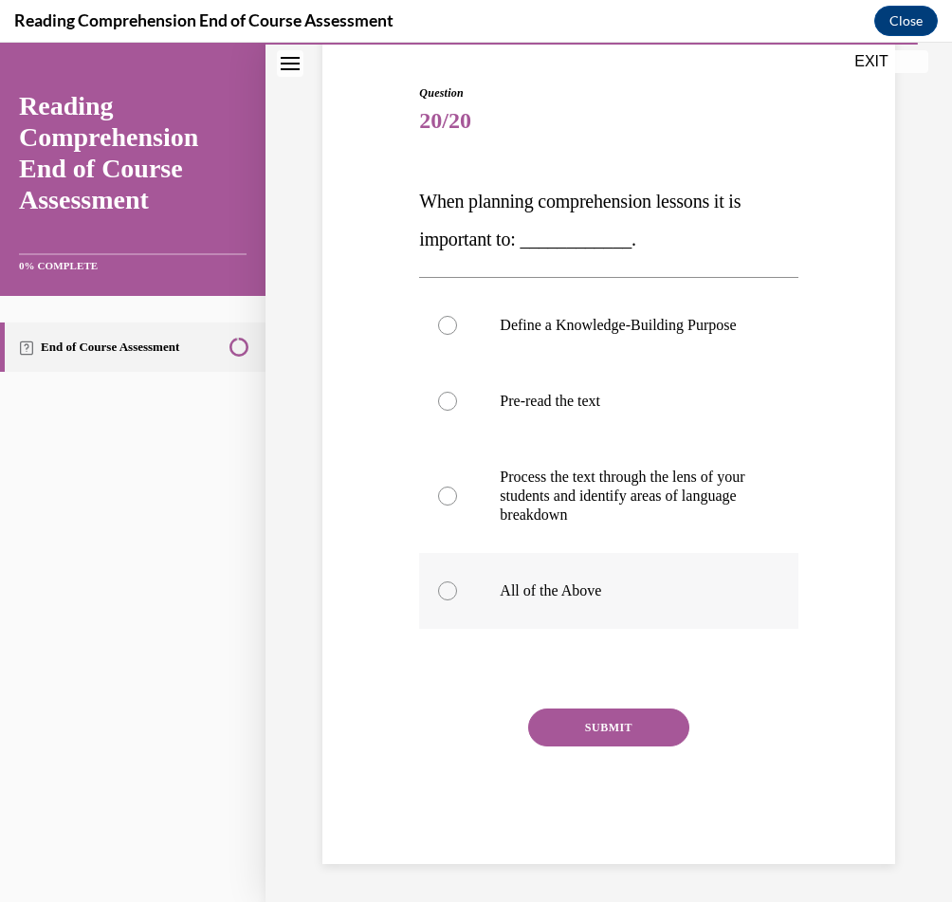
click at [648, 611] on label "All of the Above" at bounding box center [608, 591] width 378 height 76
click at [457, 600] on input "All of the Above" at bounding box center [447, 590] width 19 height 19
radio input "true"
click at [610, 721] on button "SUBMIT" at bounding box center [608, 728] width 161 height 38
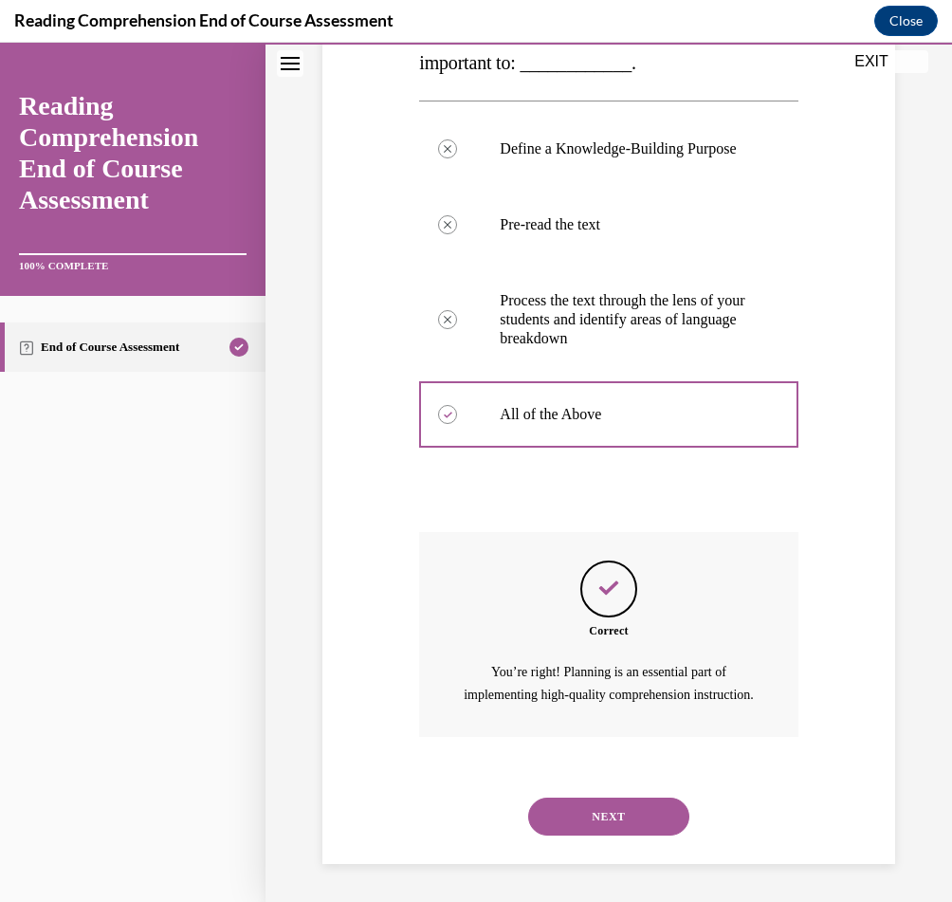
scroll to position [396, 0]
click at [601, 819] on button "NEXT" at bounding box center [608, 817] width 161 height 38
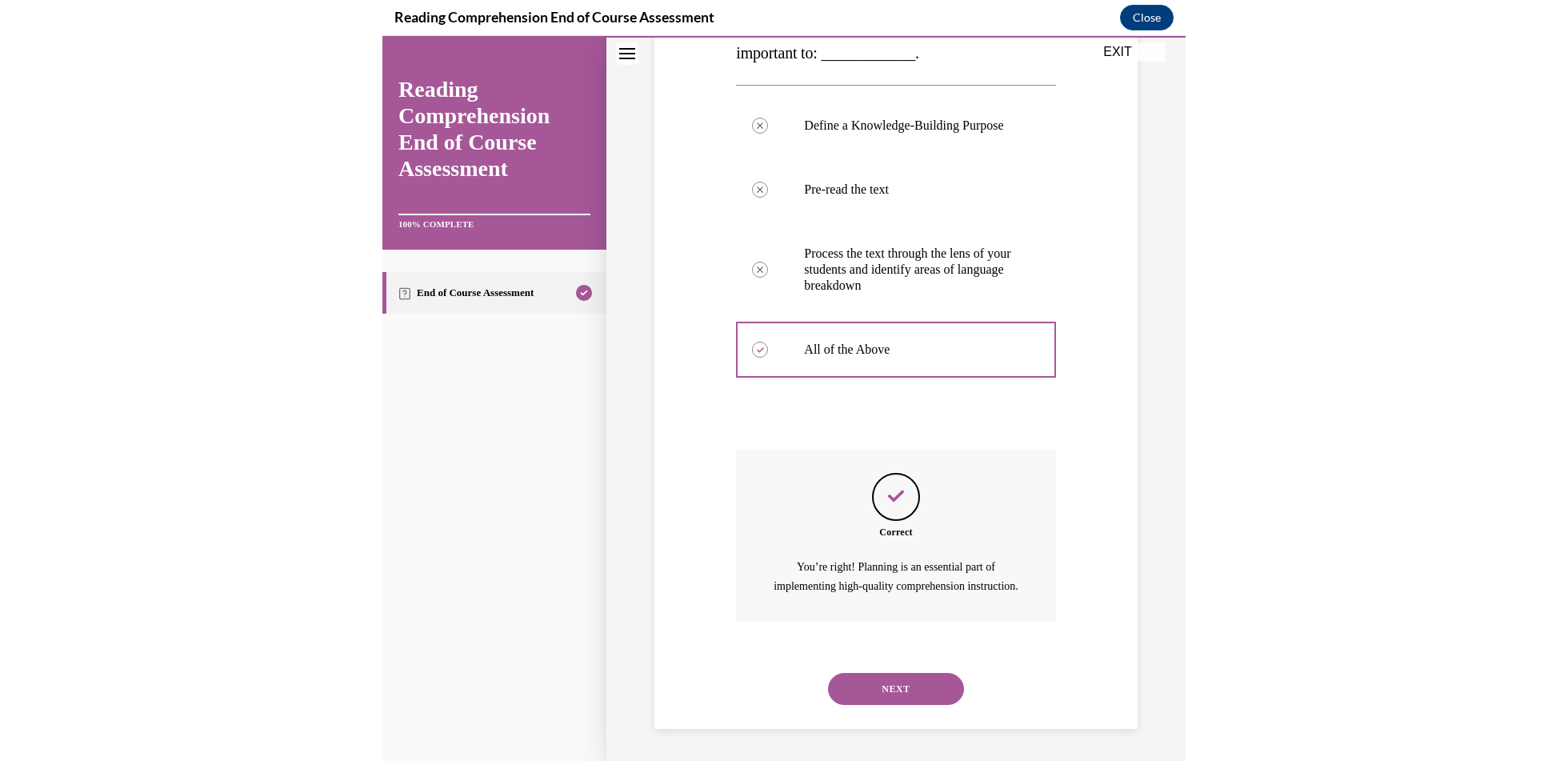
scroll to position [94, 0]
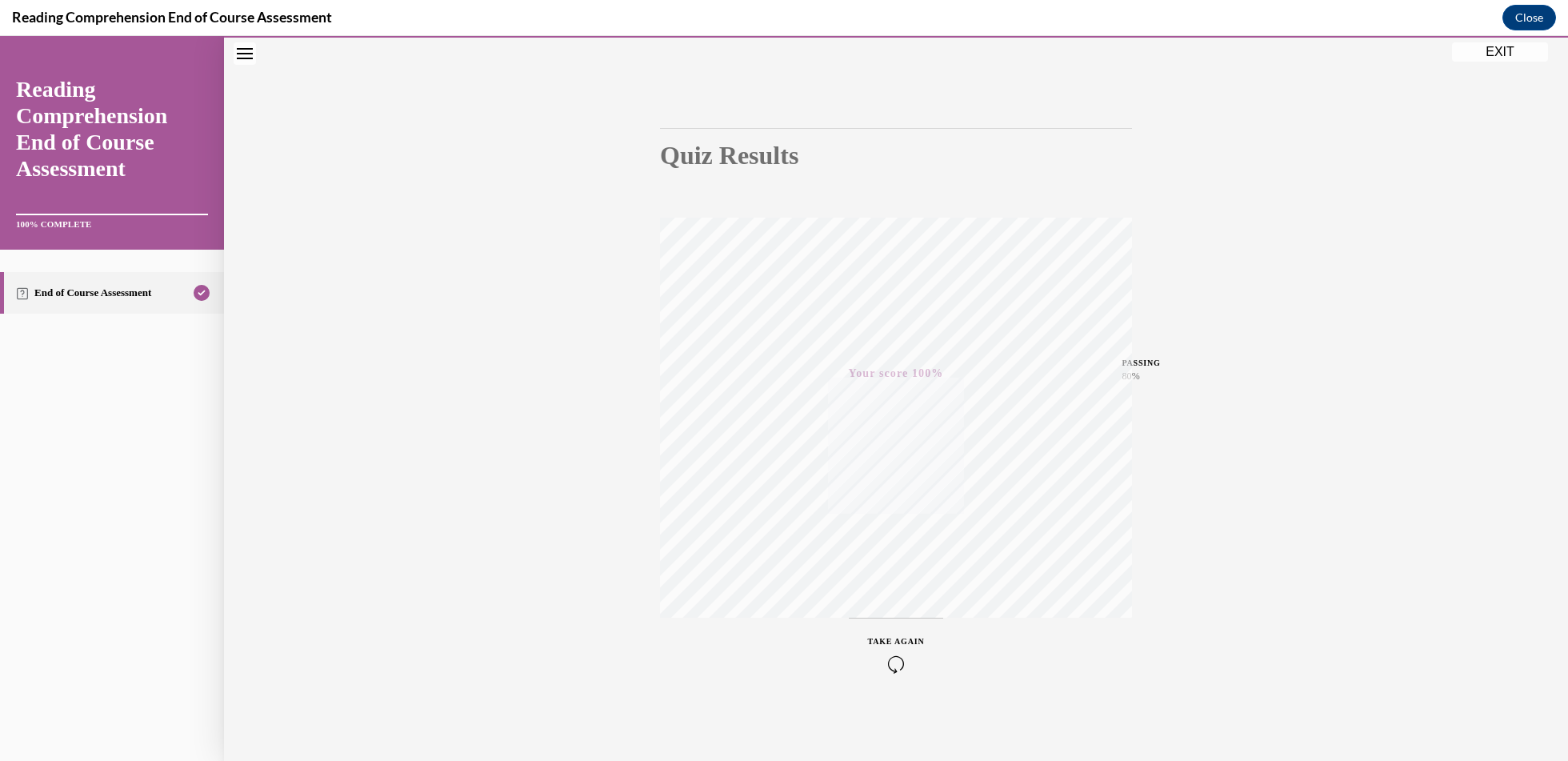
click at [1501, 58] on button "EXIT" at bounding box center [1500, 51] width 96 height 19
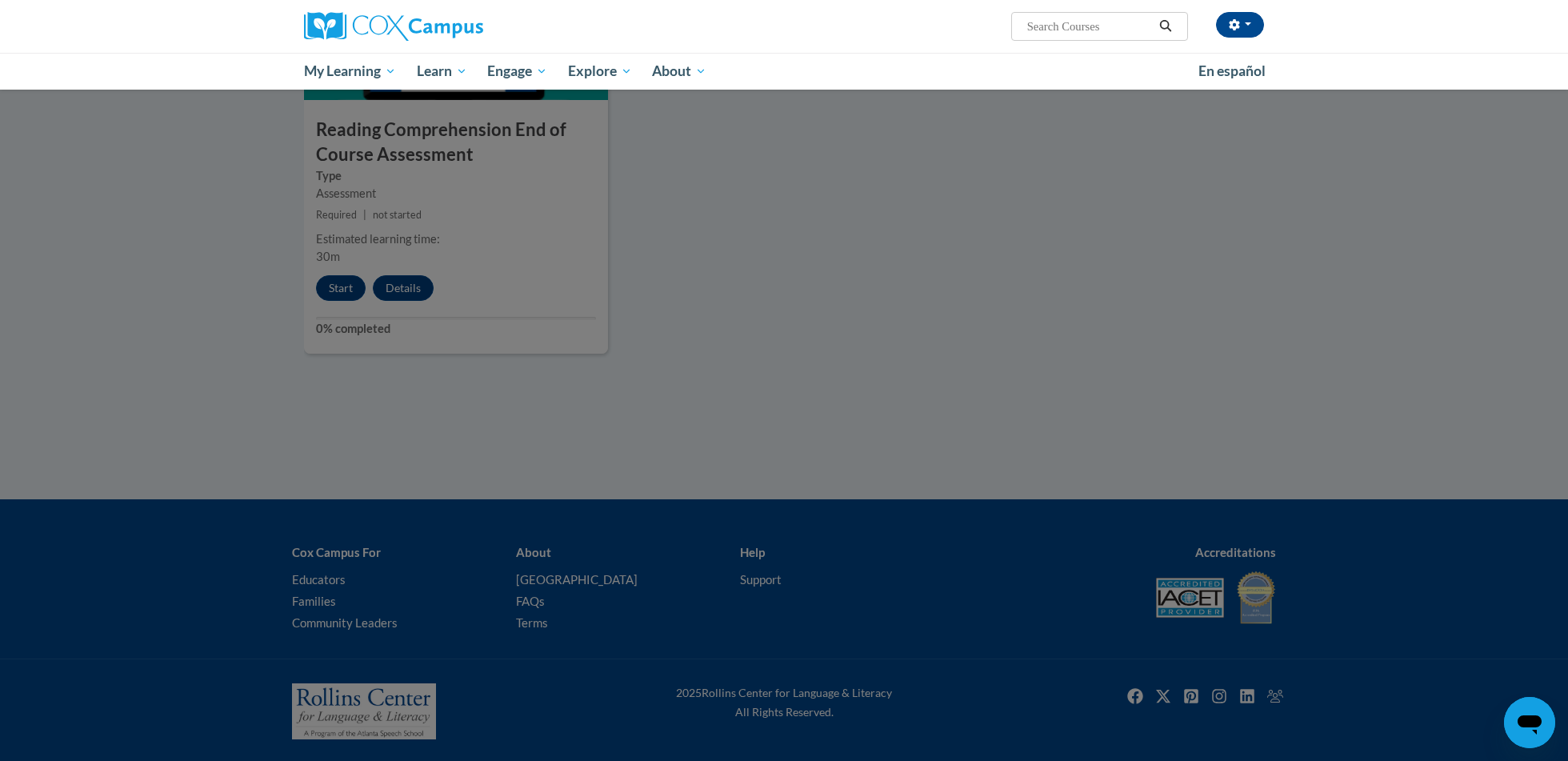
click at [739, 409] on div at bounding box center [784, 380] width 1568 height 761
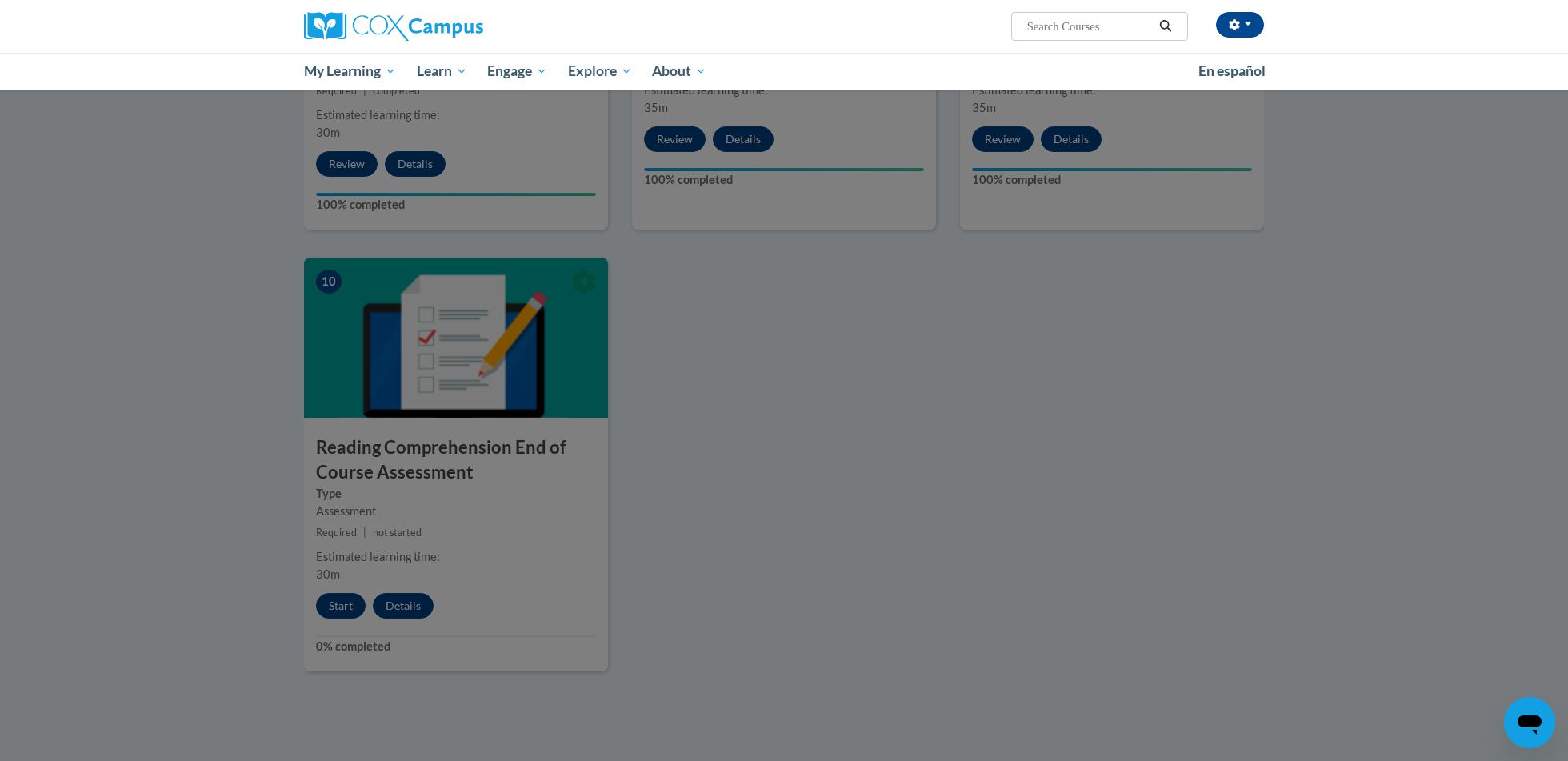
scroll to position [1449, 0]
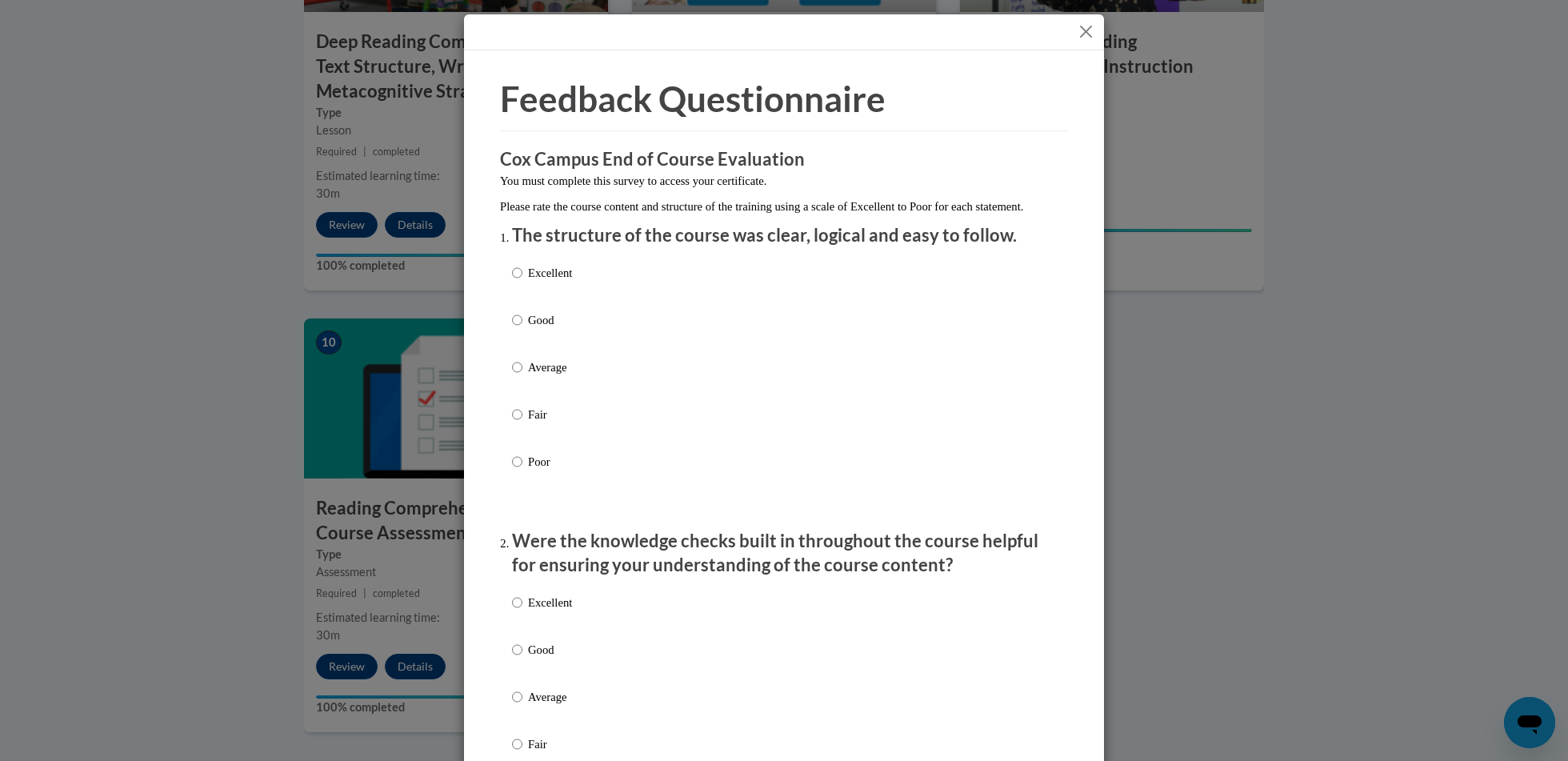
click at [1085, 32] on button "Close" at bounding box center [1086, 32] width 20 height 20
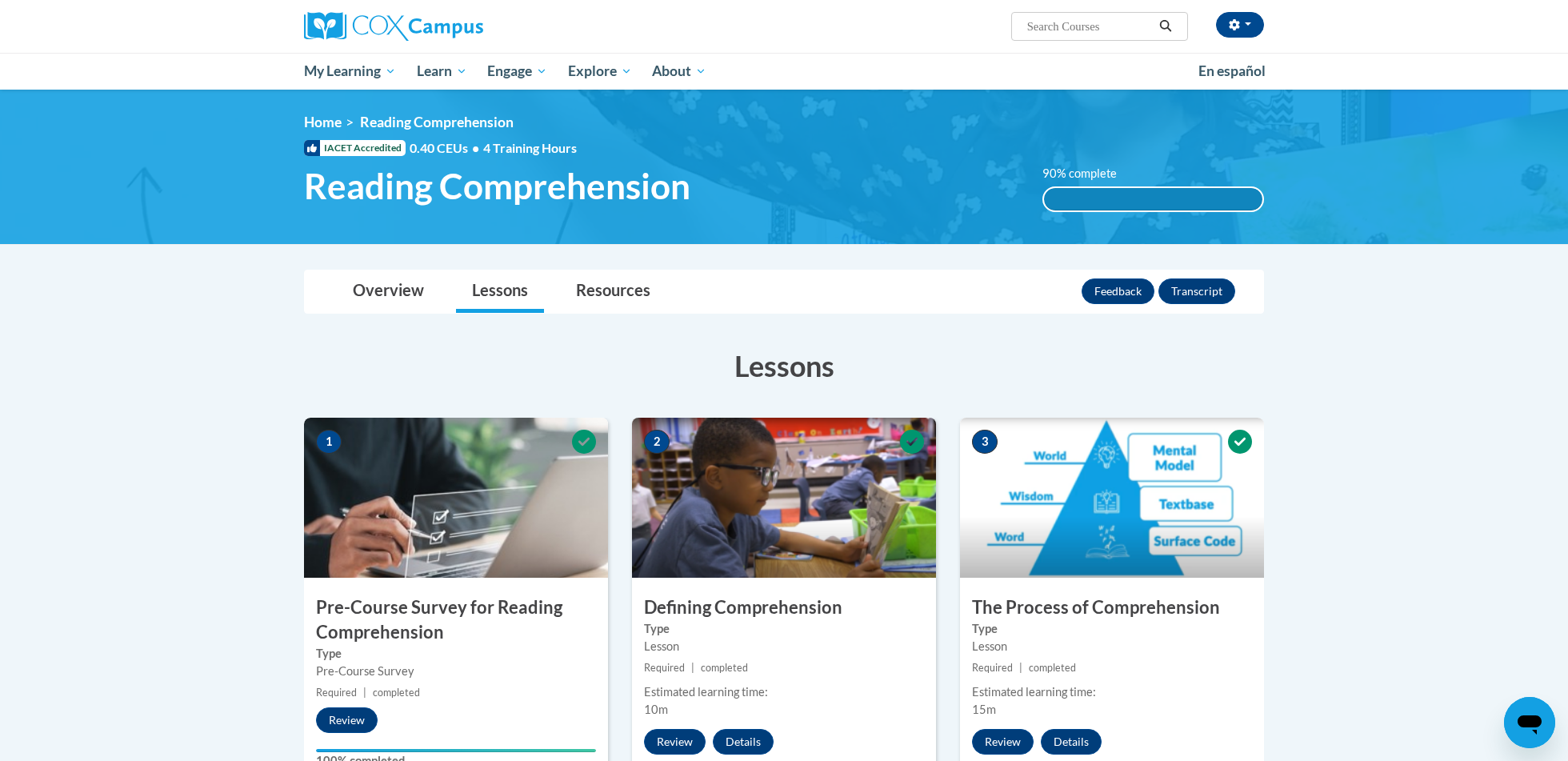
scroll to position [26, 0]
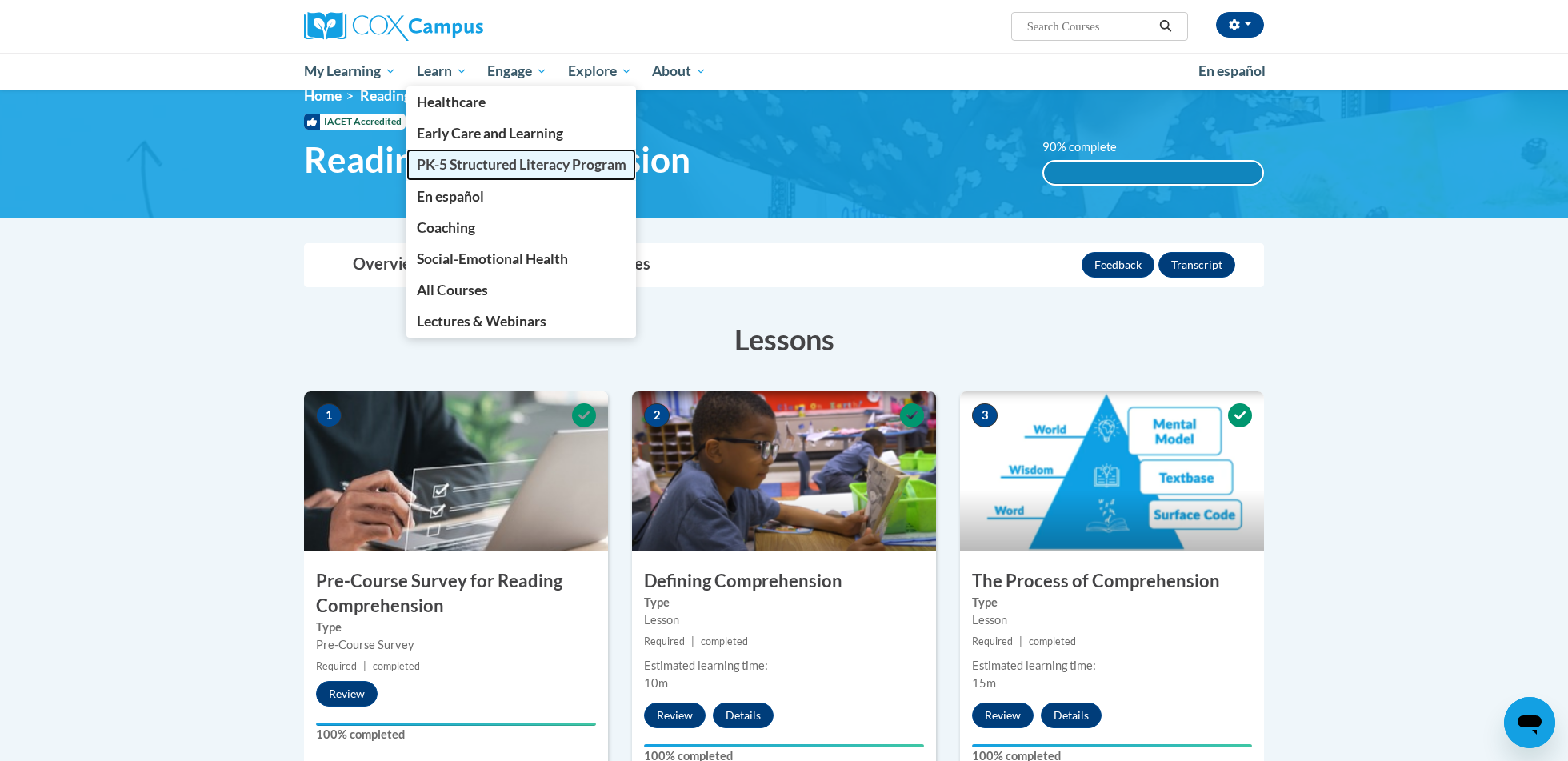
click at [429, 165] on span "PK-5 Structured Literacy Program" at bounding box center [521, 165] width 209 height 17
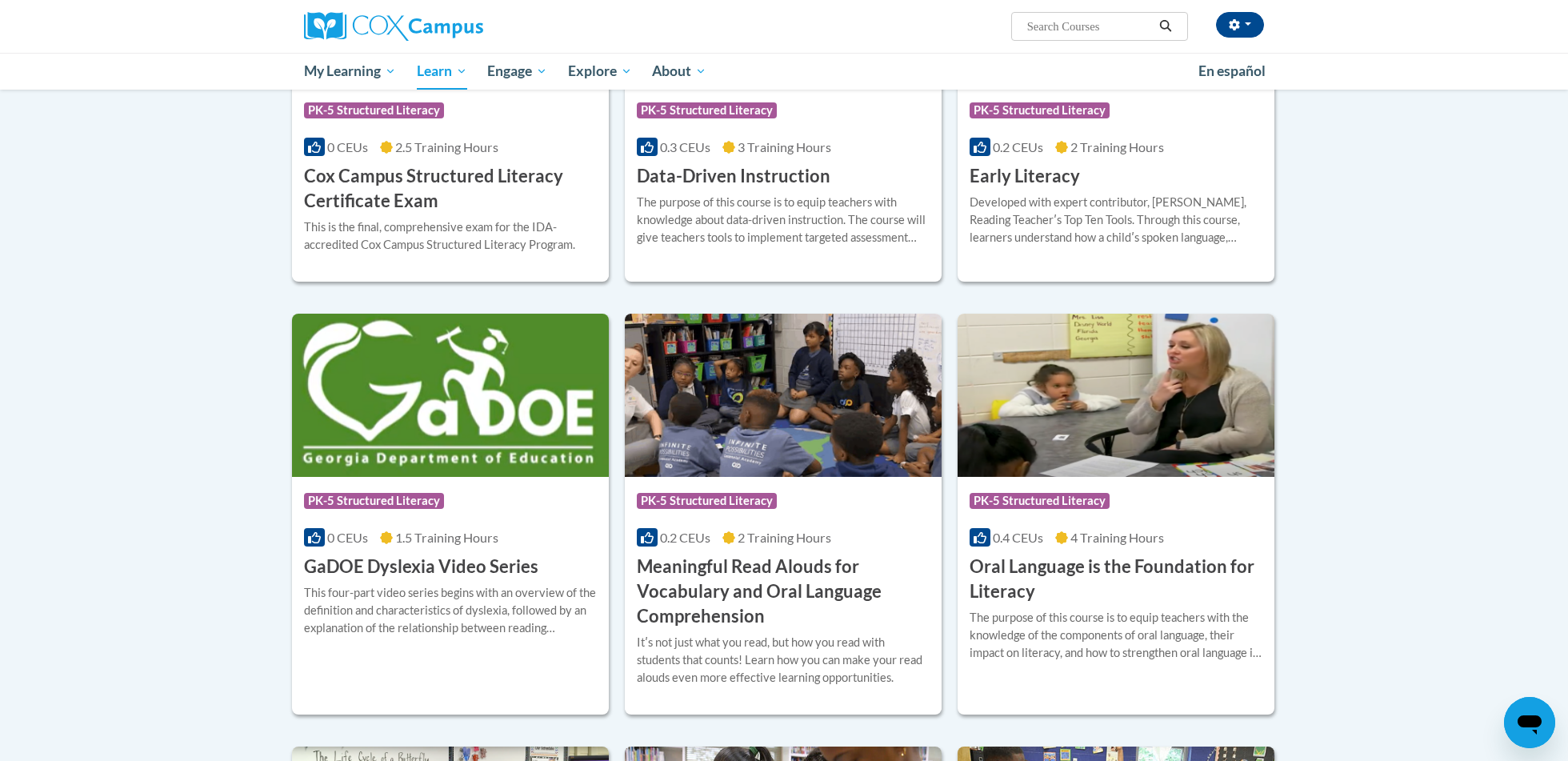
scroll to position [690, 0]
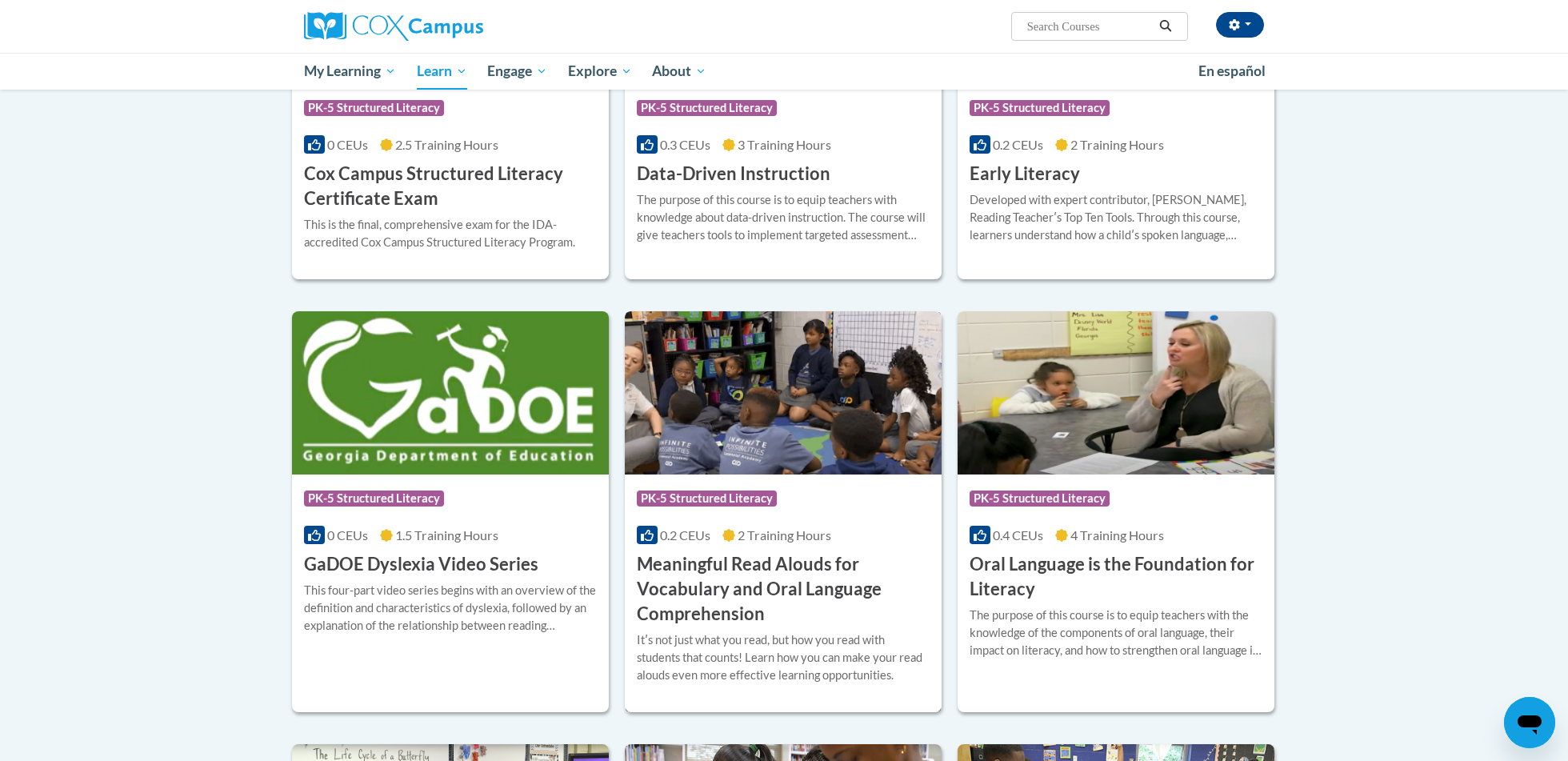
click at [719, 584] on h3 "Meaningful Read Alouds for Vocabulary and Oral Language Comprehension" at bounding box center [783, 588] width 293 height 73
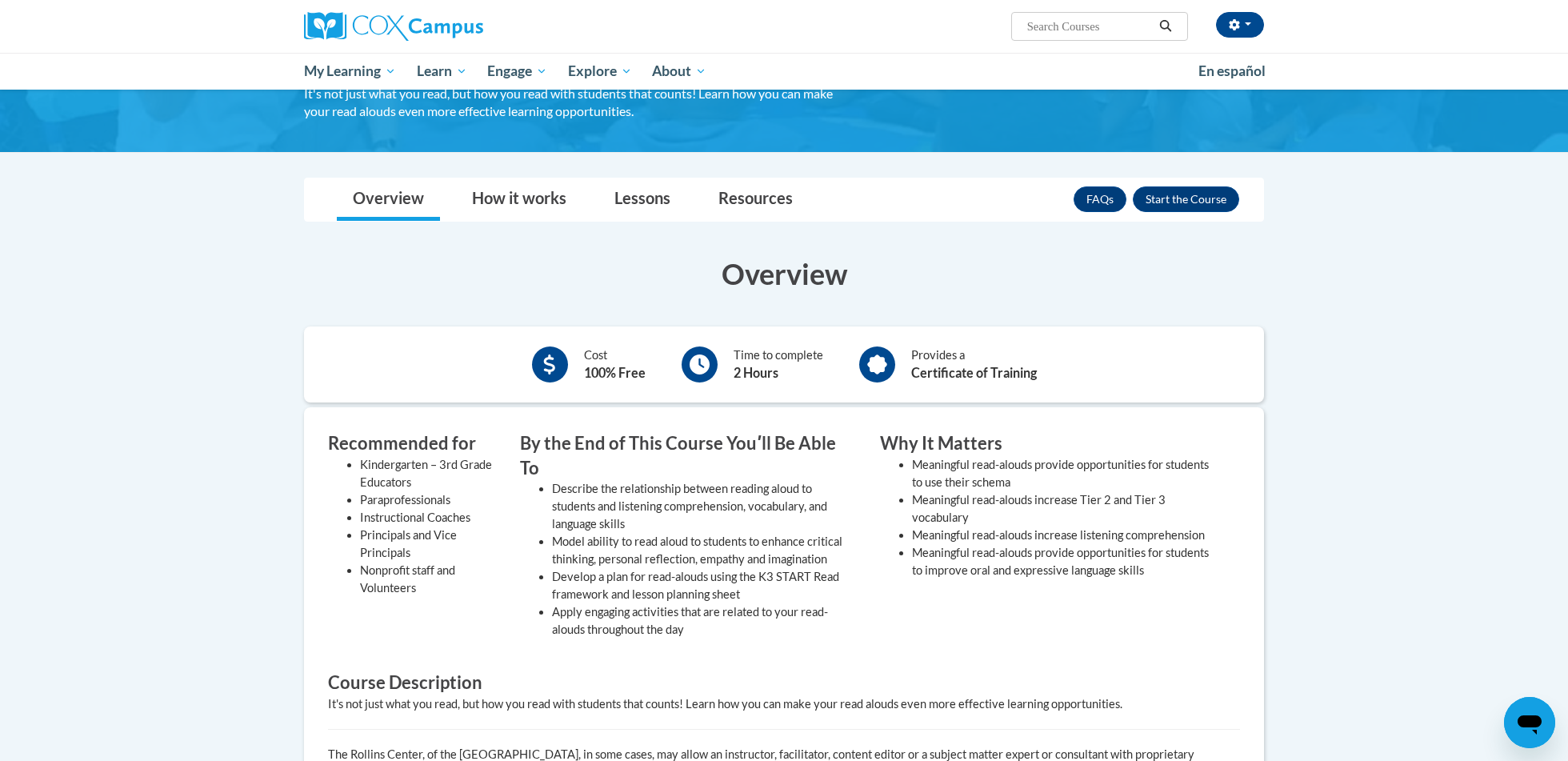
scroll to position [207, 0]
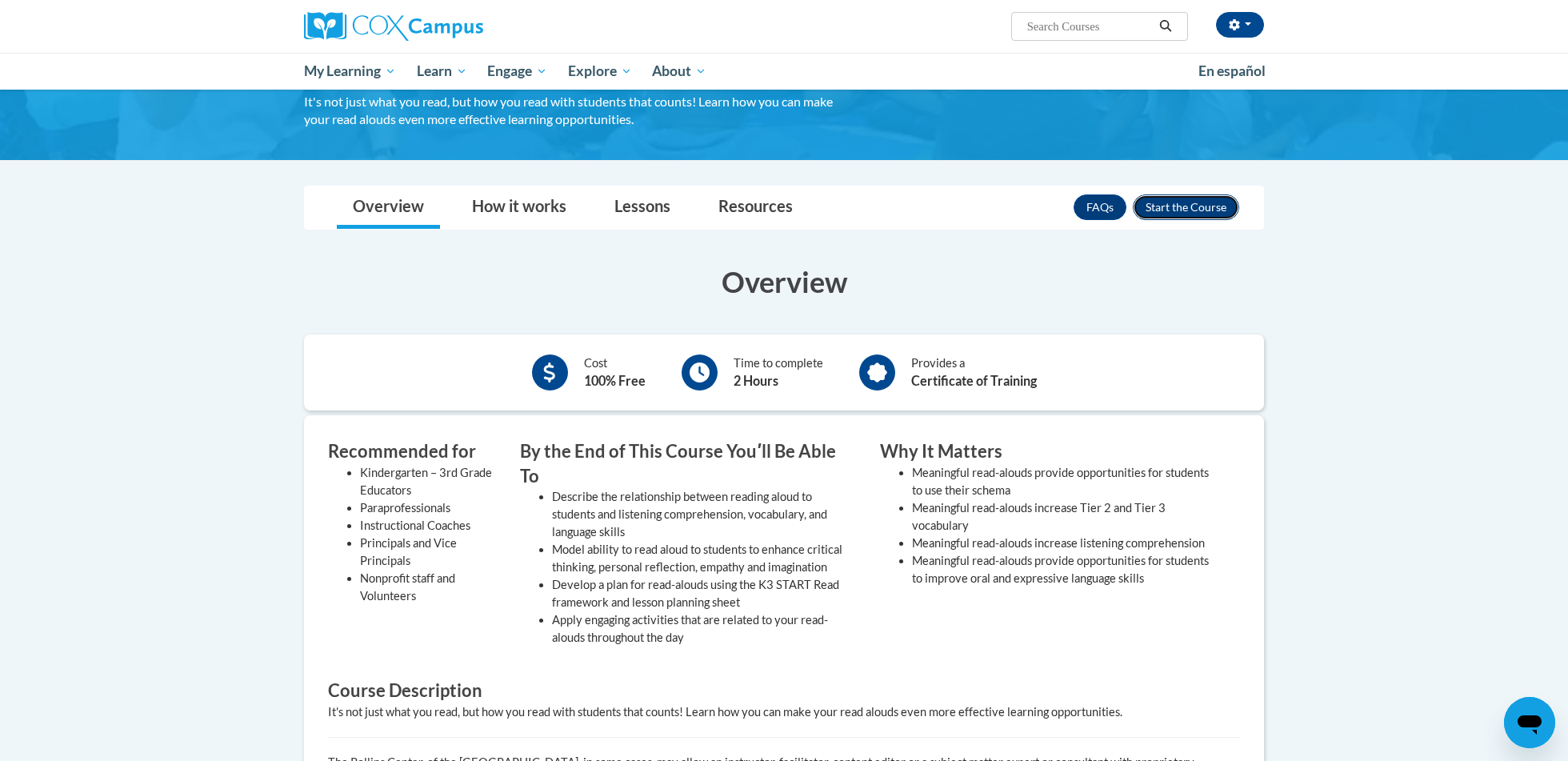
click at [1161, 212] on button "Enroll" at bounding box center [1186, 207] width 106 height 25
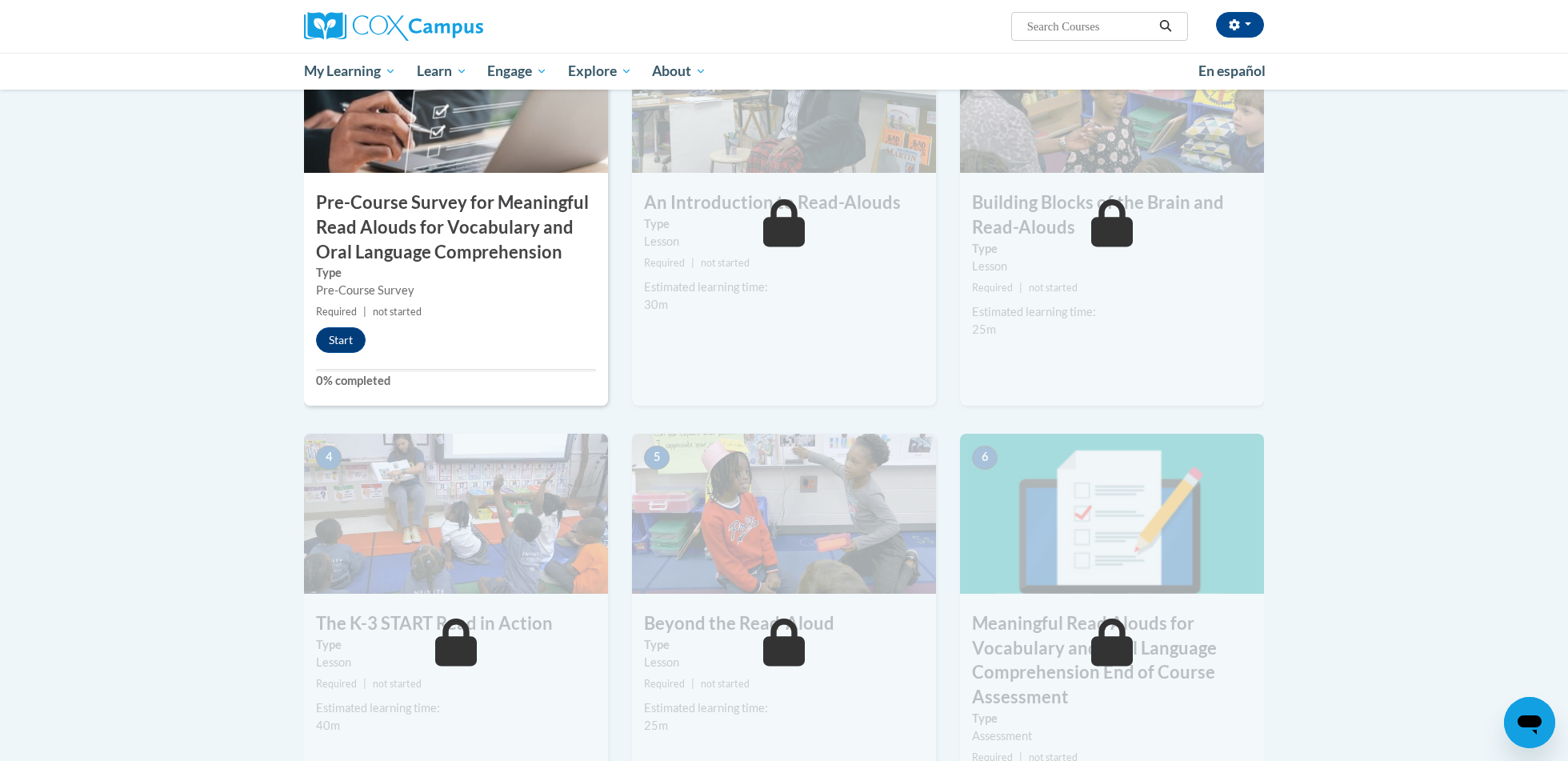
scroll to position [379, 0]
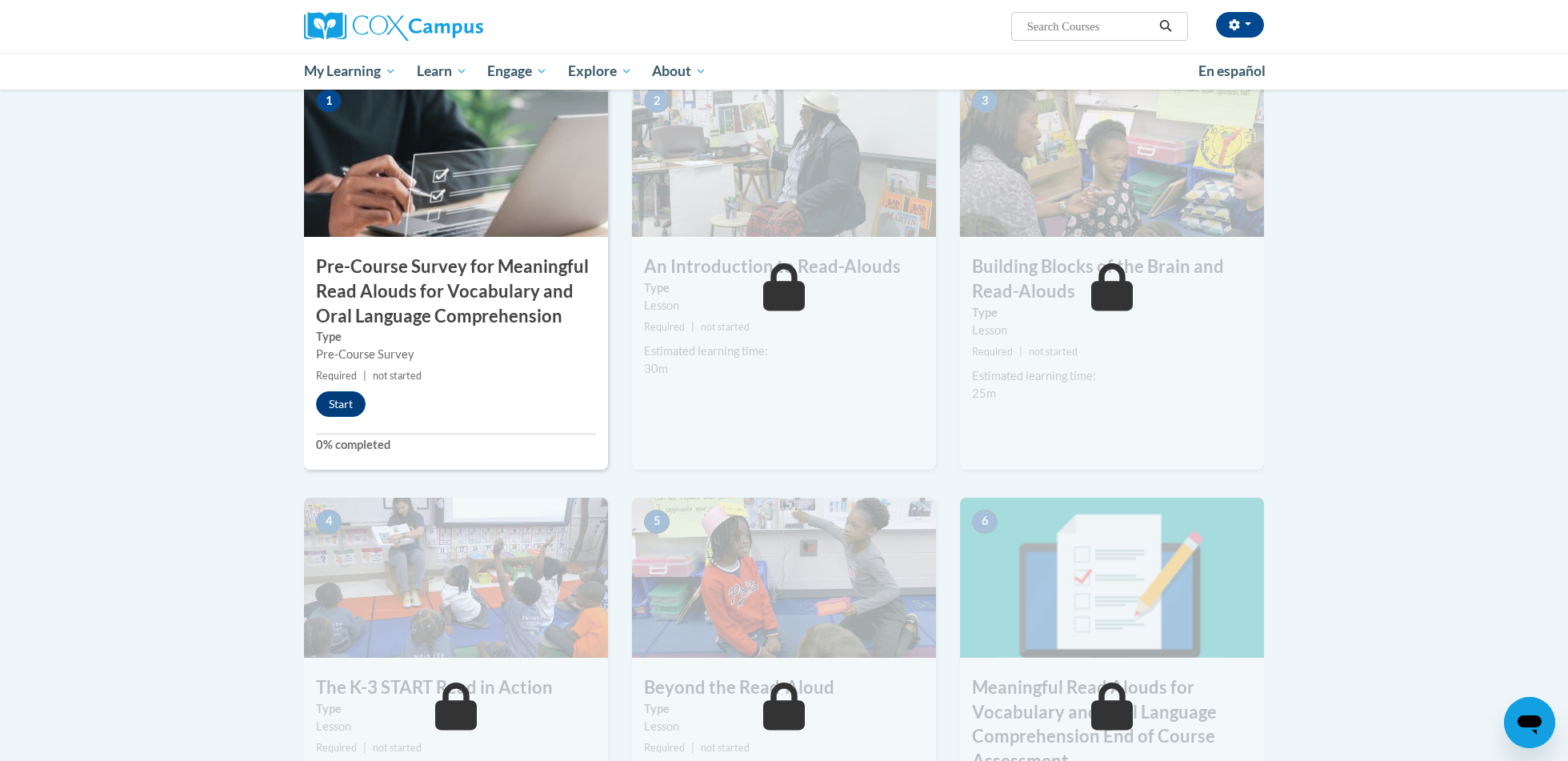
click at [333, 388] on div "1 Pre-Course Survey for Meaningful Read Alouds for Vocabulary and Oral Language…" at bounding box center [455, 273] width 304 height 393
click at [338, 408] on button "Start" at bounding box center [341, 404] width 50 height 25
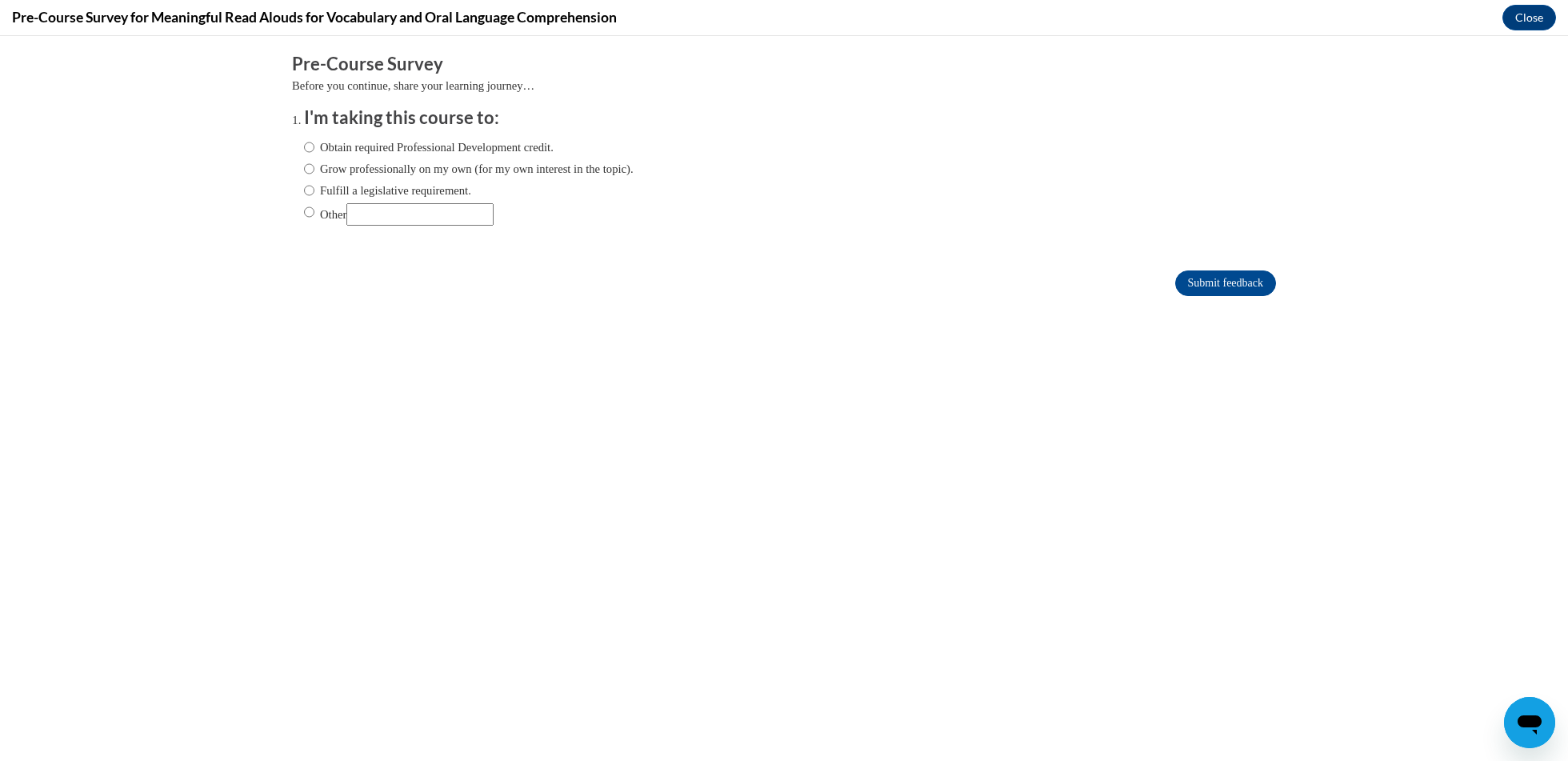
scroll to position [0, 0]
click at [471, 192] on label "Fulfill a legislative requirement." at bounding box center [387, 190] width 167 height 18
click at [315, 192] on input "Fulfill a legislative requirement." at bounding box center [309, 190] width 10 height 18
radio input "true"
click at [1232, 284] on input "Submit feedback" at bounding box center [1226, 283] width 101 height 25
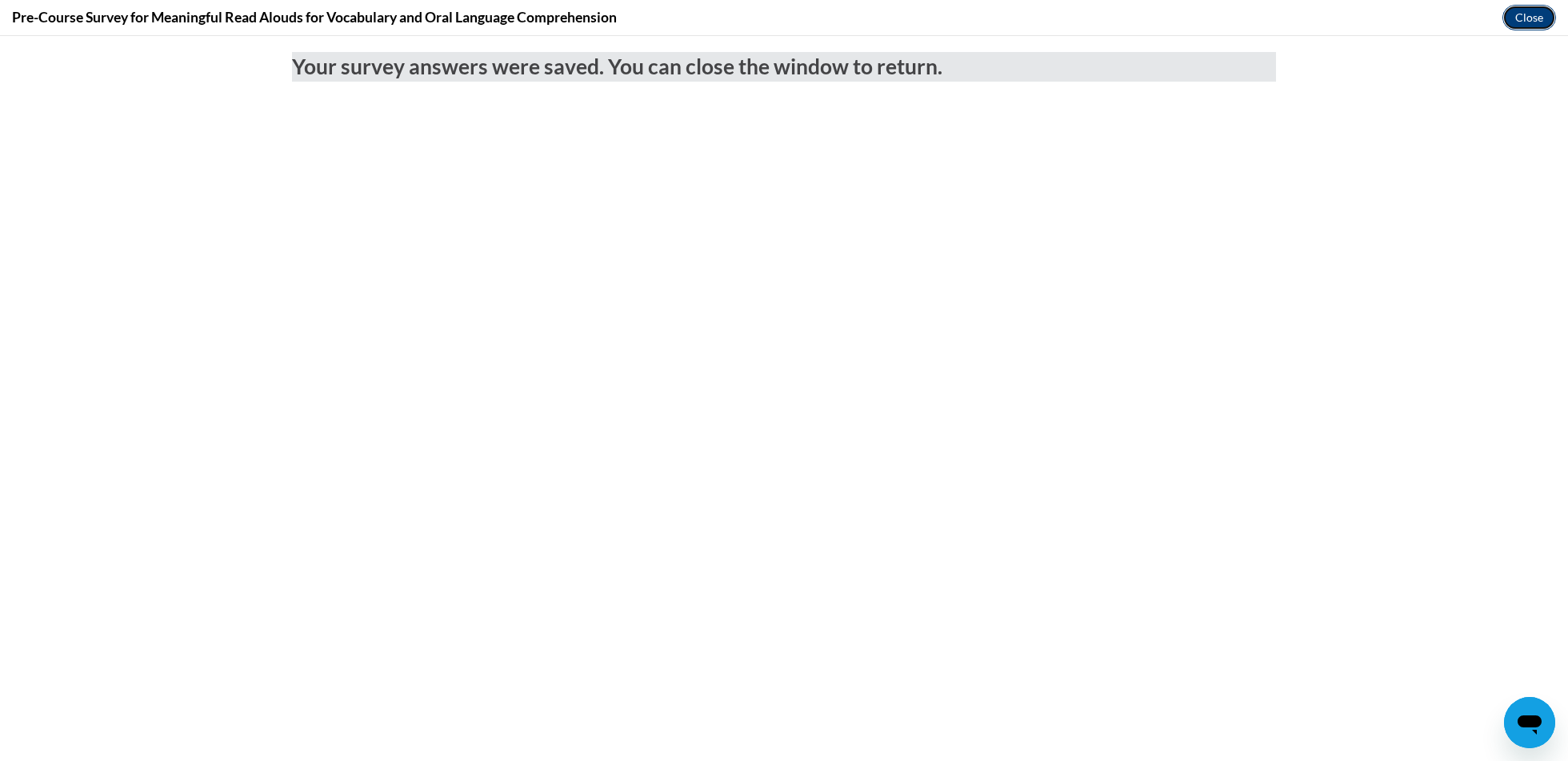
click at [1528, 24] on button "Close" at bounding box center [1529, 18] width 54 height 25
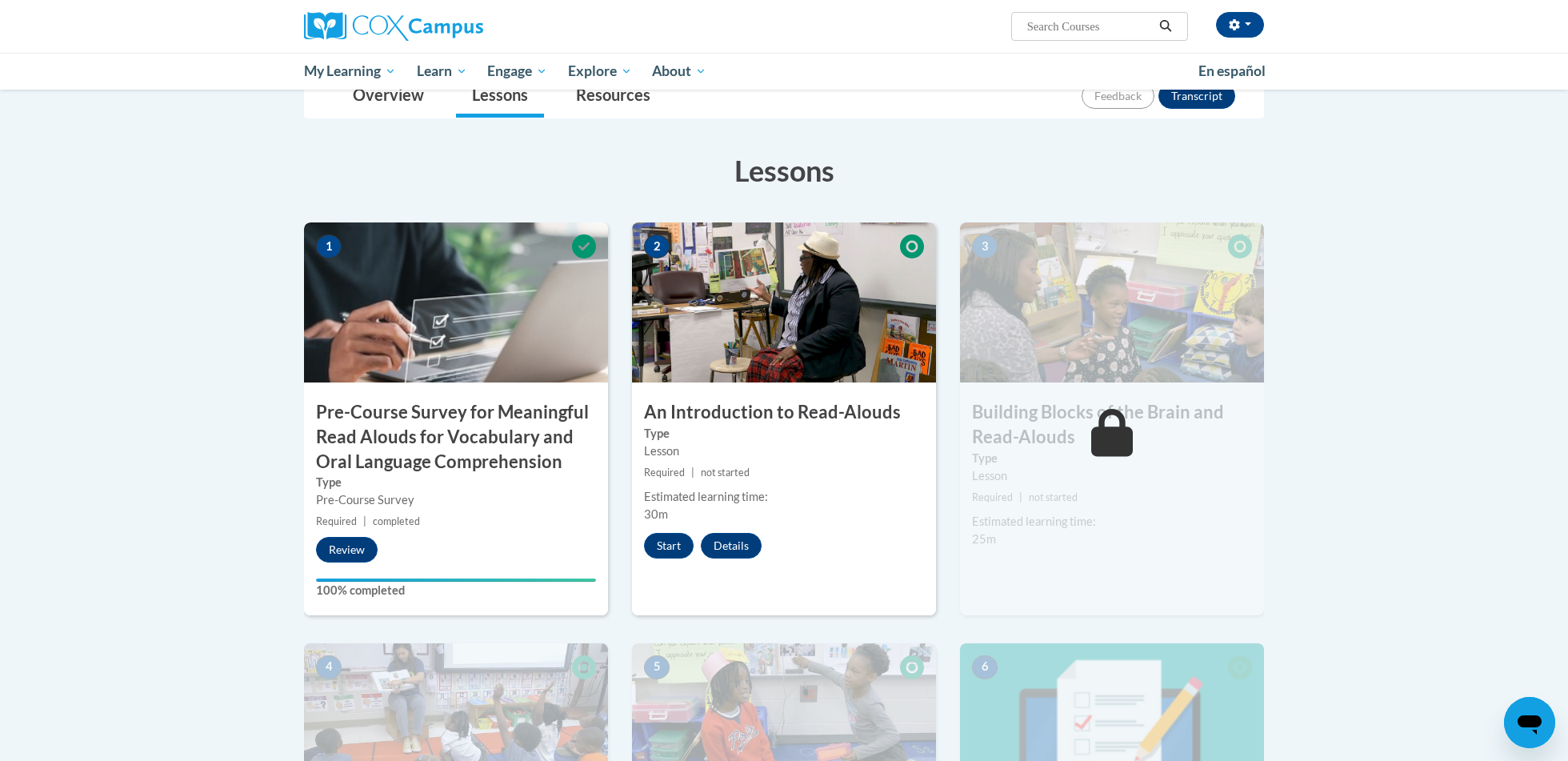
scroll to position [235, 0]
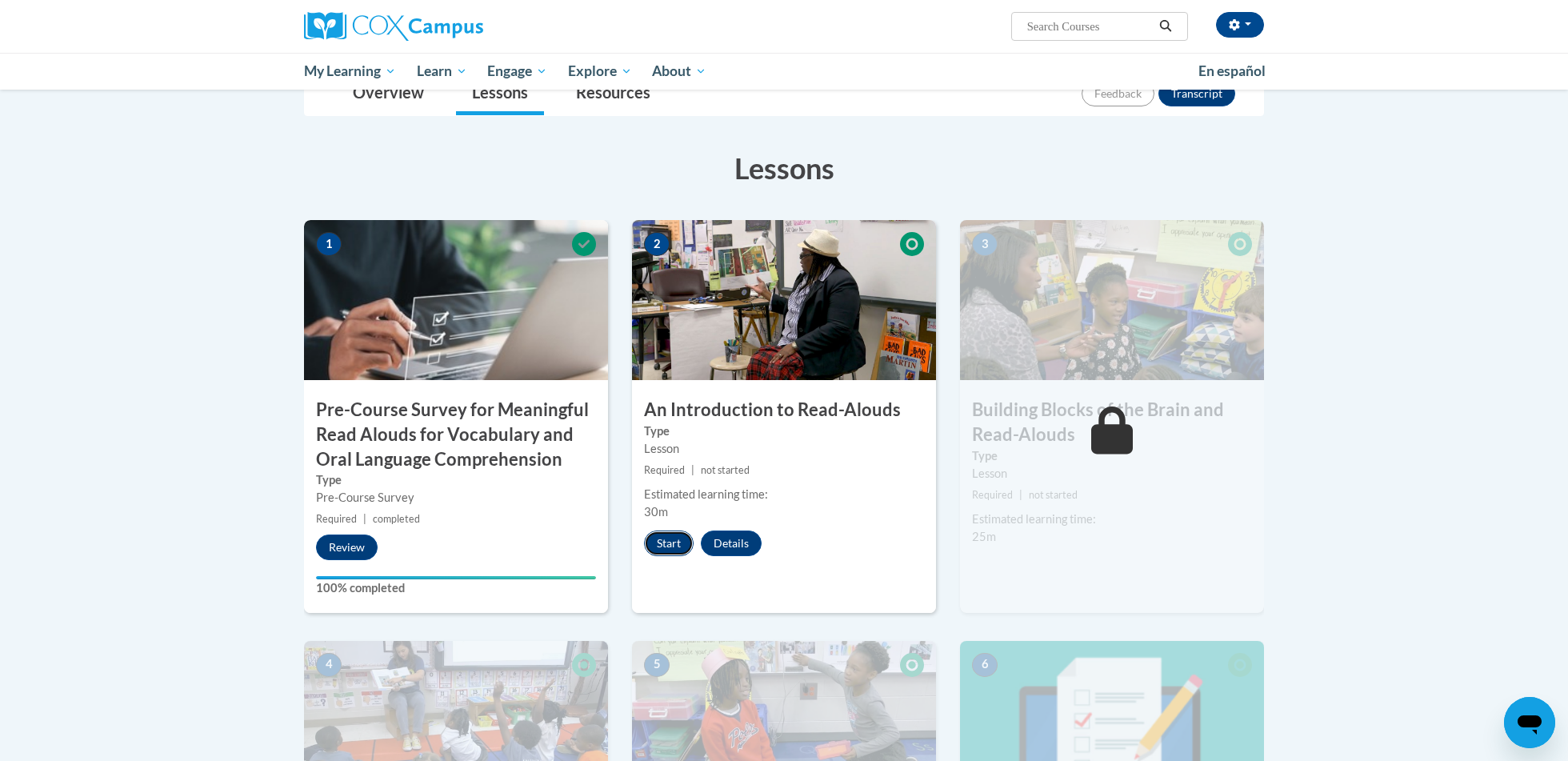
click at [669, 542] on button "Start" at bounding box center [669, 543] width 50 height 25
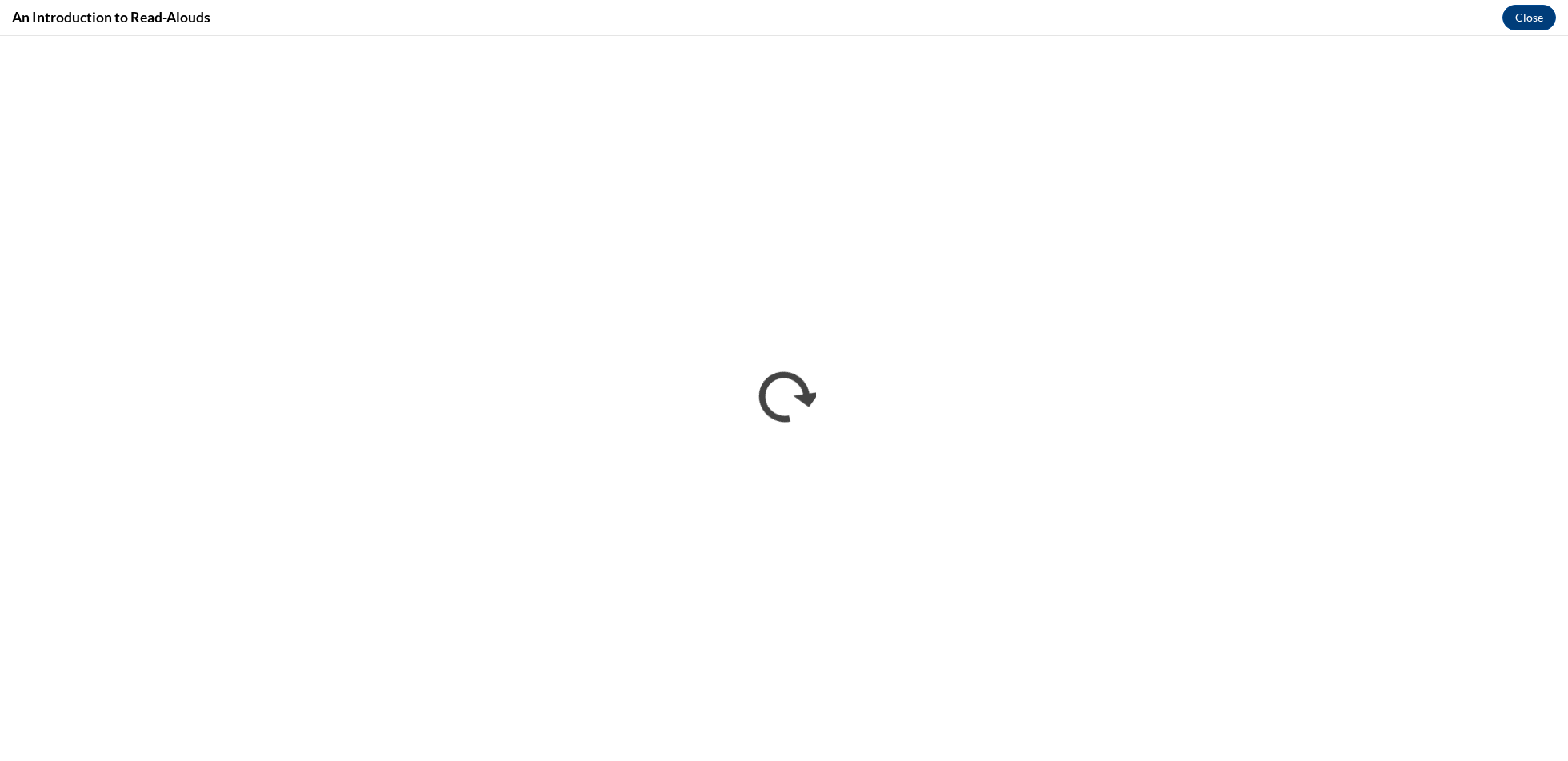
scroll to position [0, 0]
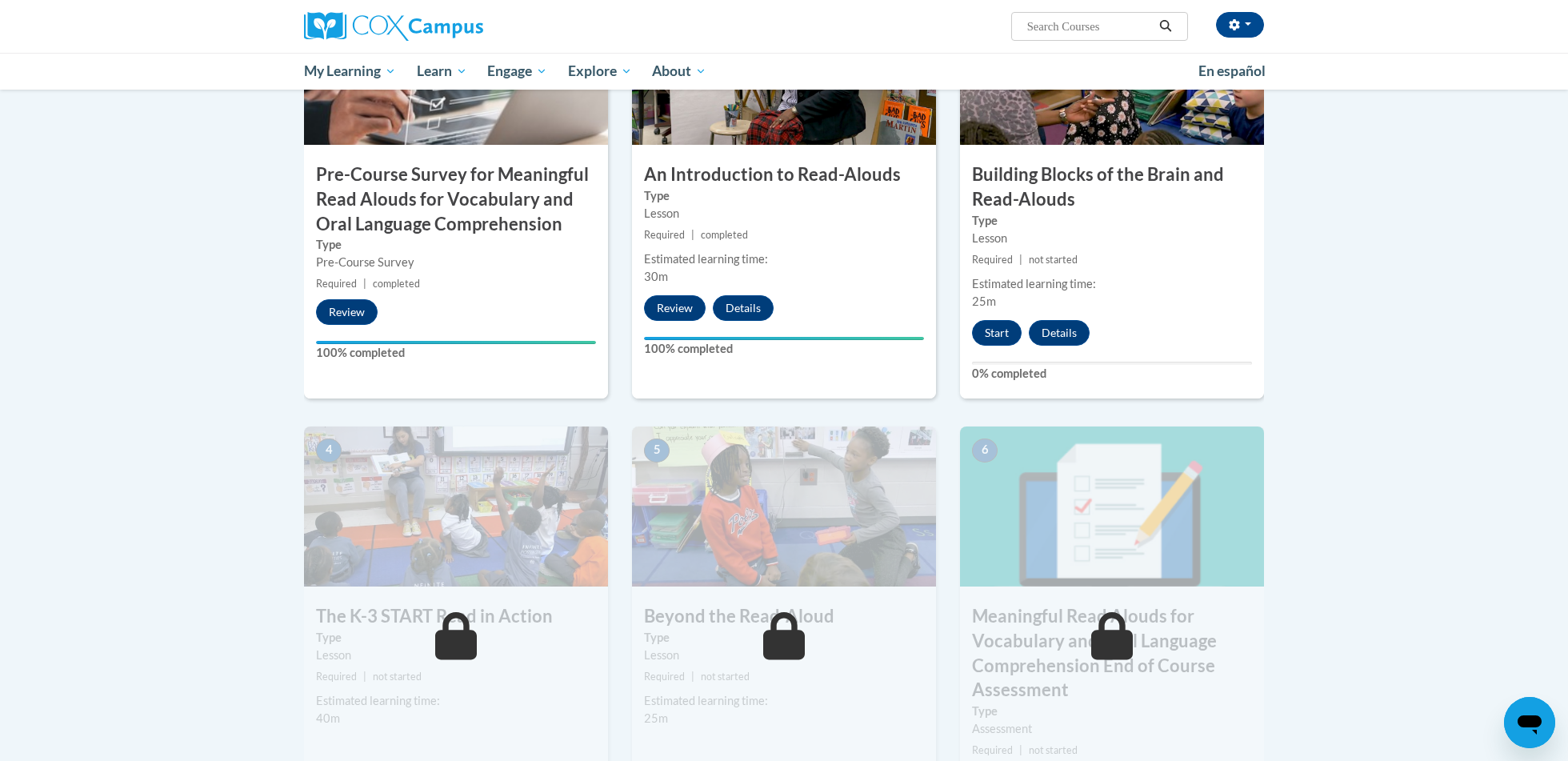
scroll to position [475, 0]
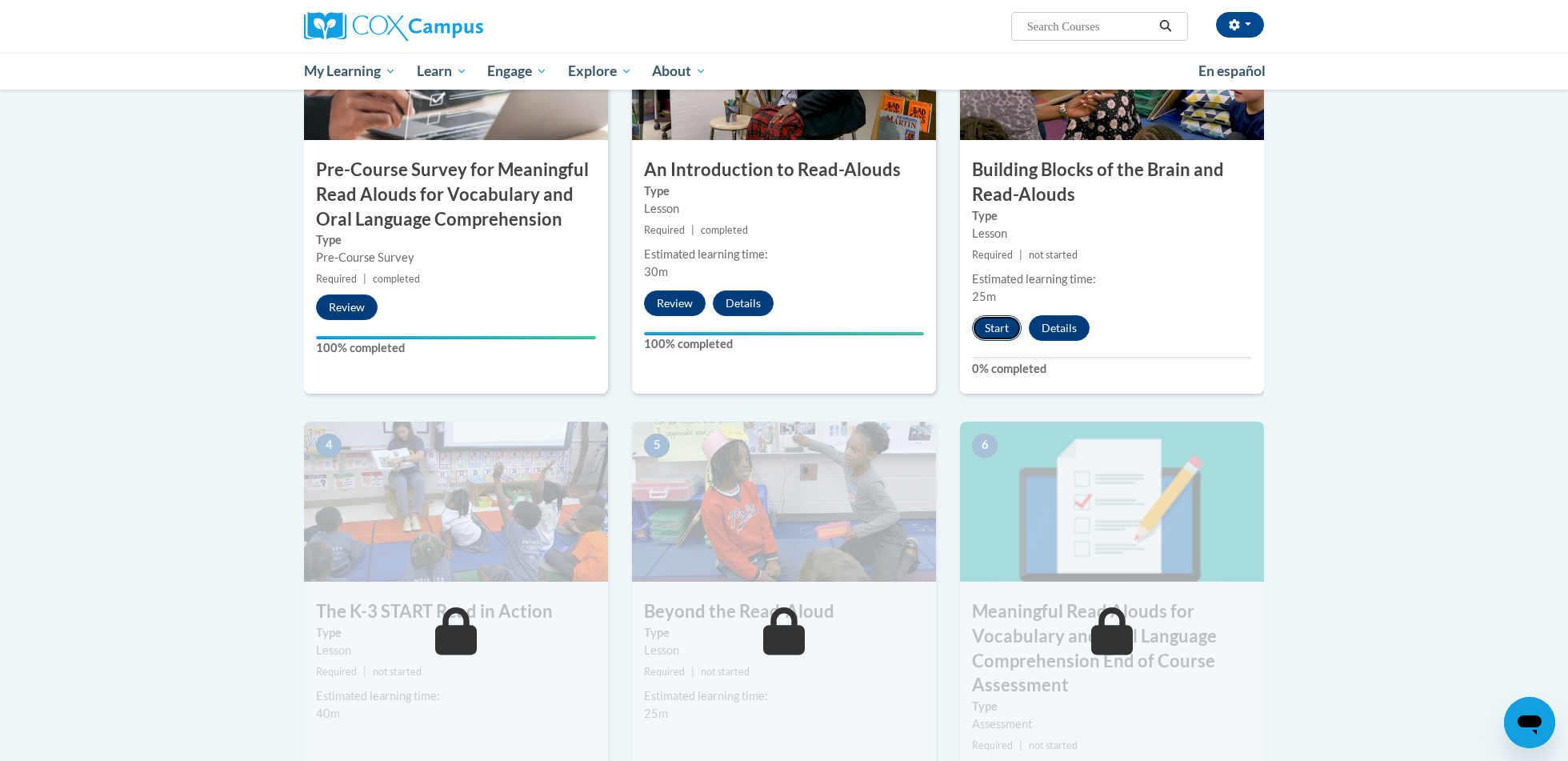
click at [1000, 326] on button "Start" at bounding box center [996, 328] width 50 height 25
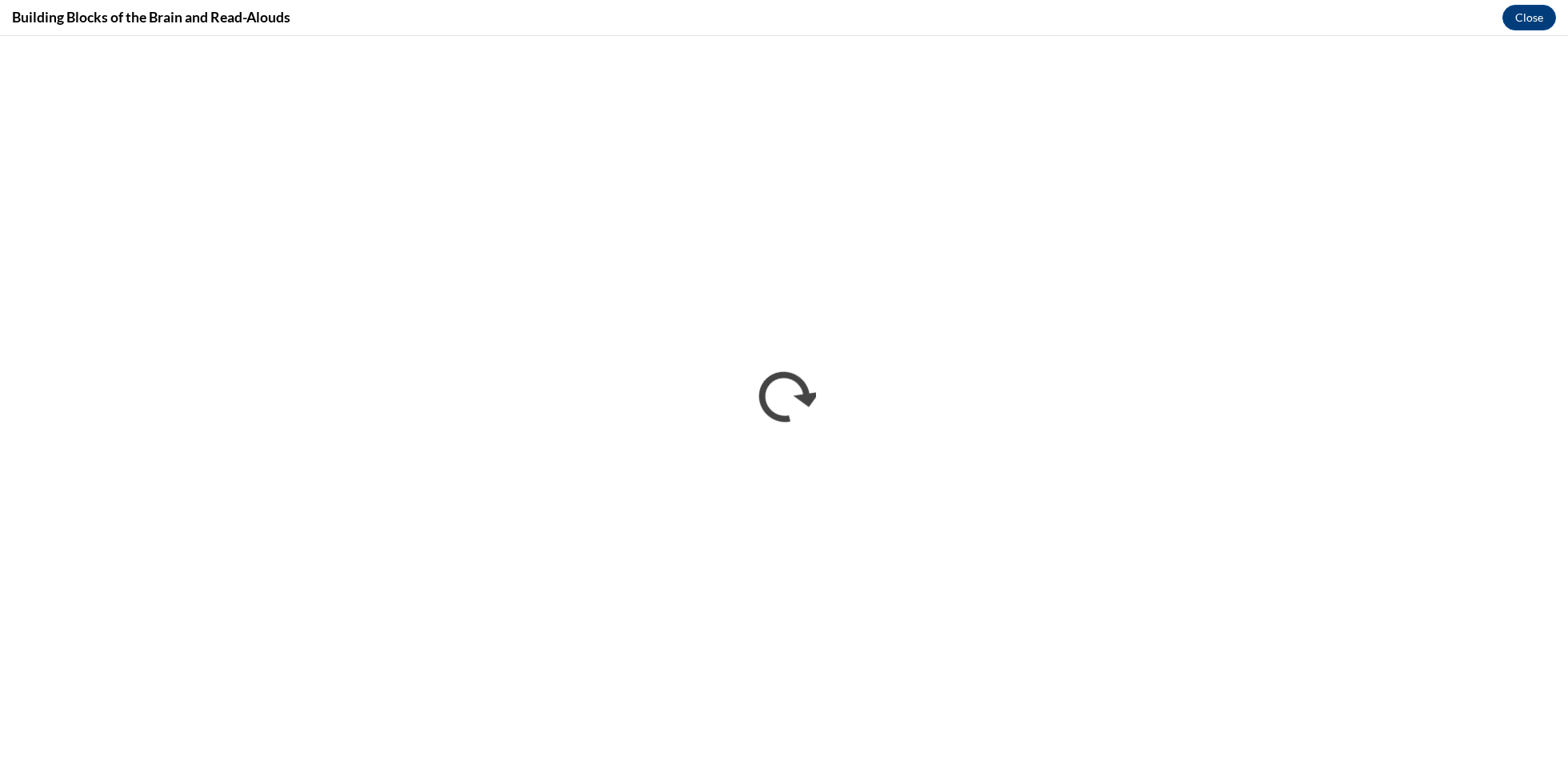
scroll to position [0, 0]
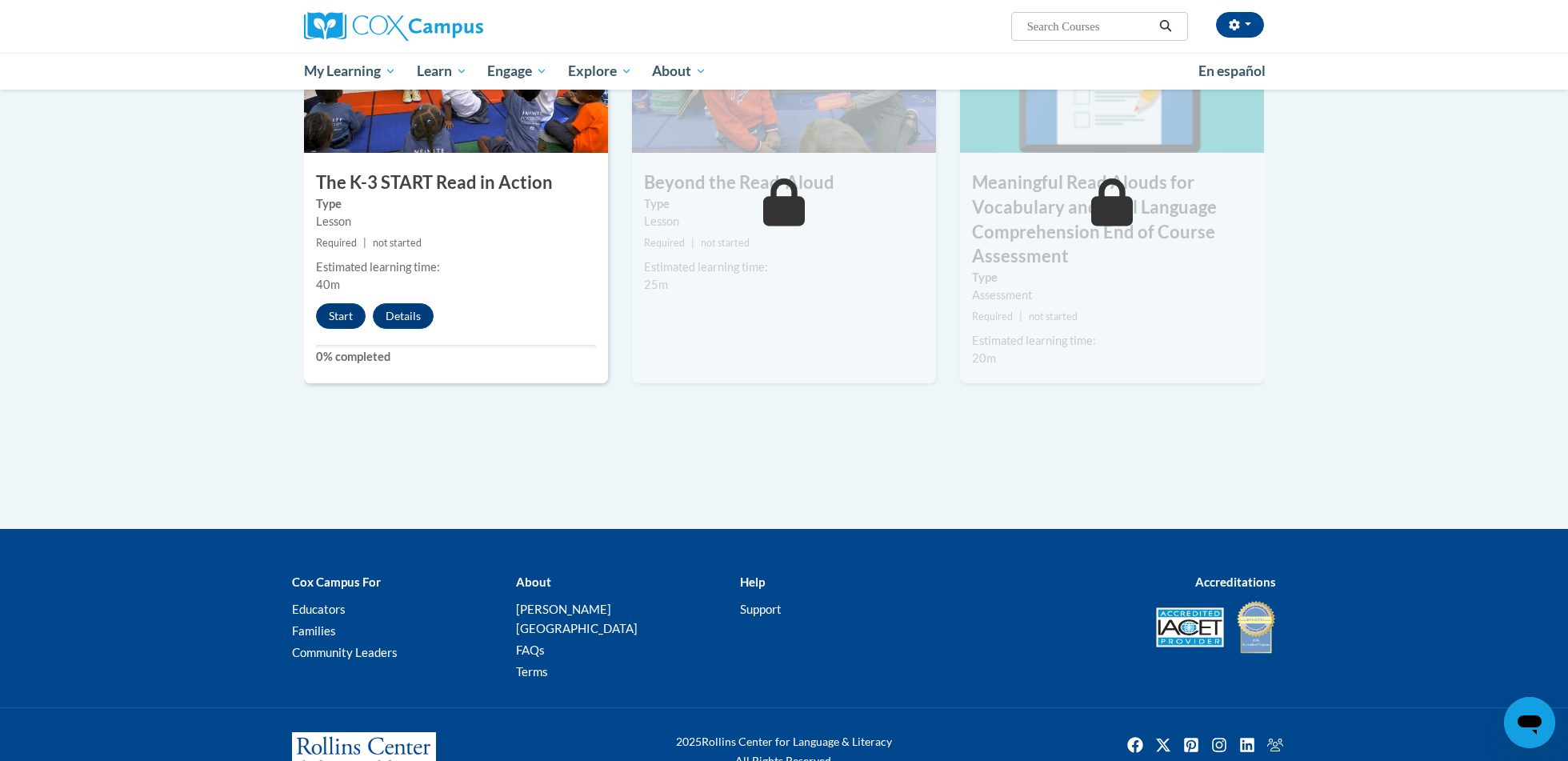
scroll to position [935, 0]
